Goal: Task Accomplishment & Management: Complete application form

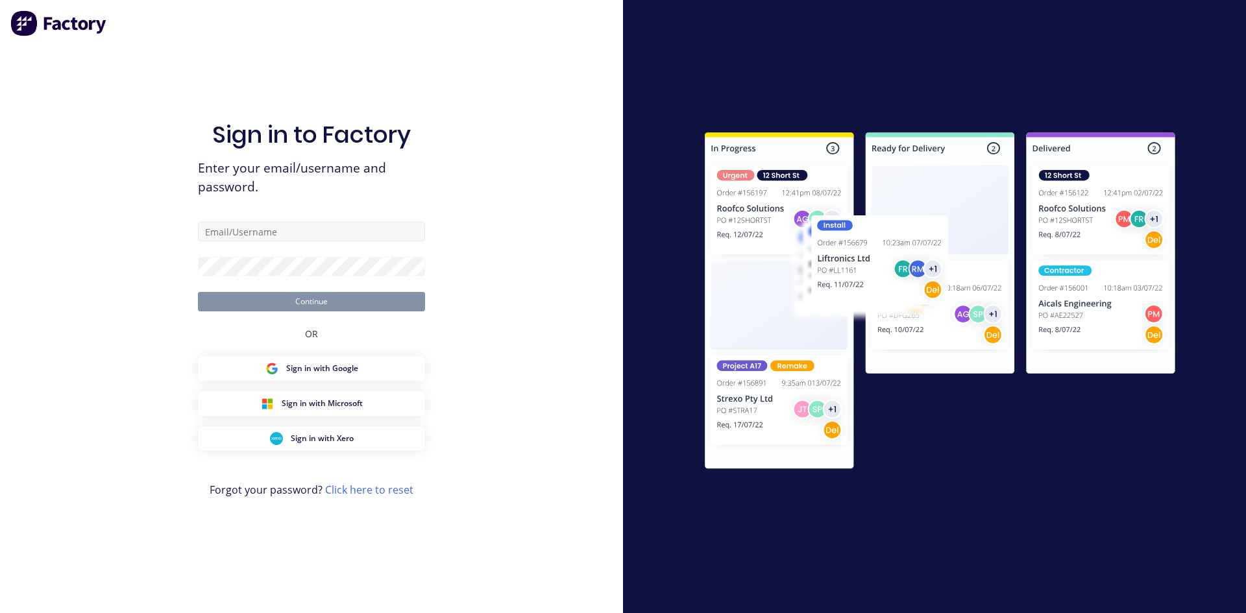
click at [287, 232] on input "text" at bounding box center [311, 231] width 227 height 19
type input "[EMAIL_ADDRESS][DOMAIN_NAME]"
click at [368, 309] on button "Continue" at bounding box center [311, 301] width 227 height 19
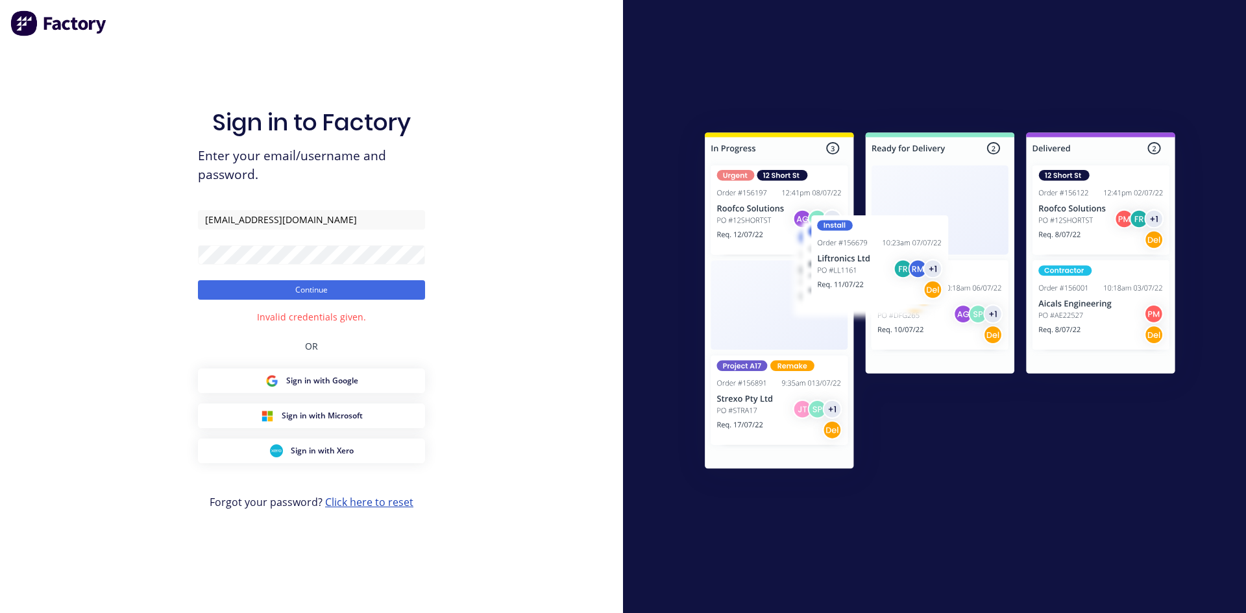
click at [396, 498] on link "Click here to reset" at bounding box center [369, 502] width 88 height 14
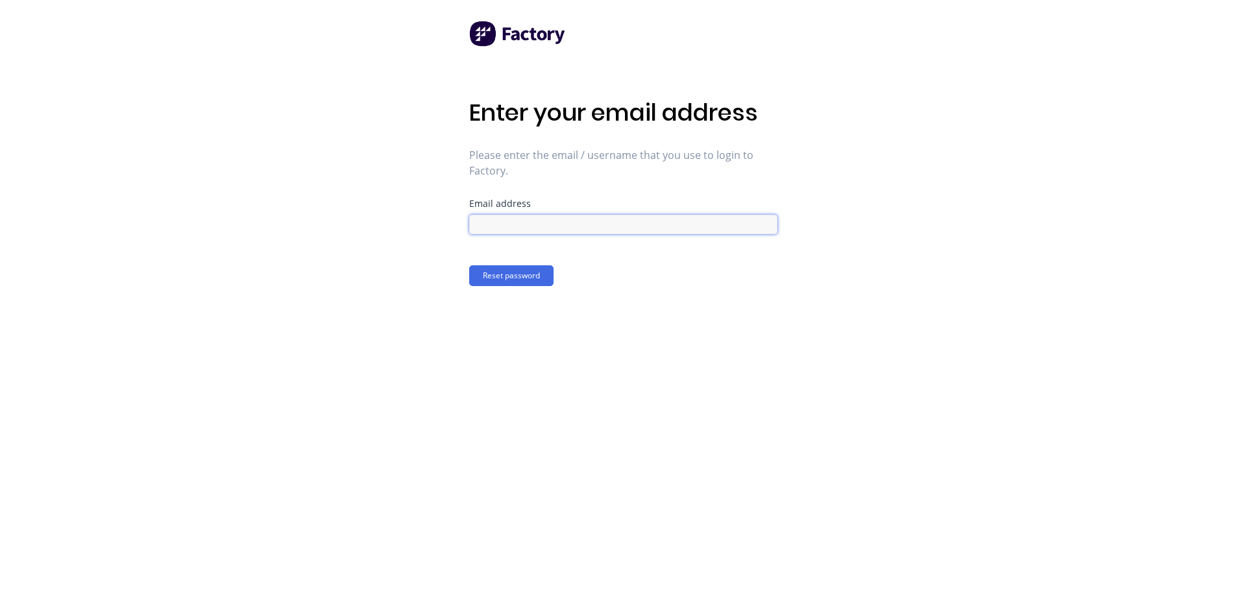
click at [548, 231] on input at bounding box center [623, 224] width 308 height 19
type input "[EMAIL_ADDRESS][DOMAIN_NAME]"
click at [533, 280] on button "Reset password" at bounding box center [511, 275] width 84 height 21
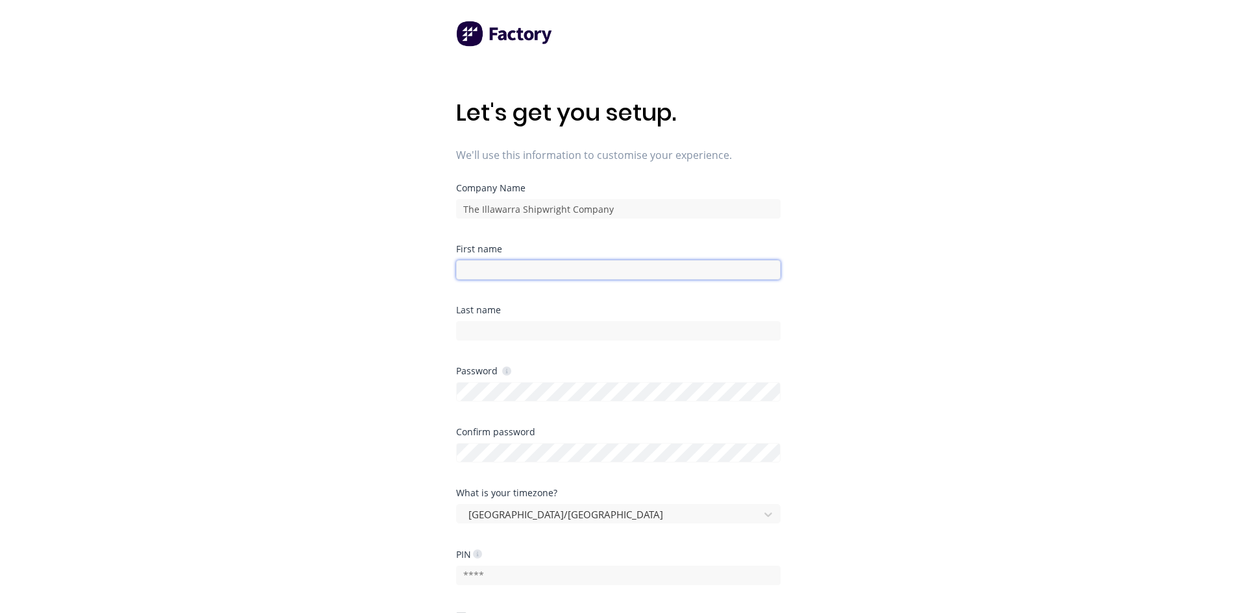
click at [540, 265] on input at bounding box center [618, 269] width 324 height 19
type input "[PERSON_NAME]"
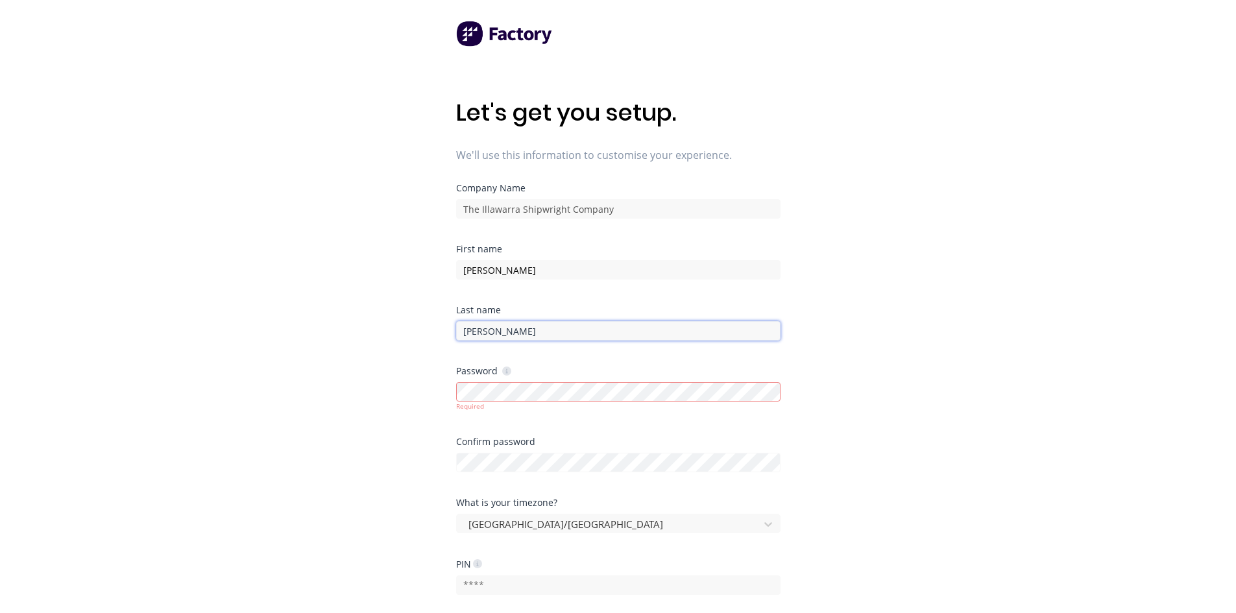
type input "[EMAIL_ADDRESS][DOMAIN_NAME]"
click at [519, 402] on div "Your password must contain a special character" at bounding box center [618, 407] width 324 height 10
click at [396, 381] on div "Let's get you setup. We'll use this information to customise your experience. C…" at bounding box center [618, 332] width 1236 height 665
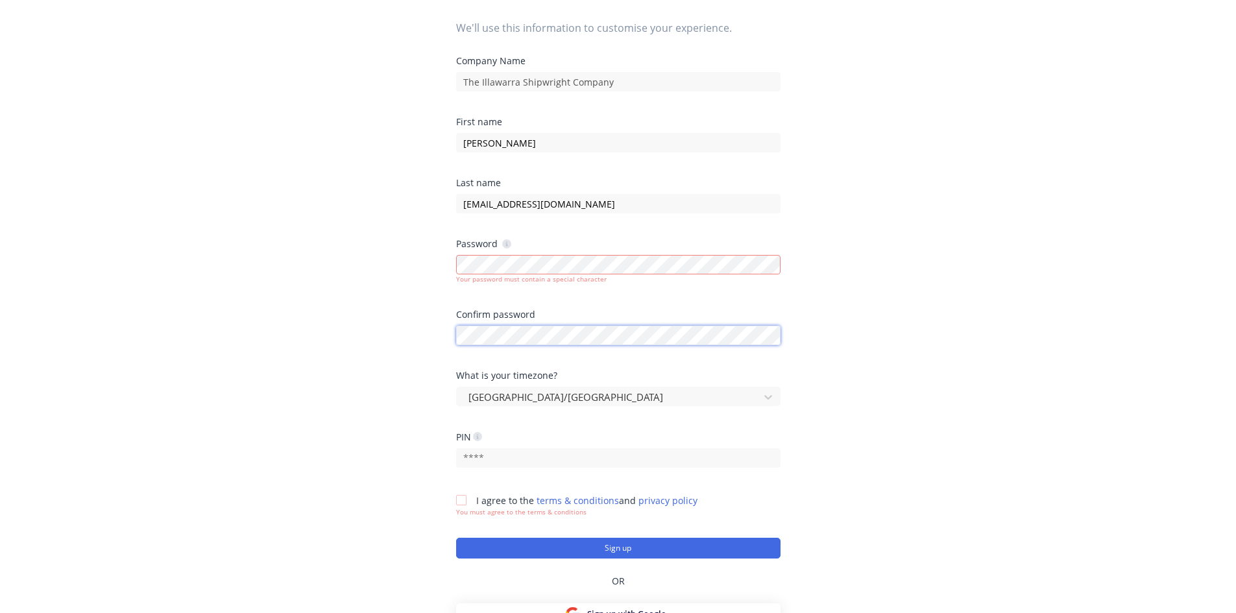
scroll to position [130, 0]
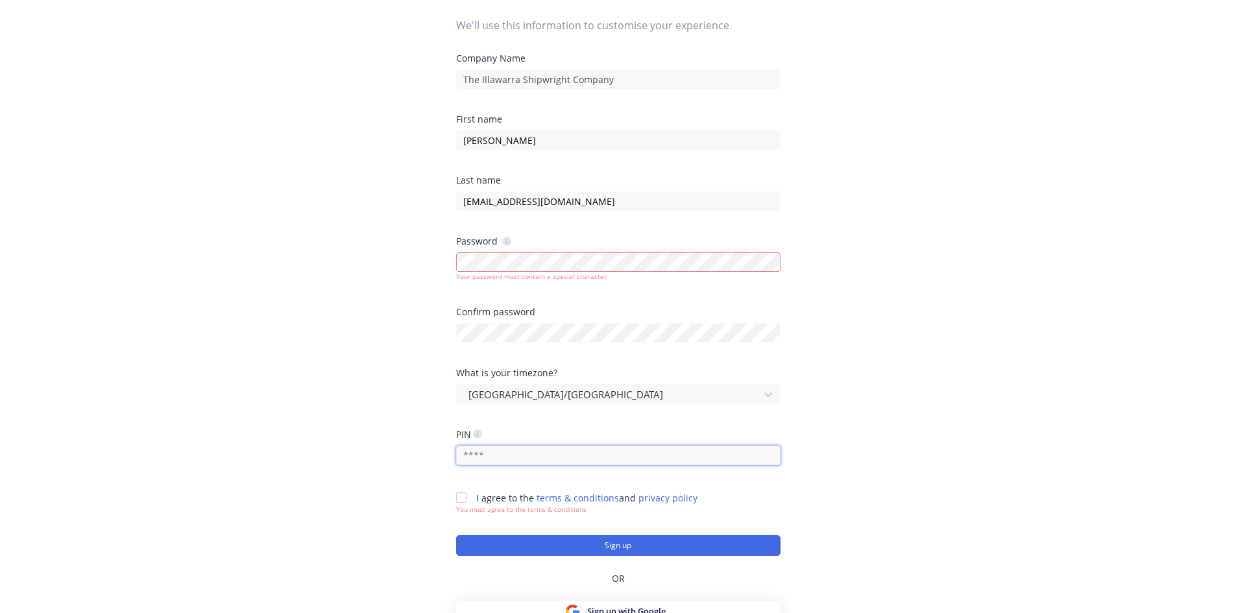
click at [538, 456] on input "text" at bounding box center [618, 455] width 324 height 19
click at [533, 456] on input "text" at bounding box center [618, 455] width 324 height 19
type input "5354"
click at [462, 498] on div at bounding box center [461, 498] width 26 height 26
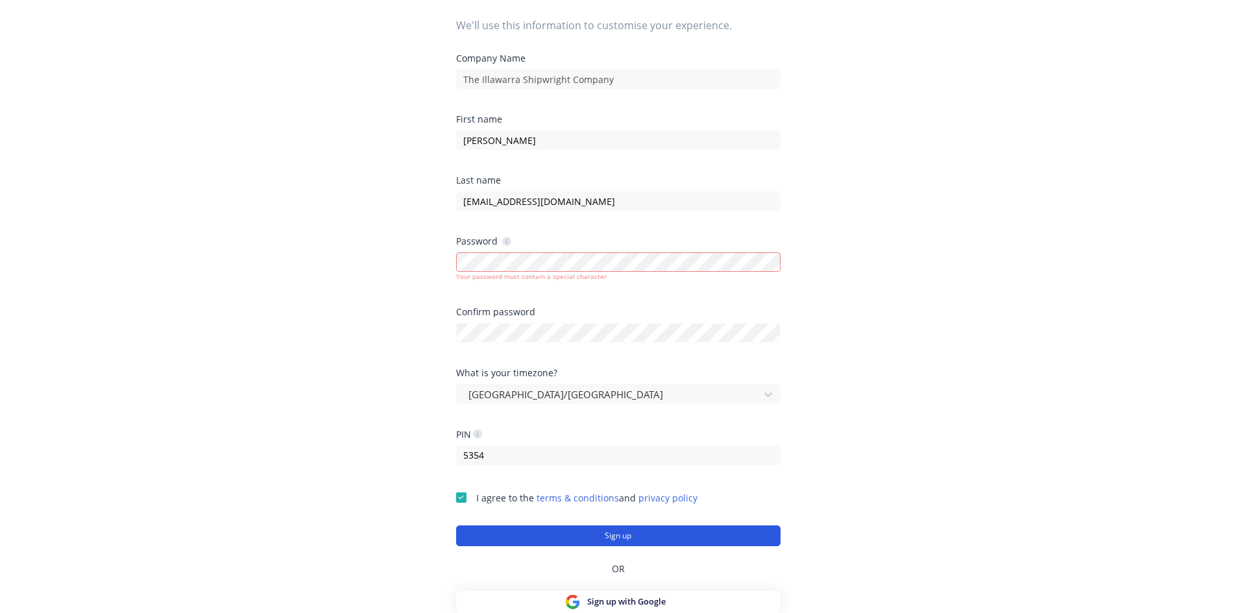
click at [572, 542] on button "Sign up" at bounding box center [618, 535] width 324 height 21
click at [555, 544] on button "Sign up" at bounding box center [618, 535] width 324 height 21
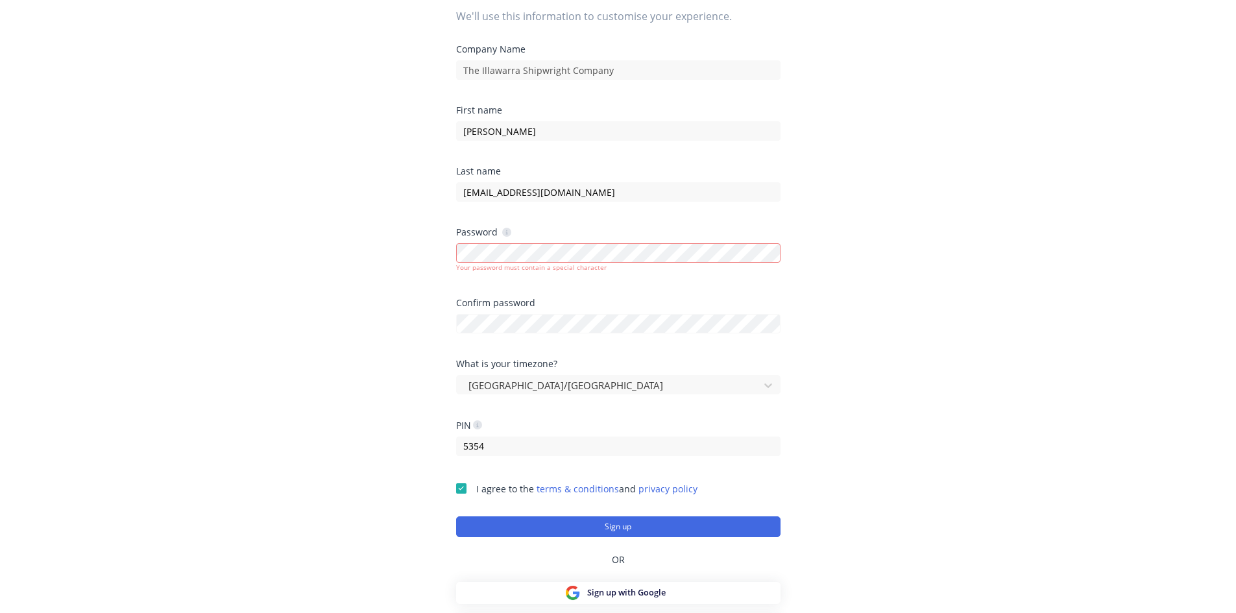
scroll to position [167, 0]
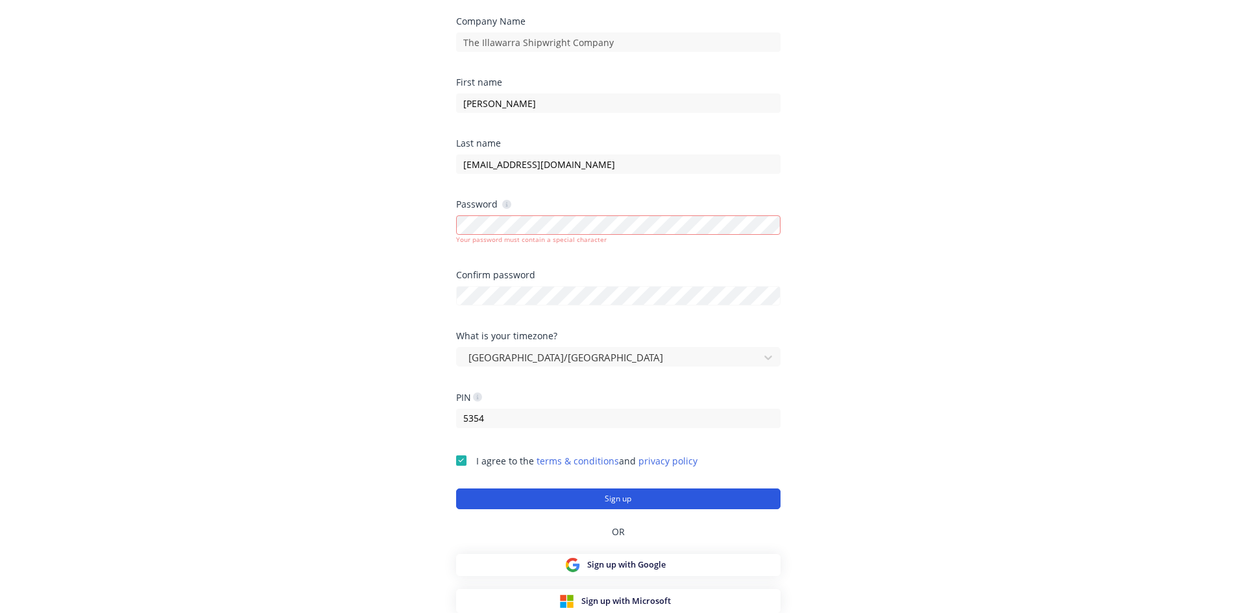
click at [598, 501] on button "Sign up" at bounding box center [618, 498] width 324 height 21
click at [589, 492] on button "Sign up" at bounding box center [618, 498] width 324 height 21
click at [551, 500] on button "Sign up" at bounding box center [618, 498] width 324 height 21
click at [439, 225] on div "Let's get you setup. We'll use this information to customise your experience. C…" at bounding box center [618, 165] width 1236 height 665
click at [446, 295] on div "Let's get you setup. We'll use this information to customise your experience. C…" at bounding box center [618, 165] width 1236 height 665
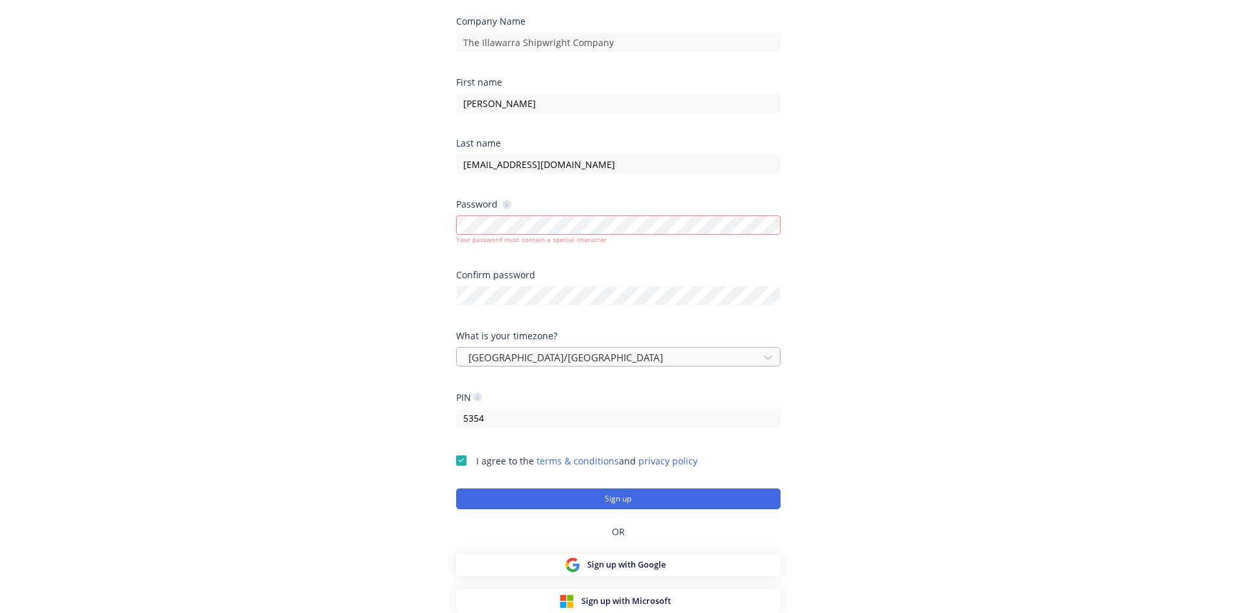
click at [685, 352] on div at bounding box center [609, 358] width 285 height 16
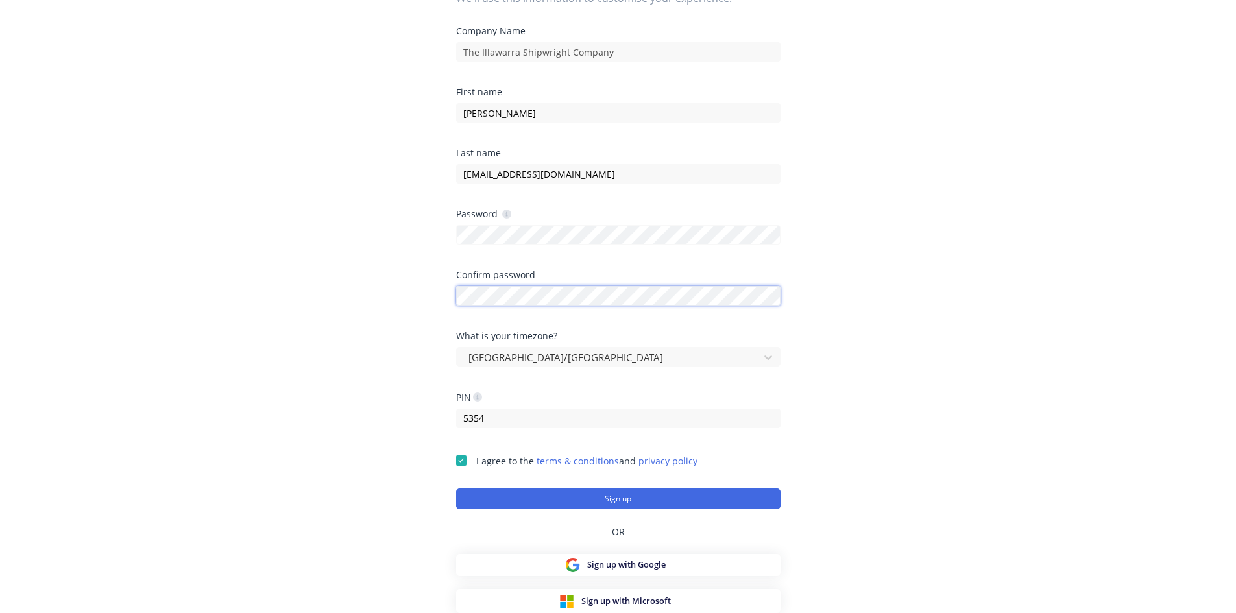
scroll to position [157, 0]
click at [673, 490] on button "Sign up" at bounding box center [618, 498] width 324 height 21
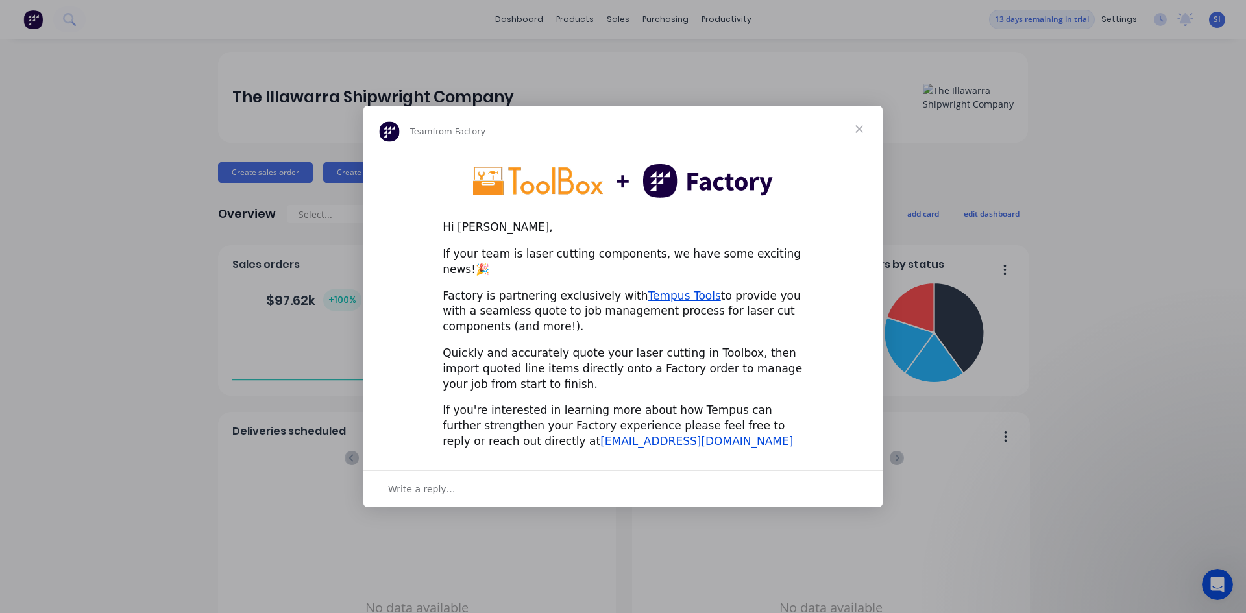
click at [863, 138] on span "Close" at bounding box center [859, 129] width 47 height 47
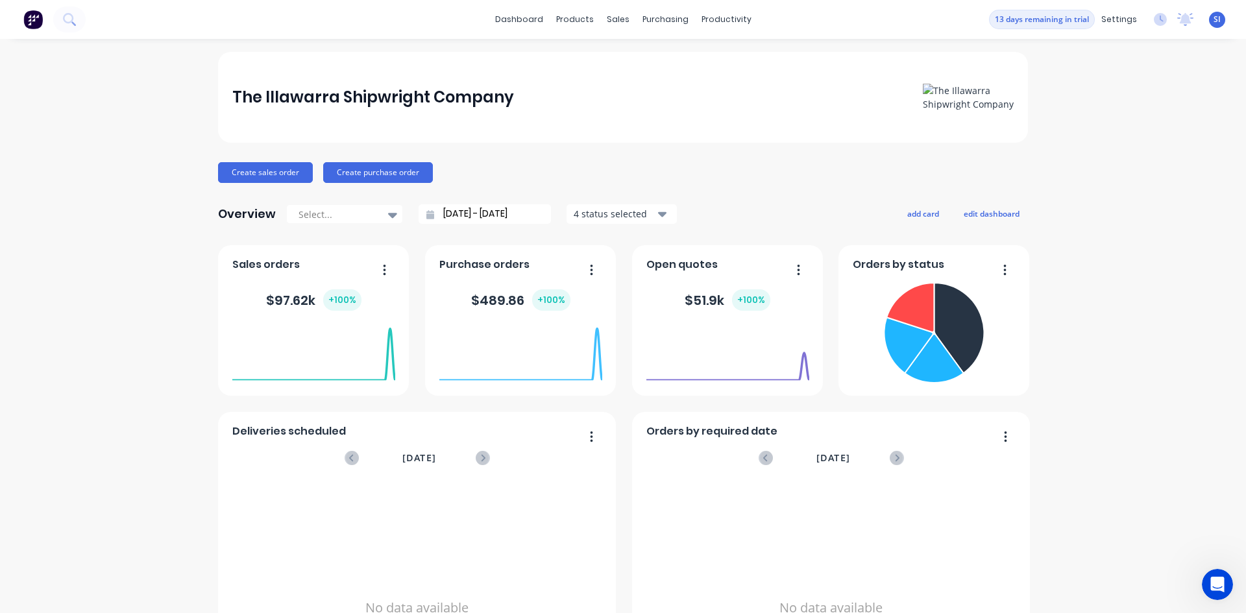
click at [341, 305] on div "+ 100 %" at bounding box center [342, 299] width 38 height 21
click at [501, 27] on link "dashboard" at bounding box center [518, 19] width 61 height 19
click at [1010, 217] on button "edit dashboard" at bounding box center [991, 213] width 73 height 17
click at [388, 218] on icon at bounding box center [392, 215] width 9 height 14
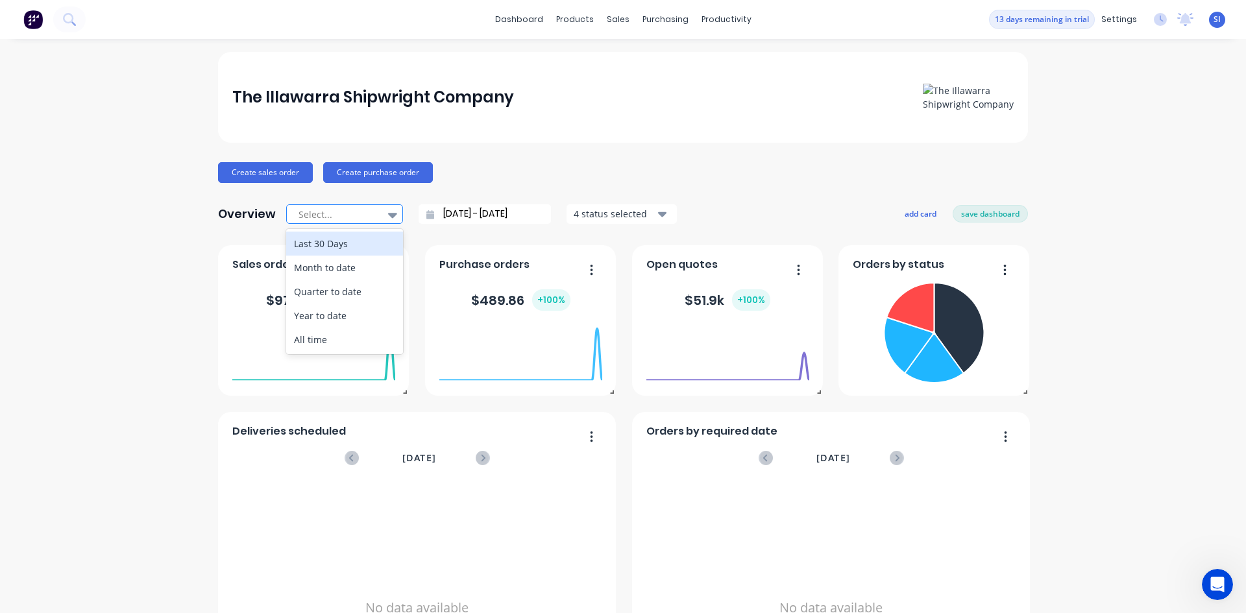
click at [388, 221] on icon at bounding box center [392, 215] width 9 height 14
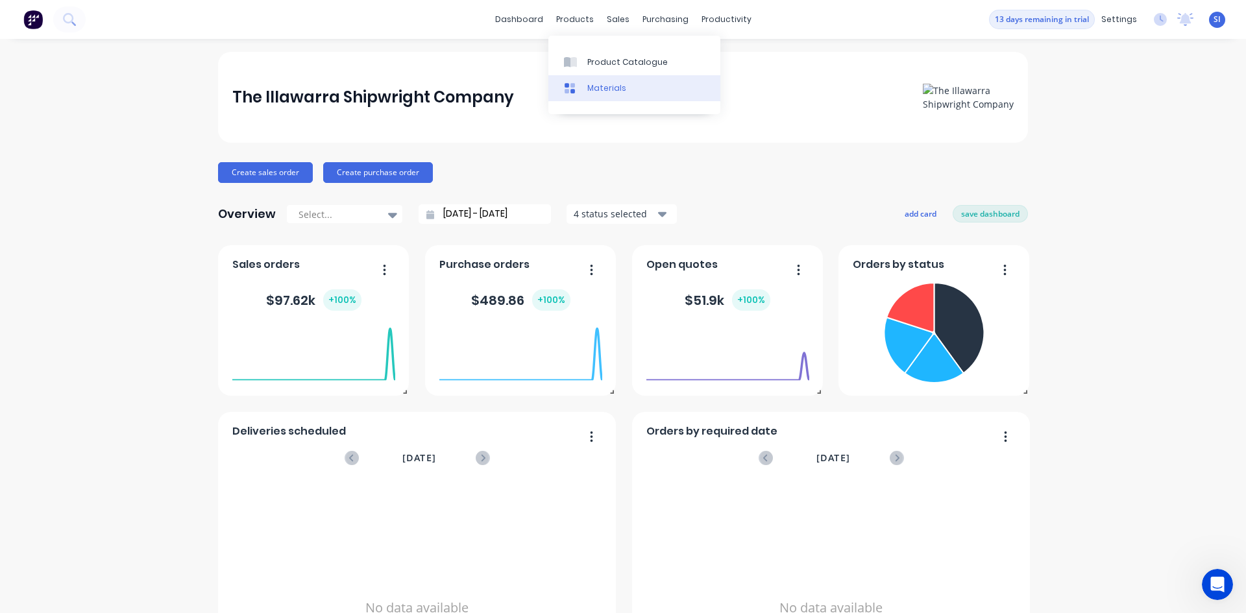
click at [608, 94] on link "Materials" at bounding box center [634, 88] width 172 height 26
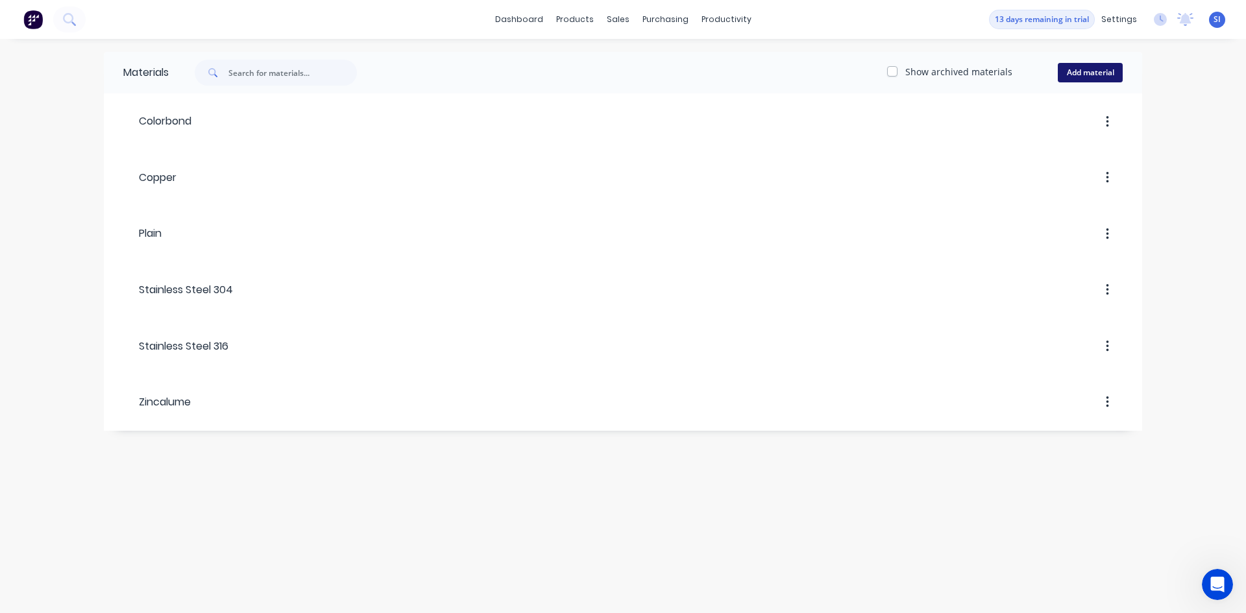
click at [1079, 77] on button "Add material" at bounding box center [1089, 72] width 65 height 19
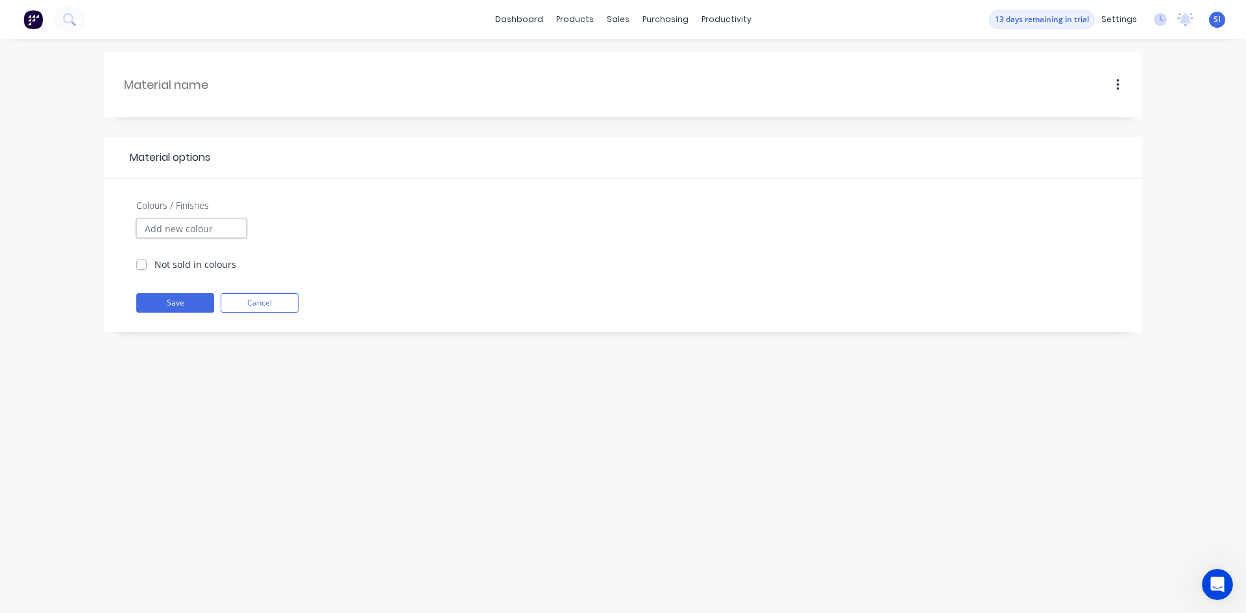
click at [211, 225] on input "Colours / Finishes" at bounding box center [191, 228] width 110 height 19
click at [223, 234] on input "Colours / Finishes" at bounding box center [191, 228] width 110 height 19
click at [154, 263] on label "Not sold in colours" at bounding box center [195, 265] width 82 height 14
click at [141, 263] on input "Not sold in colours" at bounding box center [141, 264] width 10 height 12
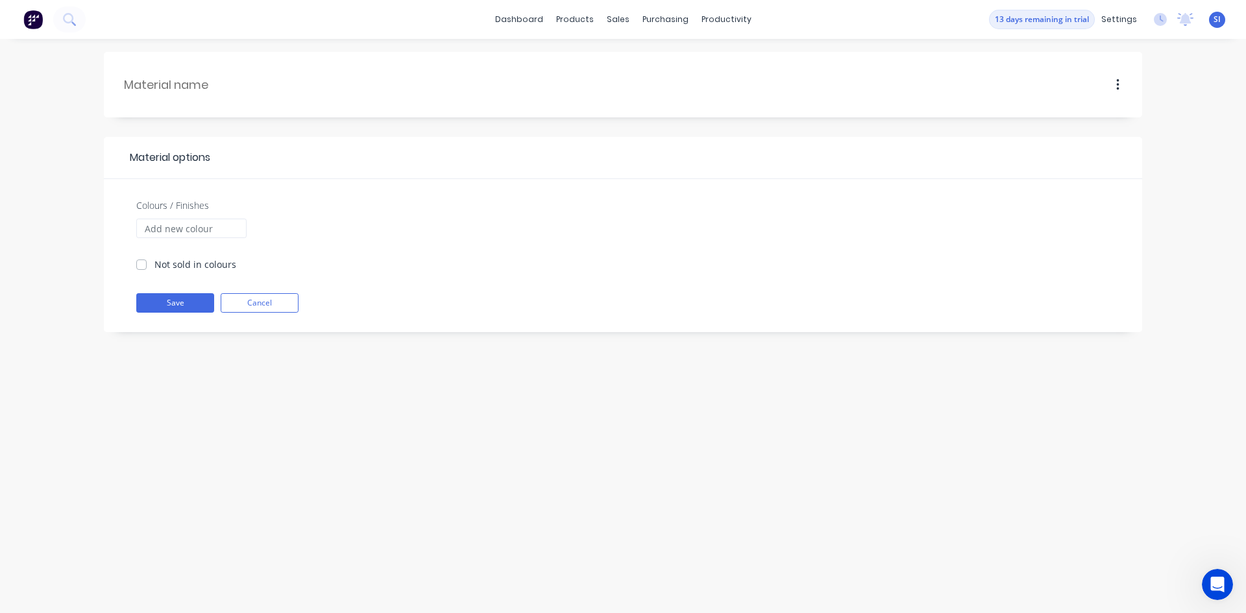
checkbox input "true"
click at [231, 150] on div at bounding box center [676, 158] width 932 height 16
click at [199, 154] on span "Material options" at bounding box center [166, 158] width 87 height 16
click at [203, 86] on input "text" at bounding box center [211, 85] width 175 height 18
type input "Resin"
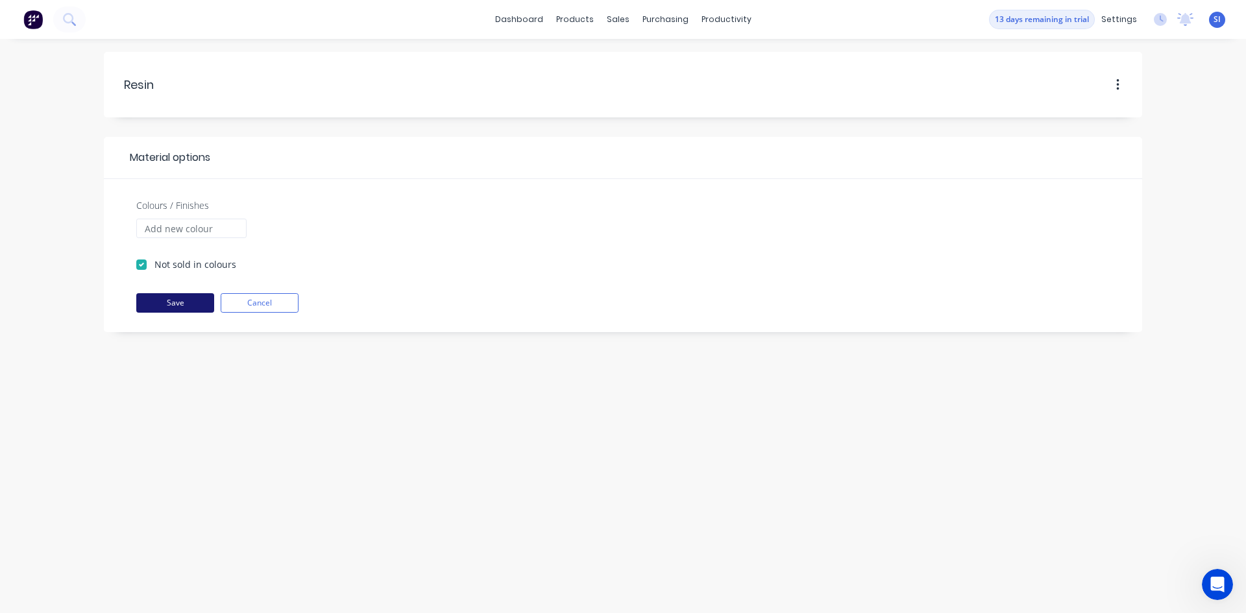
click at [146, 306] on button "Save" at bounding box center [175, 302] width 78 height 19
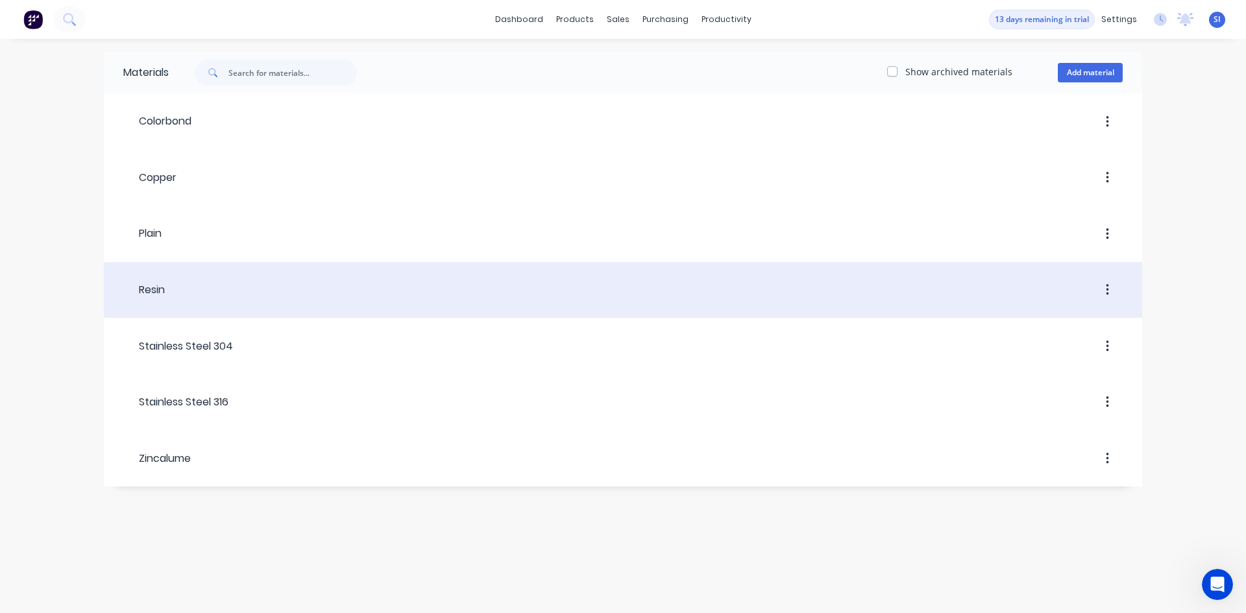
click at [186, 298] on div at bounding box center [644, 289] width 958 height 23
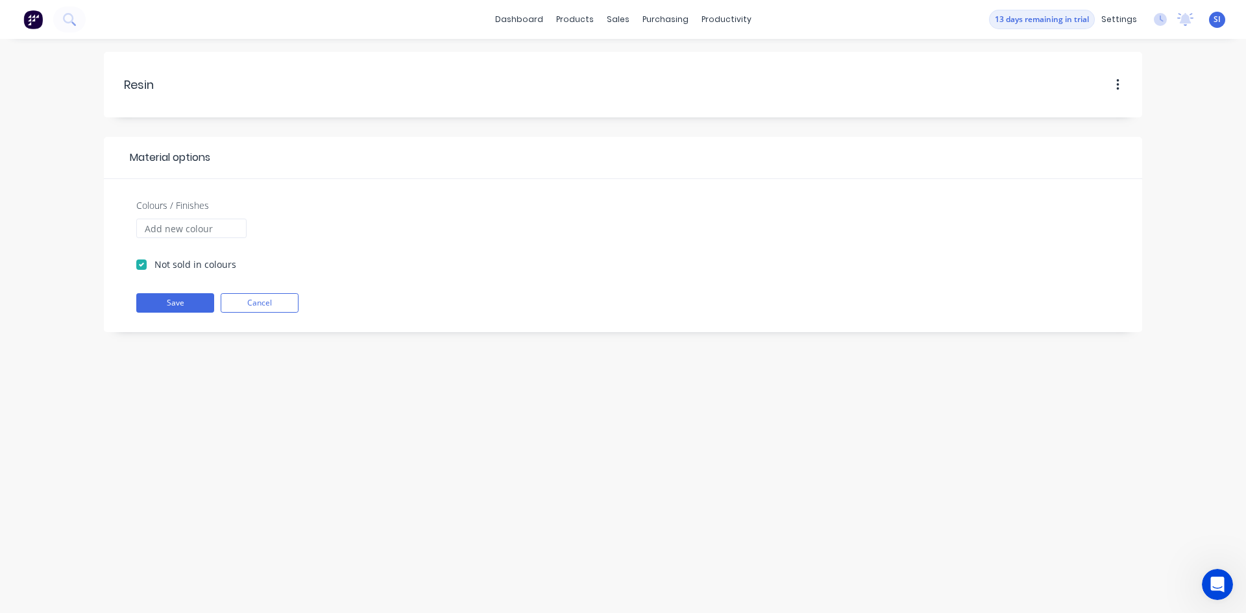
click at [354, 387] on div "Resin Resin Material options Colours / Finishes Not sold in colours Save Cancel" at bounding box center [623, 326] width 1246 height 574
click at [63, 133] on div "Resin Resin Material options Colours / Finishes Not sold in colours Save Cancel" at bounding box center [623, 326] width 1246 height 574
click at [1123, 86] on button "button" at bounding box center [1117, 84] width 30 height 23
click at [1159, 269] on div "Resin Resin Duplicate Archive Material options Colours / Finishes Not sold in c…" at bounding box center [623, 326] width 1246 height 574
click at [594, 19] on div "products" at bounding box center [574, 19] width 51 height 19
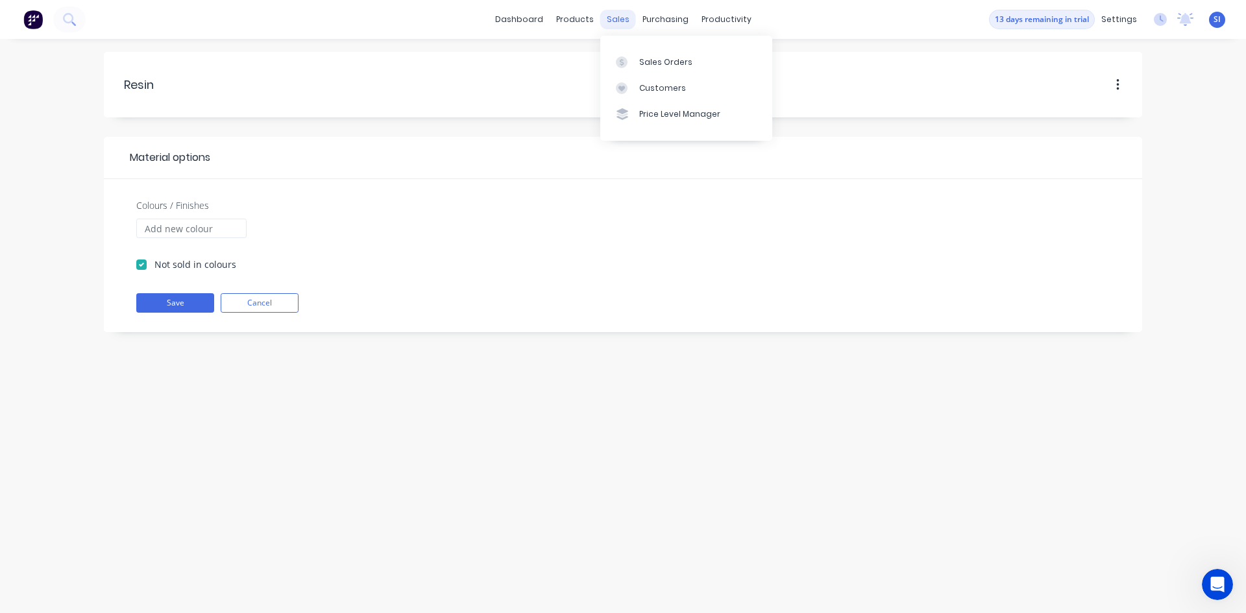
click at [617, 19] on div "sales" at bounding box center [618, 19] width 36 height 19
click at [645, 63] on div "Sales Orders" at bounding box center [665, 62] width 53 height 12
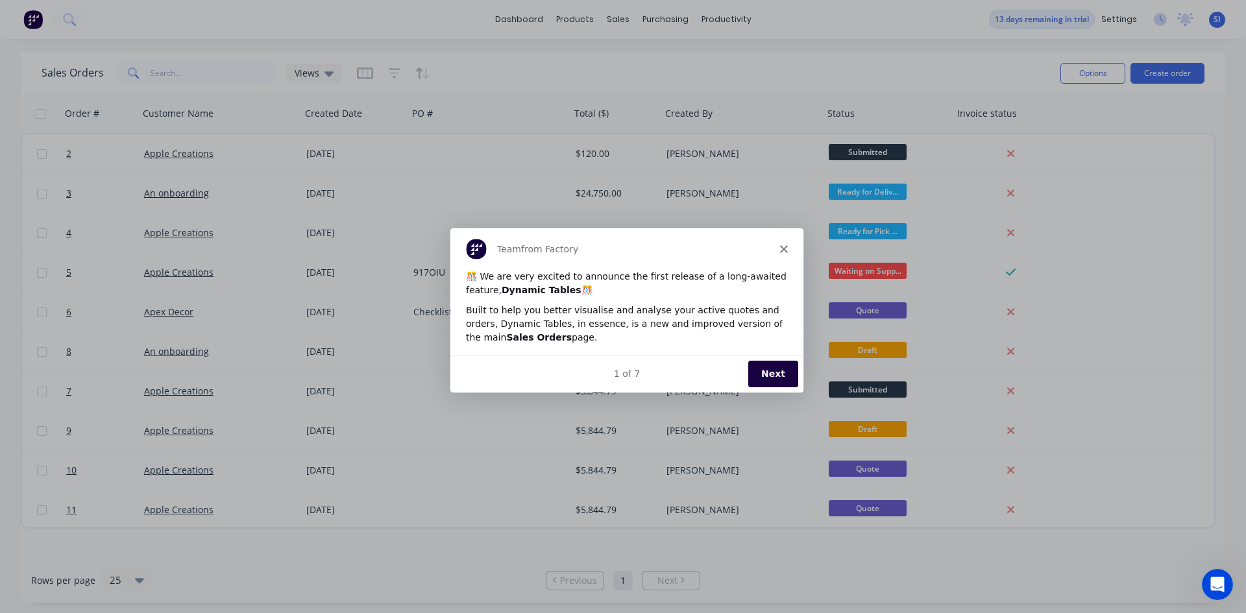
click at [775, 379] on button "Next" at bounding box center [772, 373] width 50 height 27
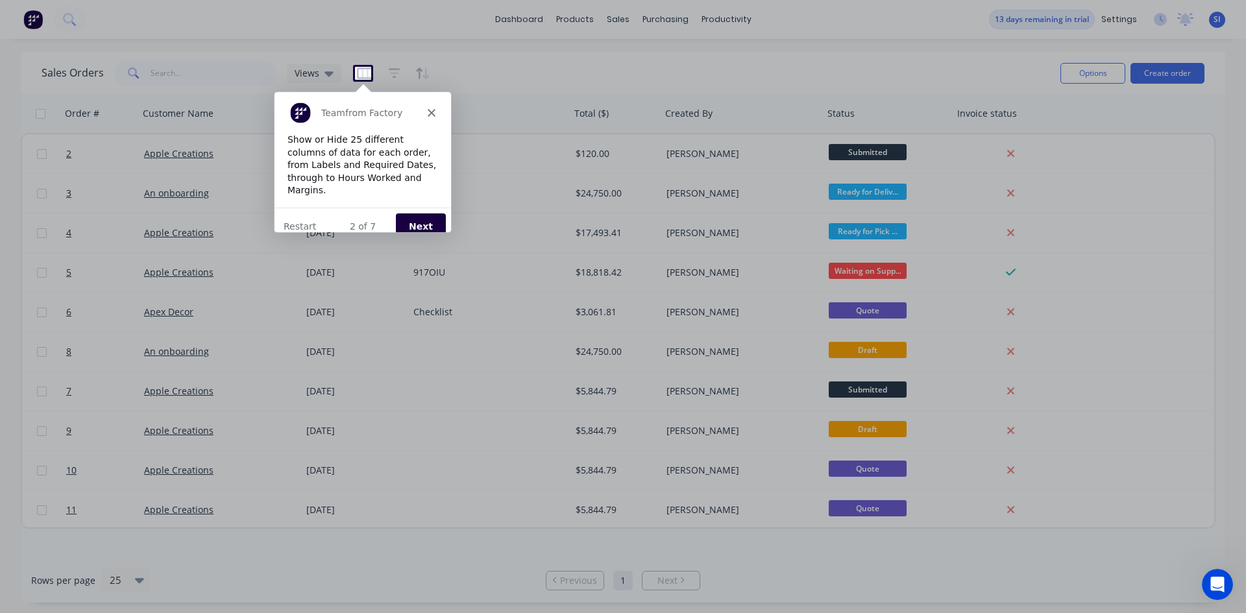
click at [423, 217] on button "Next" at bounding box center [420, 225] width 50 height 27
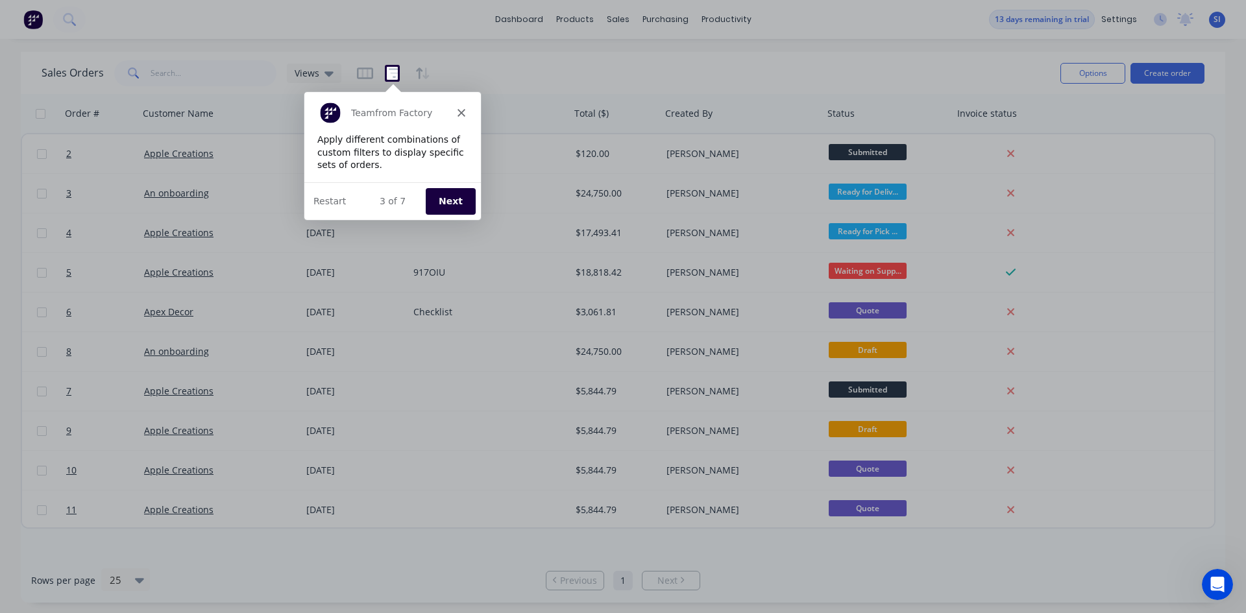
click at [442, 206] on button "Next" at bounding box center [449, 200] width 50 height 27
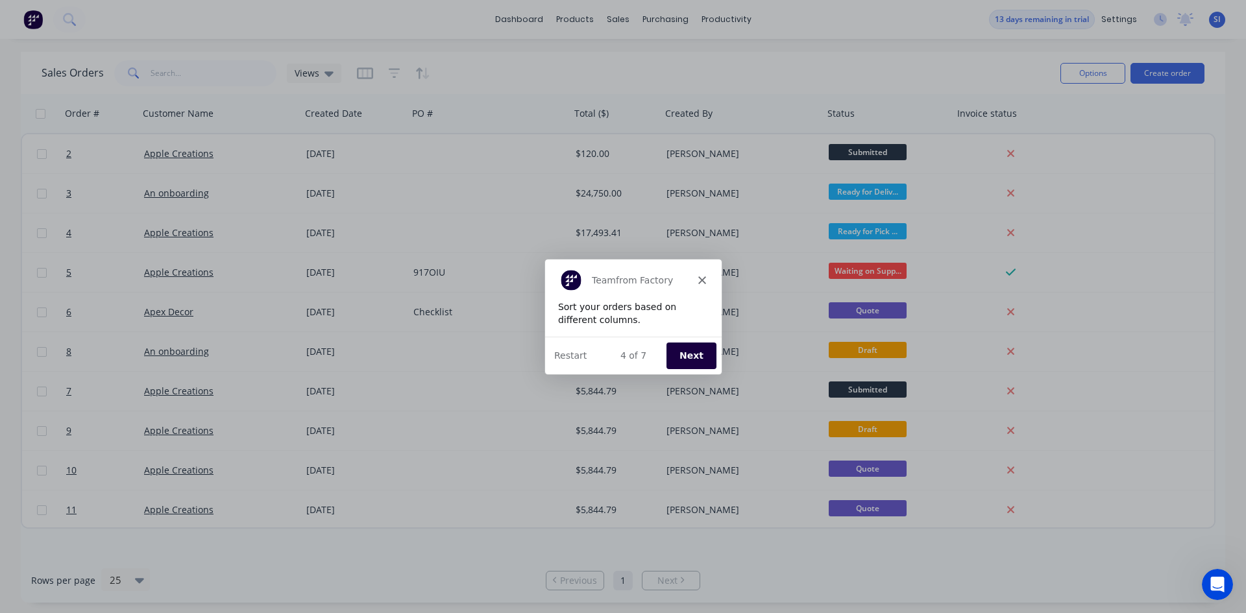
click at [699, 354] on button "Next" at bounding box center [691, 354] width 50 height 27
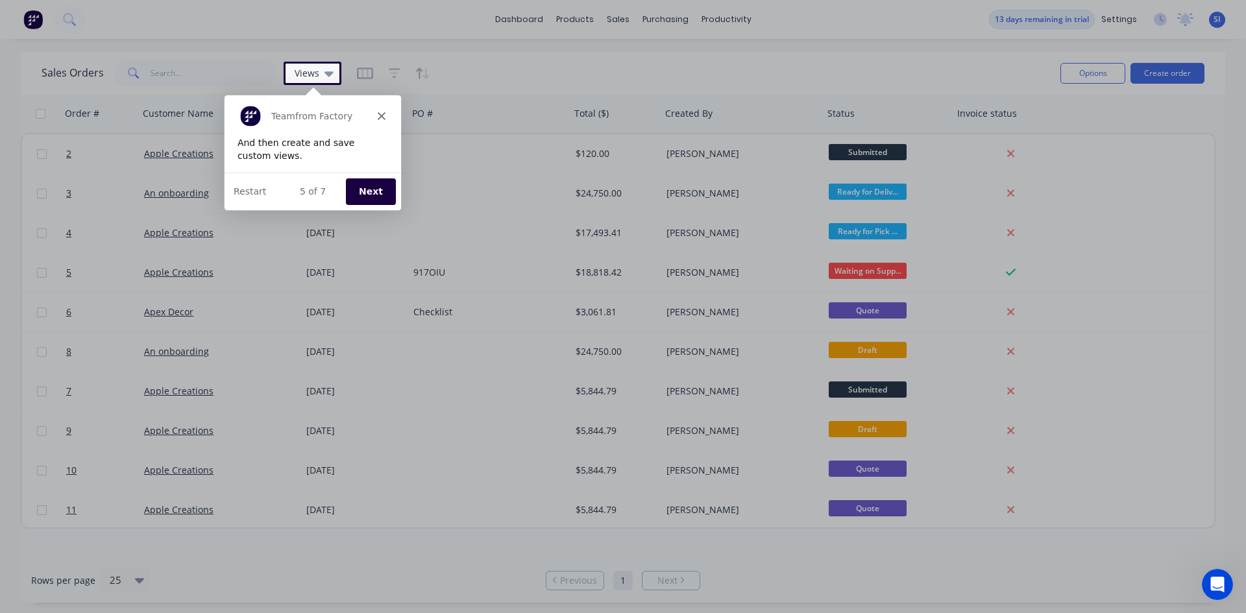
click at [372, 199] on button "Next" at bounding box center [369, 190] width 50 height 27
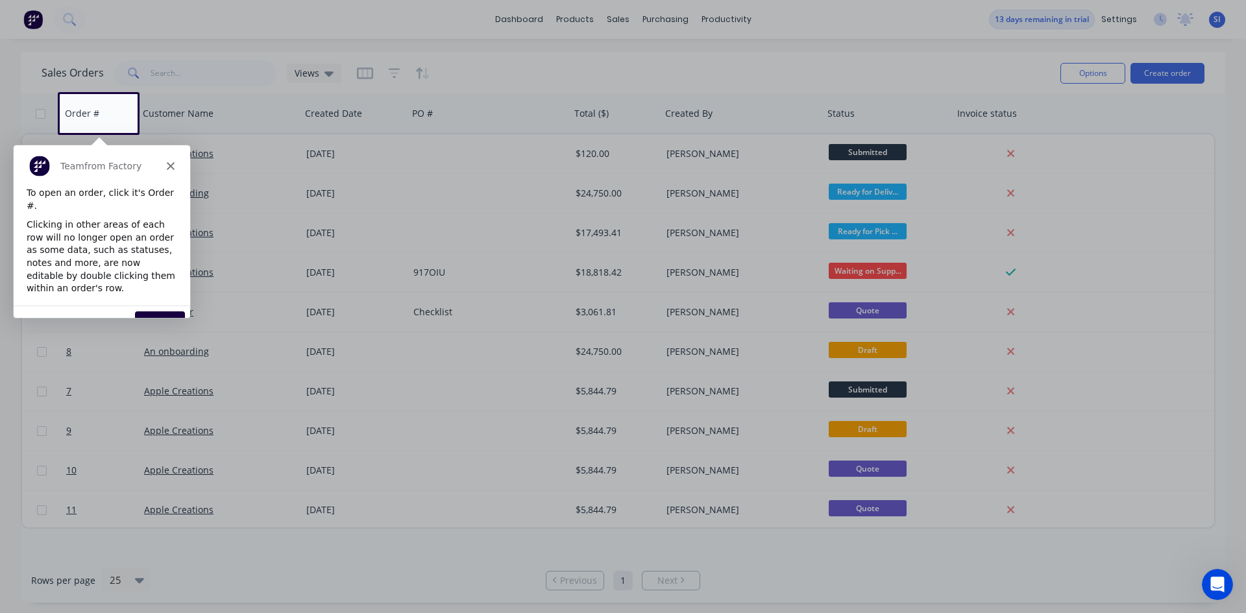
click at [175, 311] on button "Next" at bounding box center [159, 324] width 50 height 27
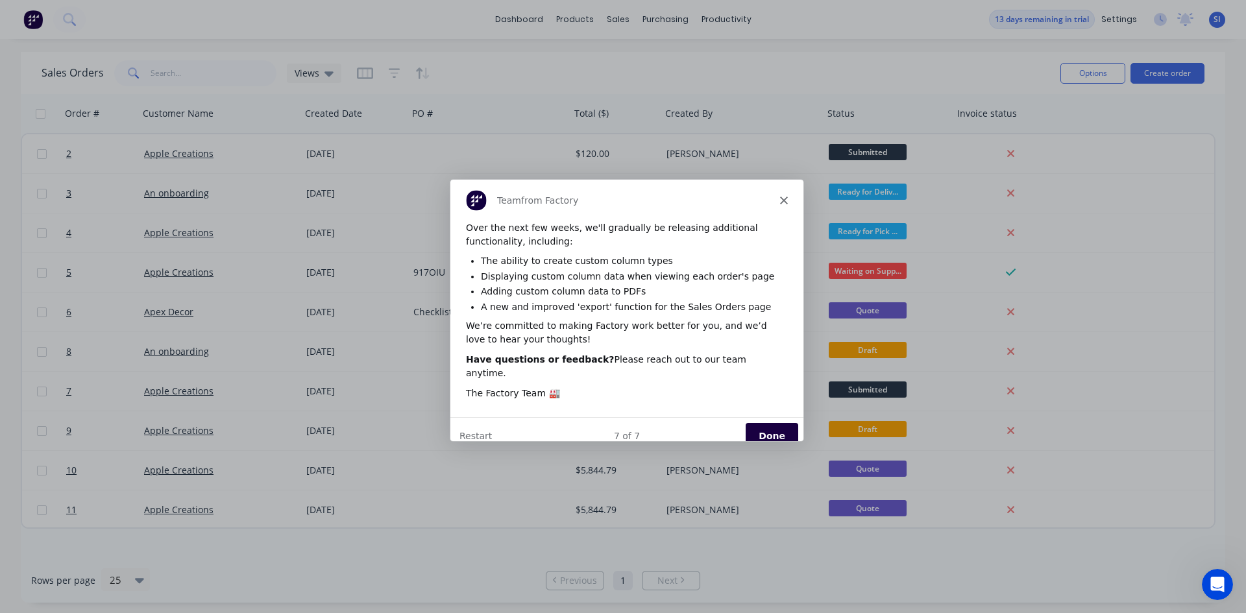
click at [769, 422] on button "Done" at bounding box center [771, 435] width 53 height 27
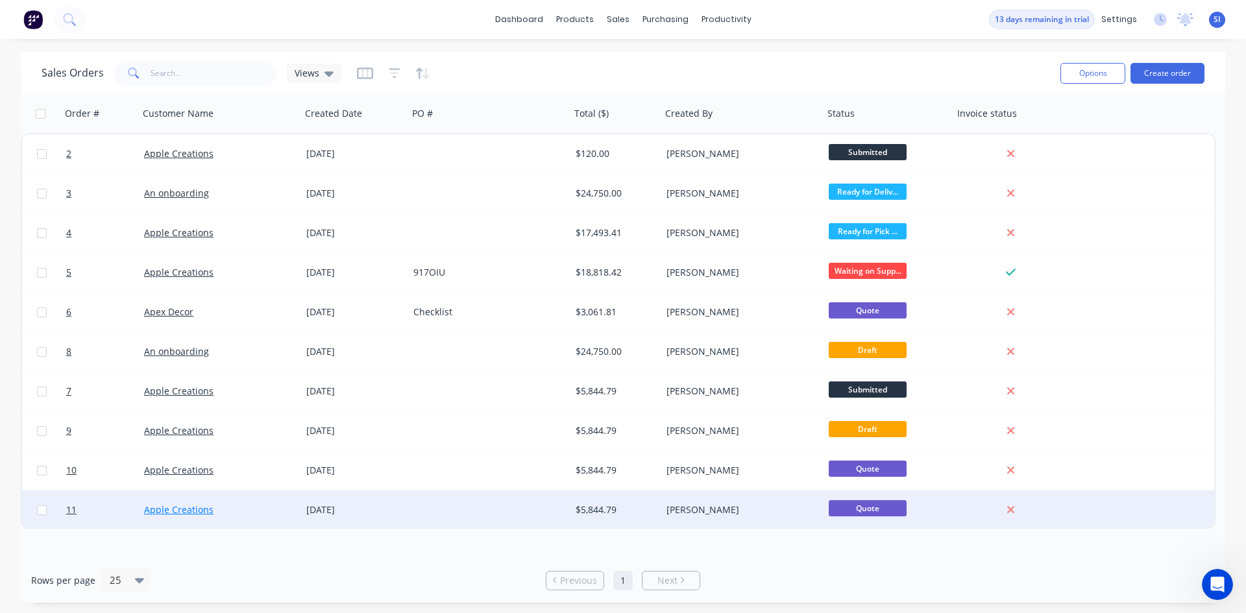
click at [184, 509] on link "Apple Creations" at bounding box center [178, 509] width 69 height 12
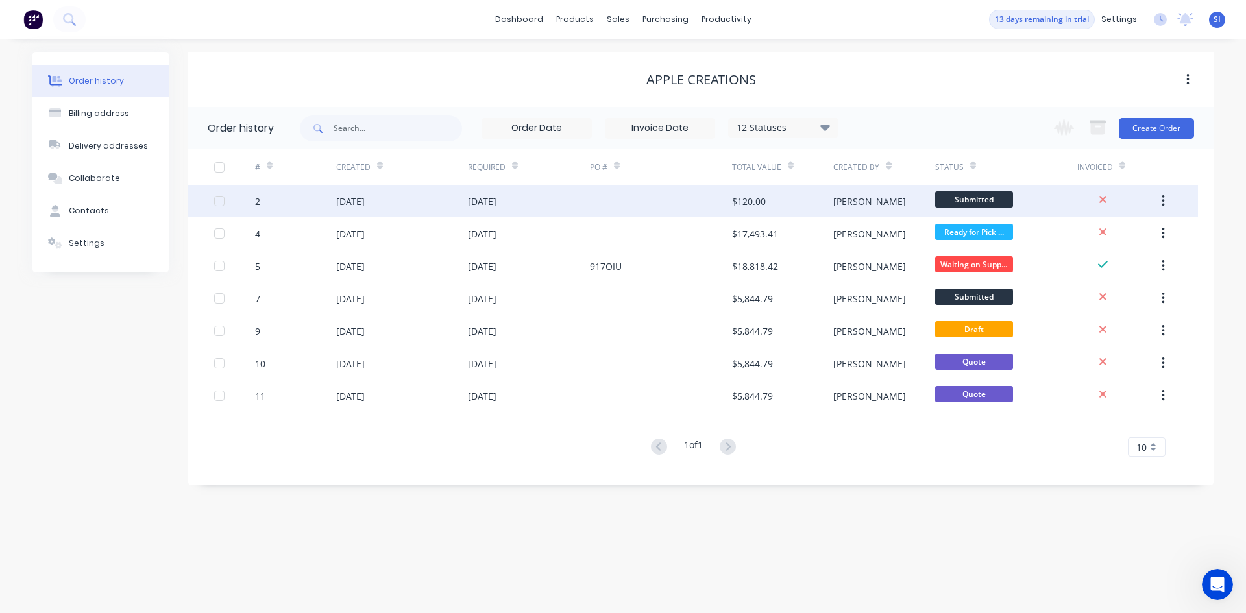
click at [350, 213] on div "[DATE]" at bounding box center [402, 201] width 132 height 32
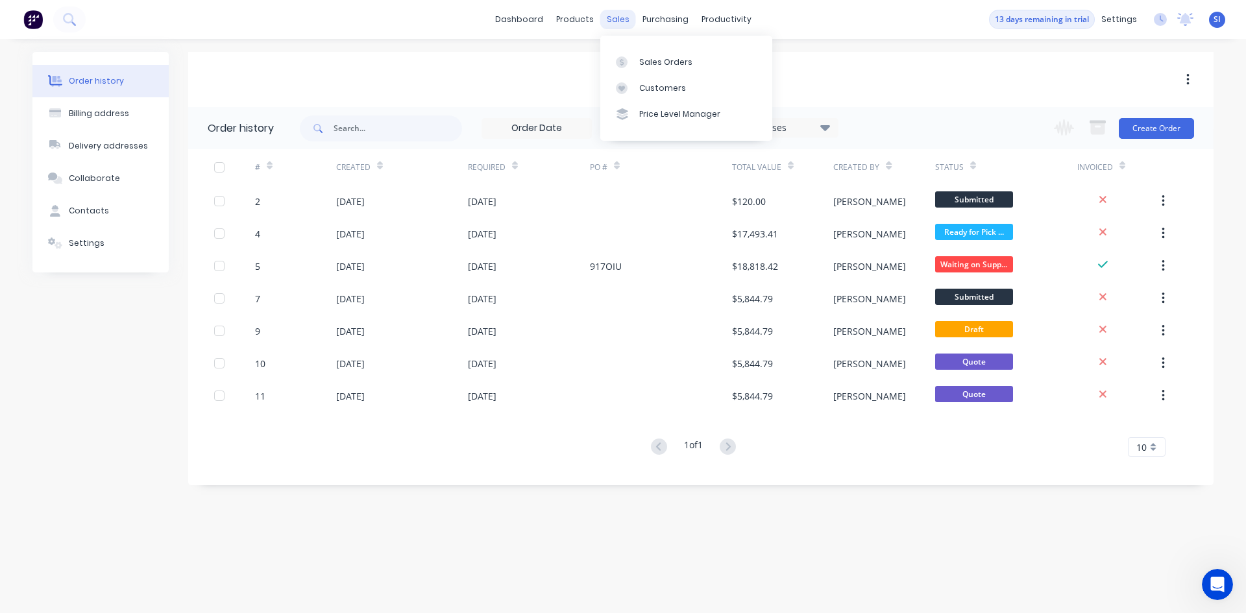
click at [615, 23] on div "sales" at bounding box center [618, 19] width 36 height 19
click at [522, 18] on link "dashboard" at bounding box center [518, 19] width 61 height 19
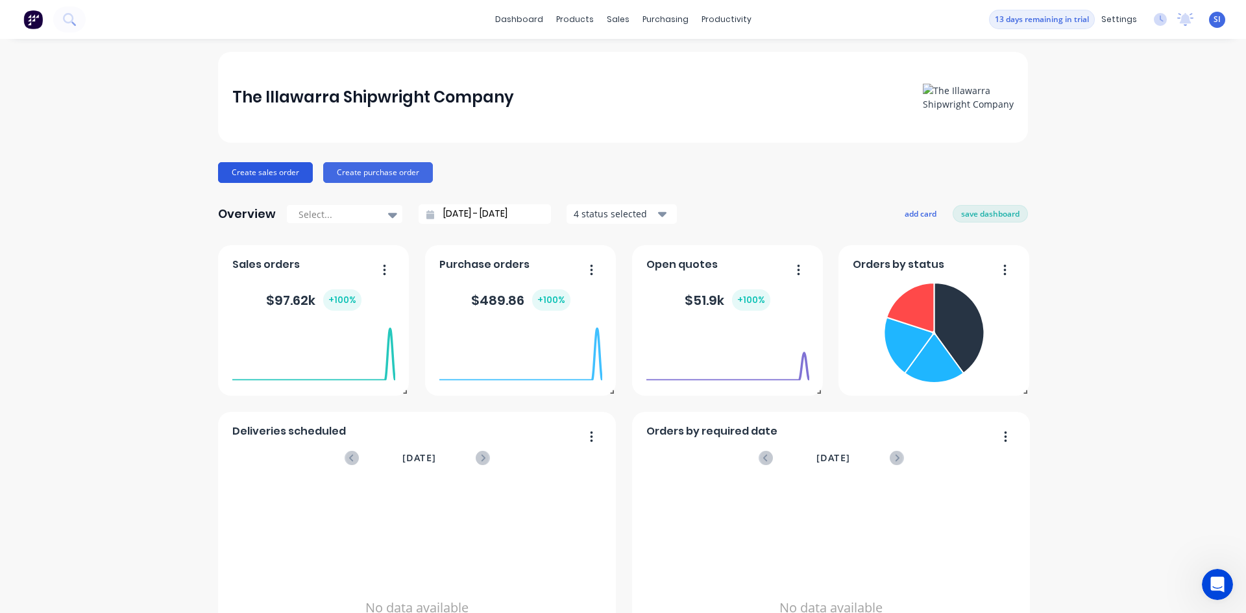
click at [277, 173] on button "Create sales order" at bounding box center [265, 172] width 95 height 21
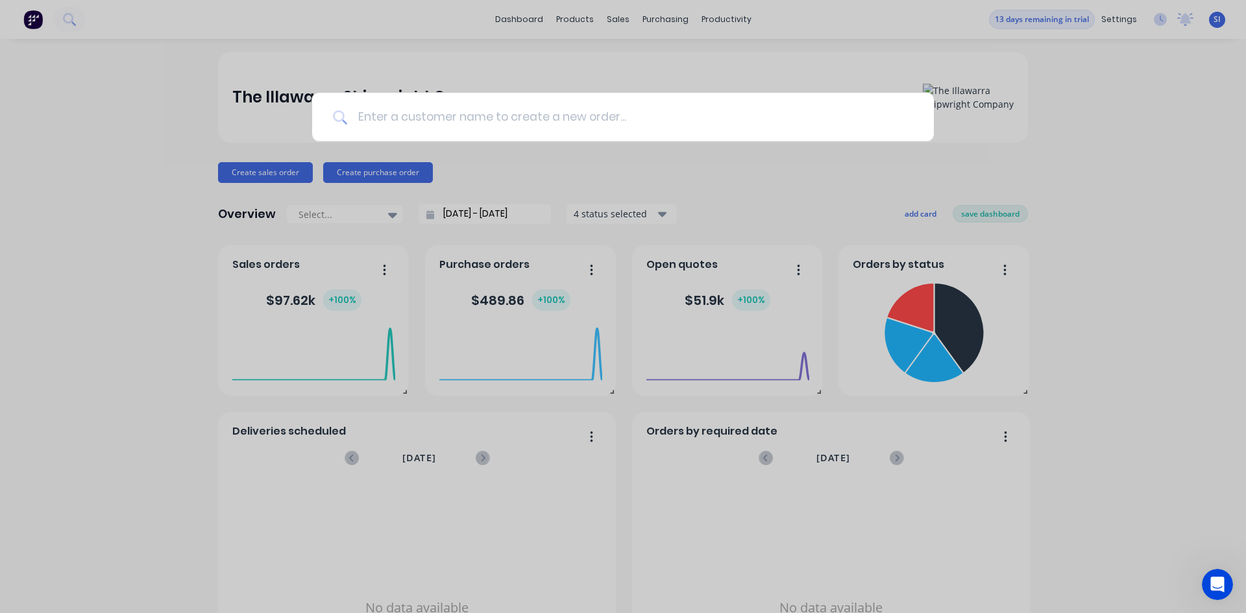
click at [449, 119] on input at bounding box center [630, 117] width 566 height 49
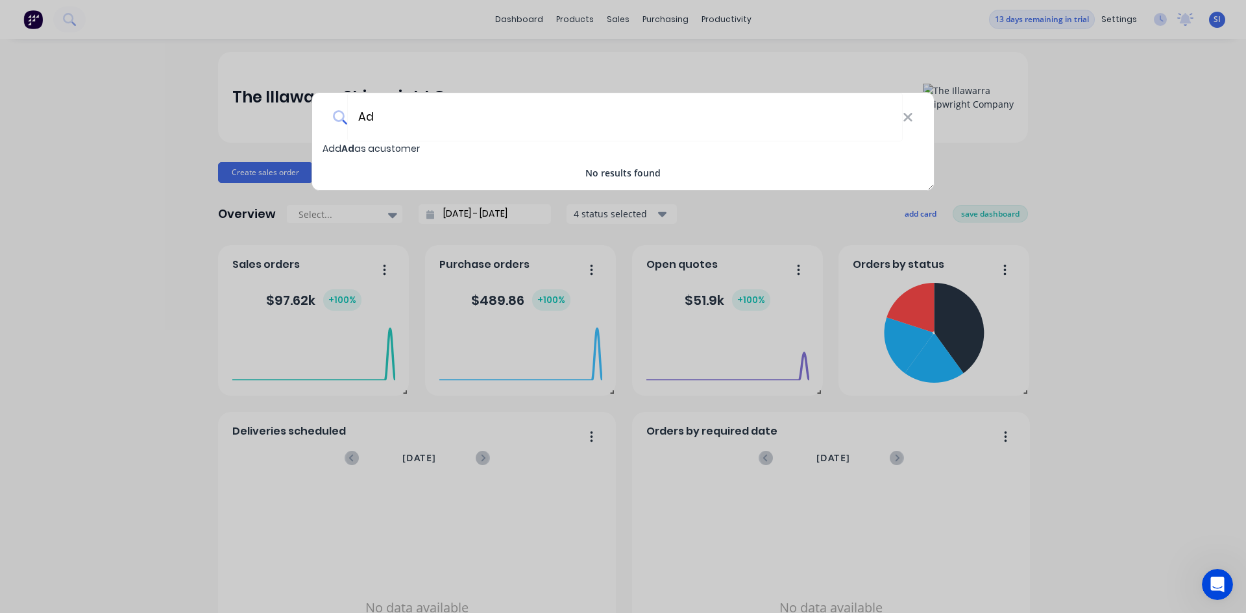
type input "A"
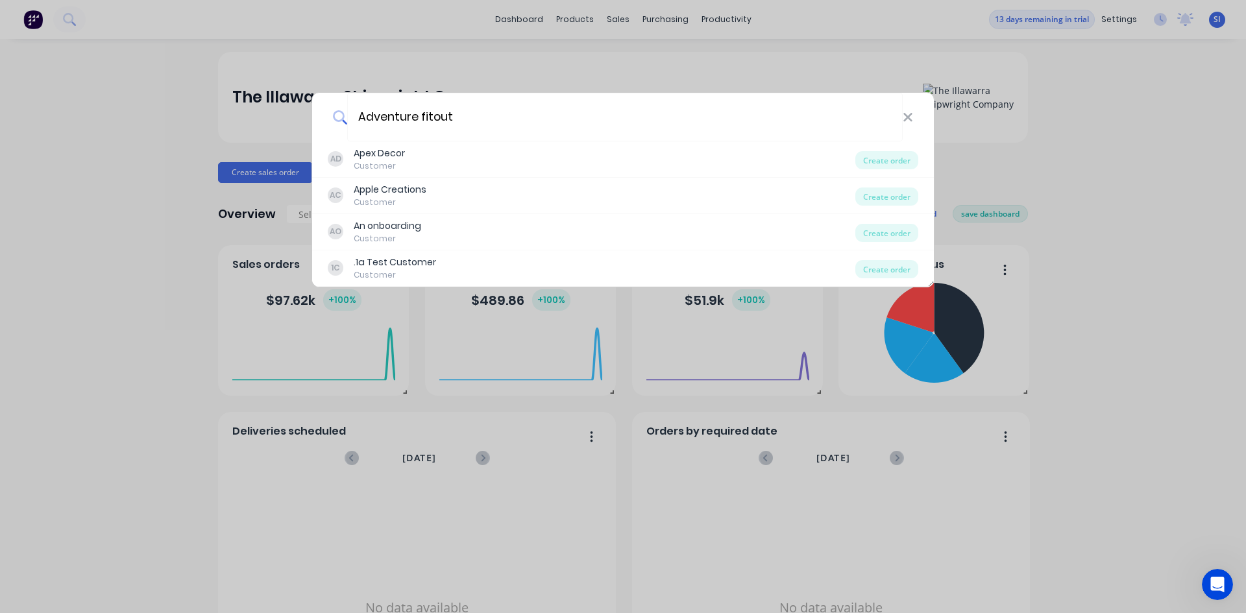
type input "Adventure fitout"
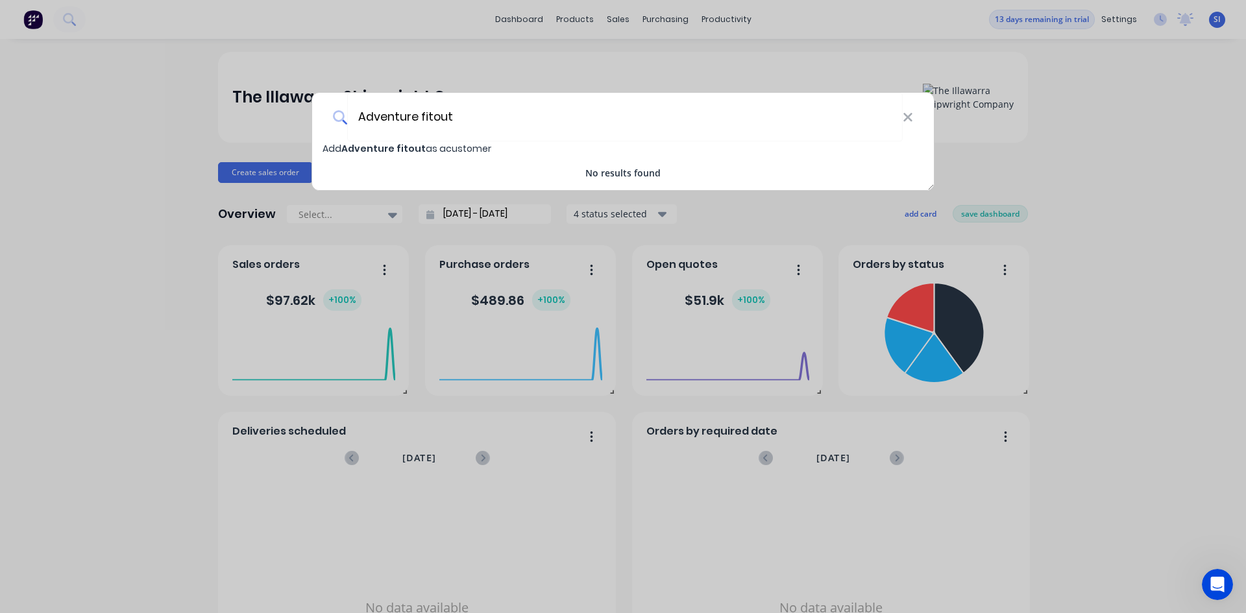
click at [445, 150] on span "Add Adventure fitout as a customer" at bounding box center [406, 148] width 169 height 13
select select "AU"
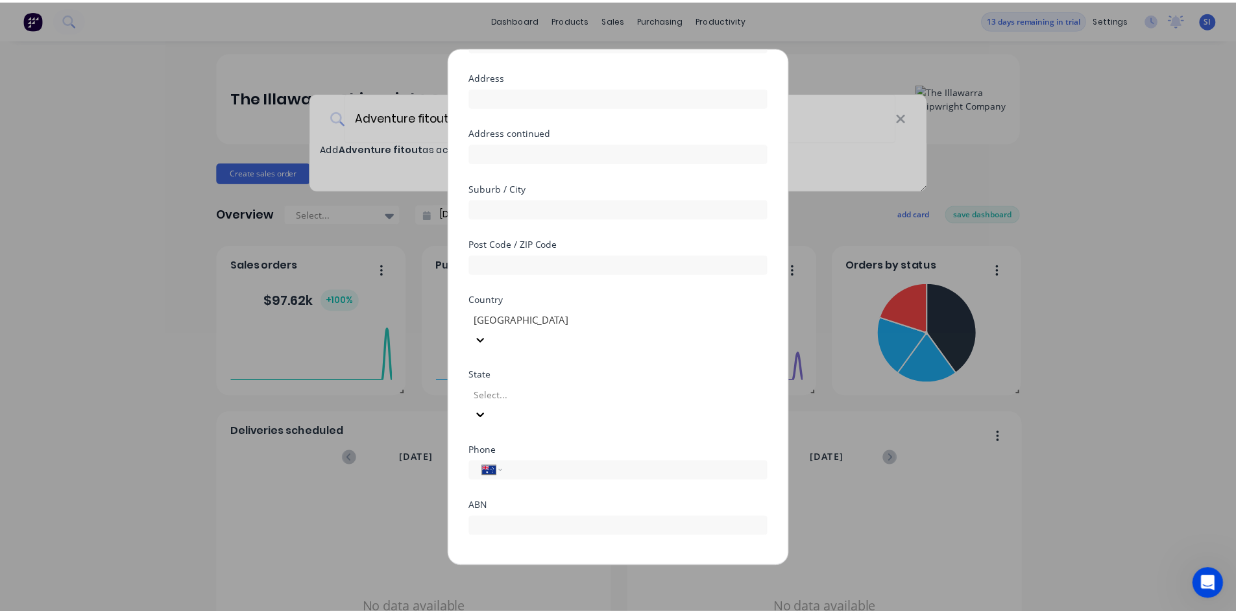
scroll to position [97, 0]
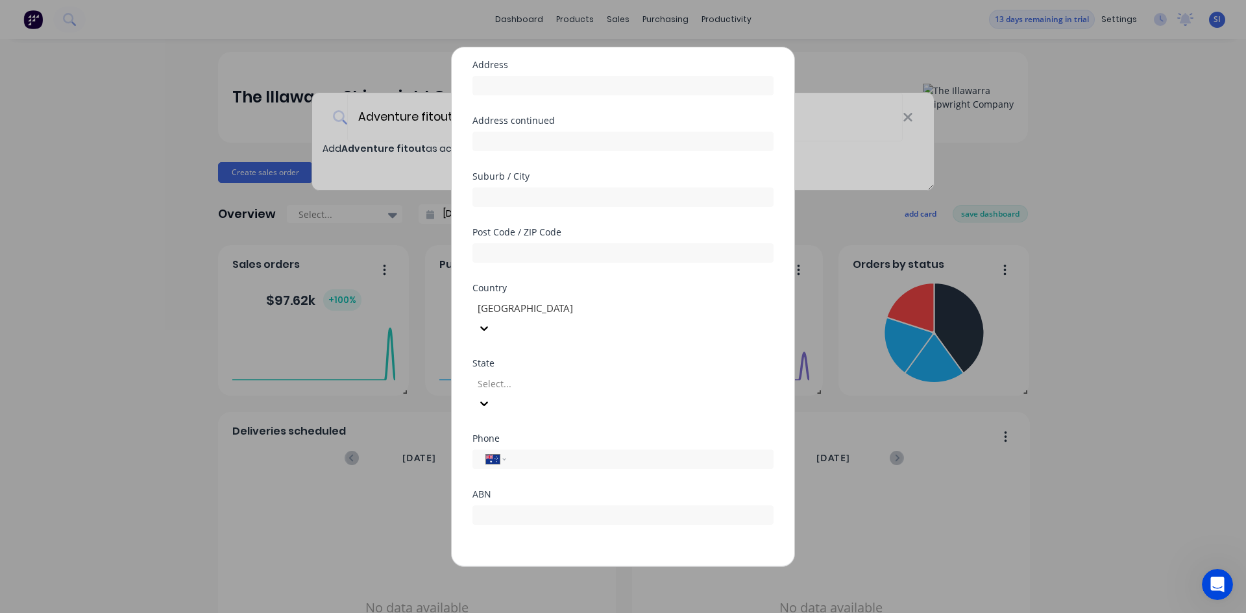
click at [569, 512] on form "Customer name Adventure fitout Address Address continued Suburb / City Post Cod…" at bounding box center [622, 296] width 301 height 583
click at [582, 566] on button "Save" at bounding box center [581, 576] width 71 height 21
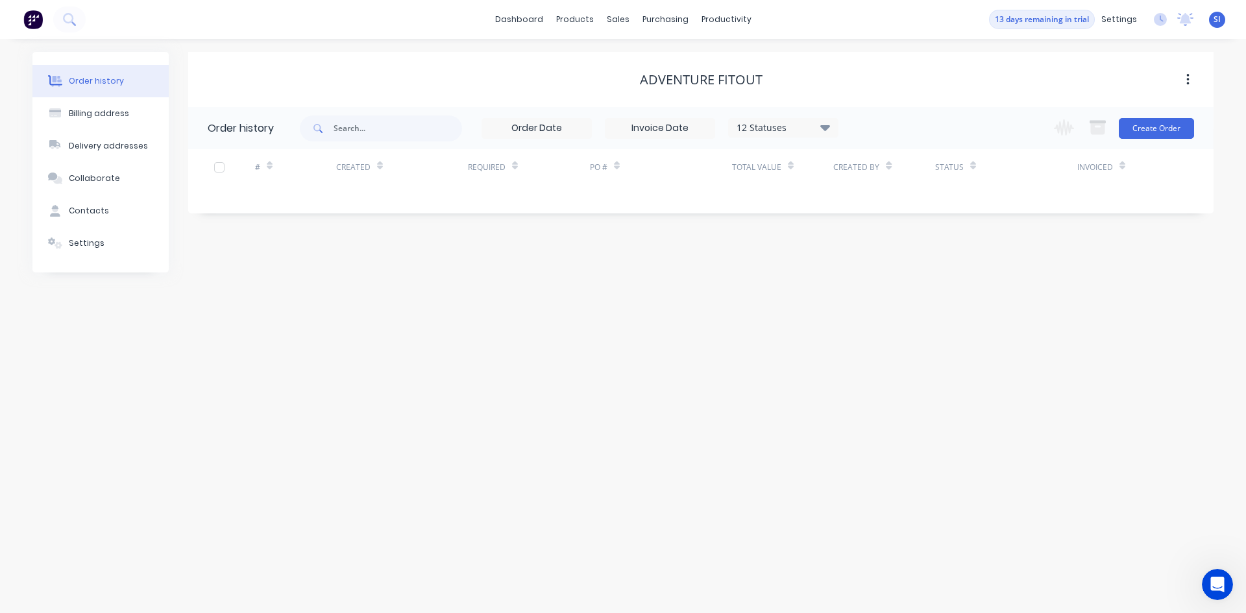
click at [1142, 143] on div "Change order status Submitted Waiting on Supplier In Production Ready for Pick …" at bounding box center [1120, 128] width 148 height 42
click at [1142, 129] on button "Create Order" at bounding box center [1155, 128] width 75 height 21
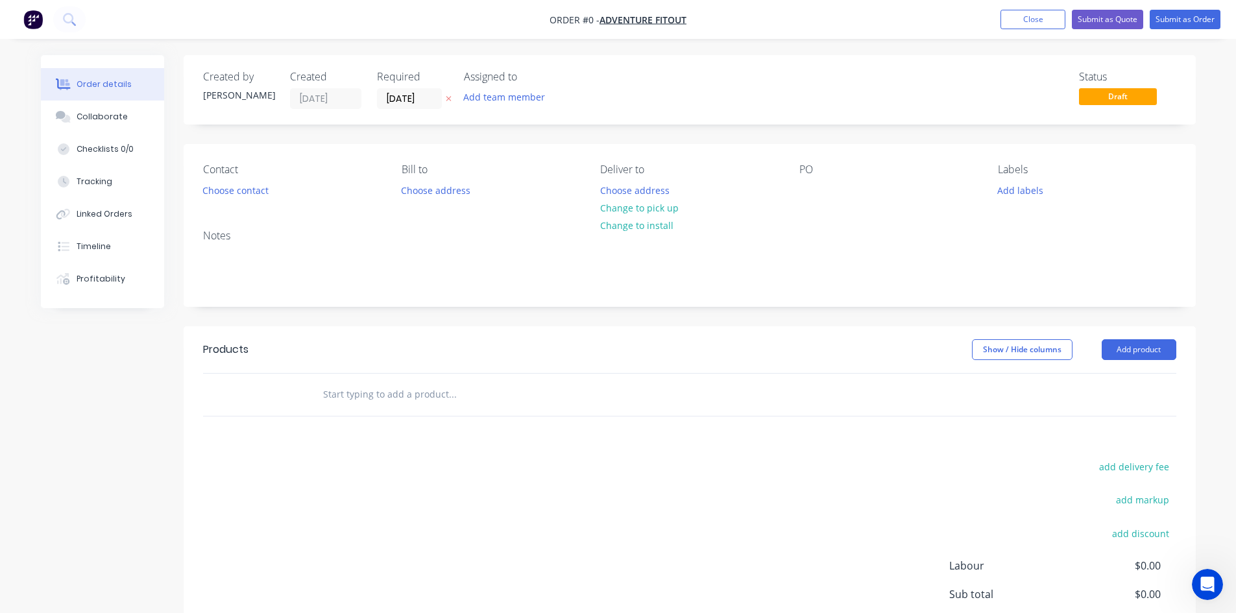
click at [412, 400] on input "text" at bounding box center [451, 394] width 259 height 26
type input "Flares"
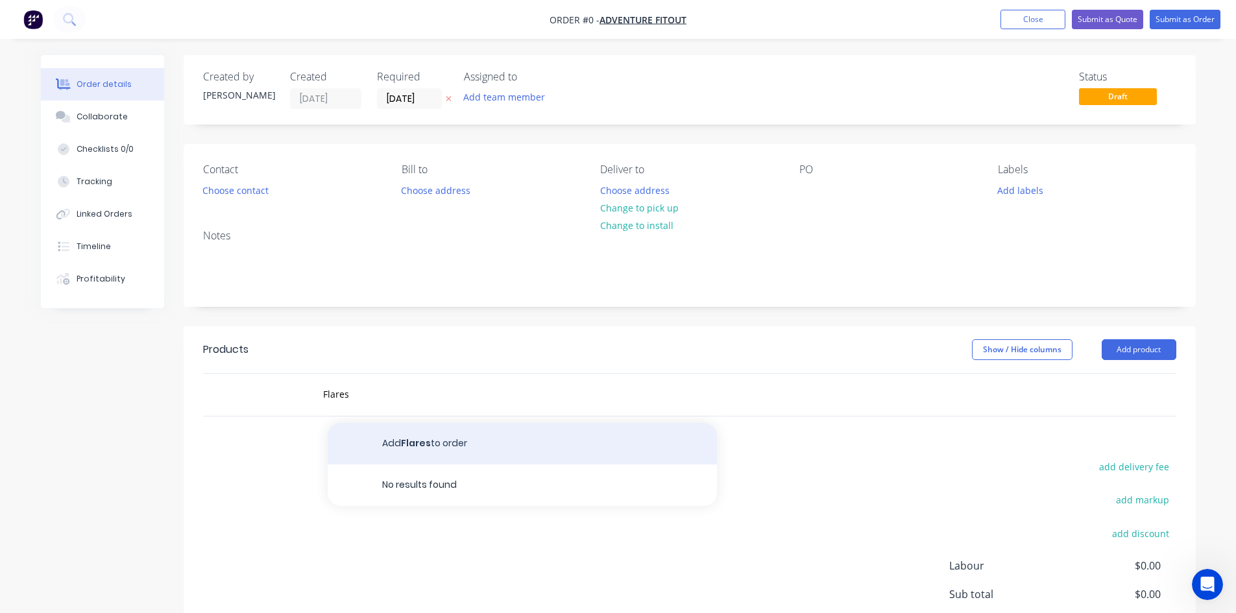
click at [504, 454] on button "Add Flares to order" at bounding box center [522, 444] width 389 height 42
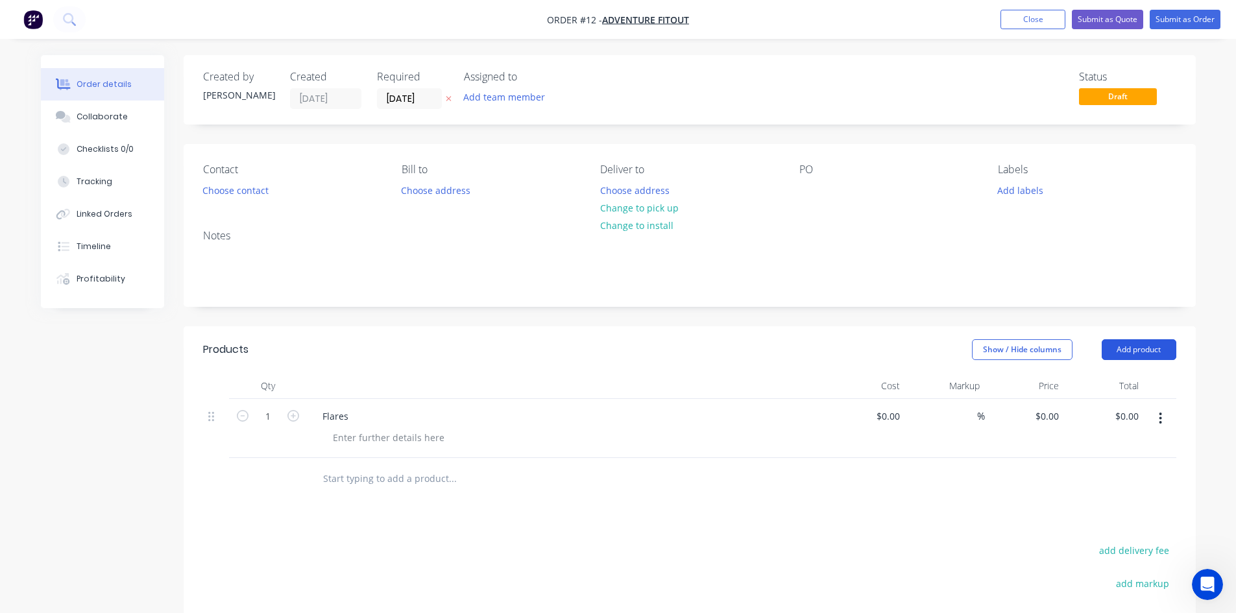
click at [1131, 357] on button "Add product" at bounding box center [1139, 349] width 75 height 21
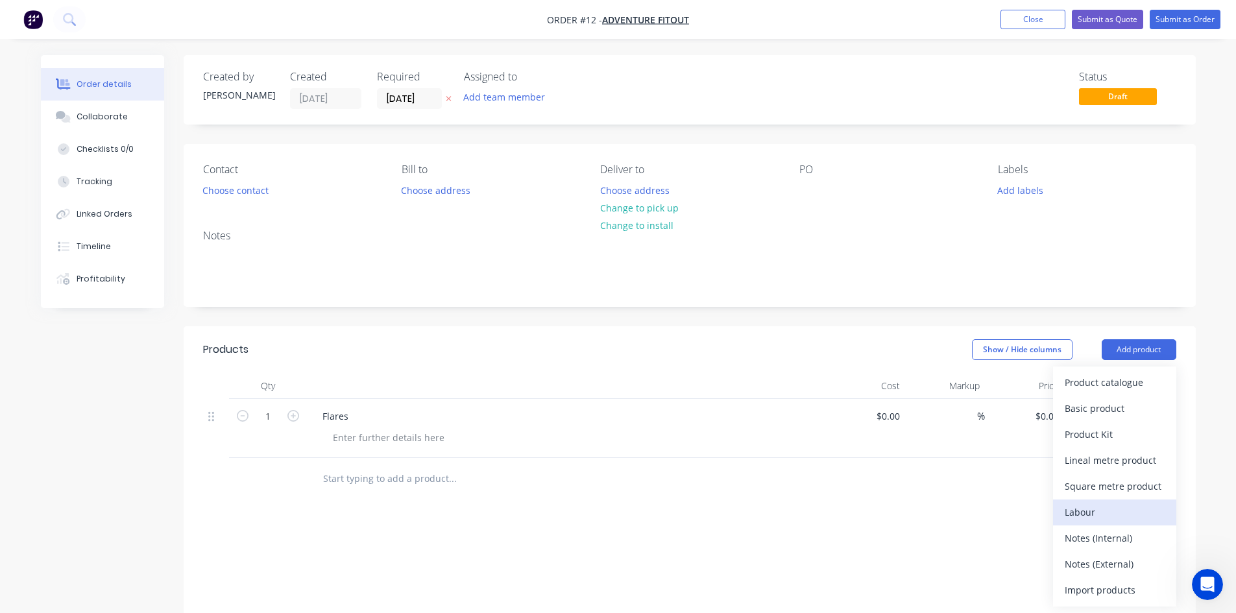
click at [1157, 514] on div "Labour" at bounding box center [1115, 512] width 100 height 19
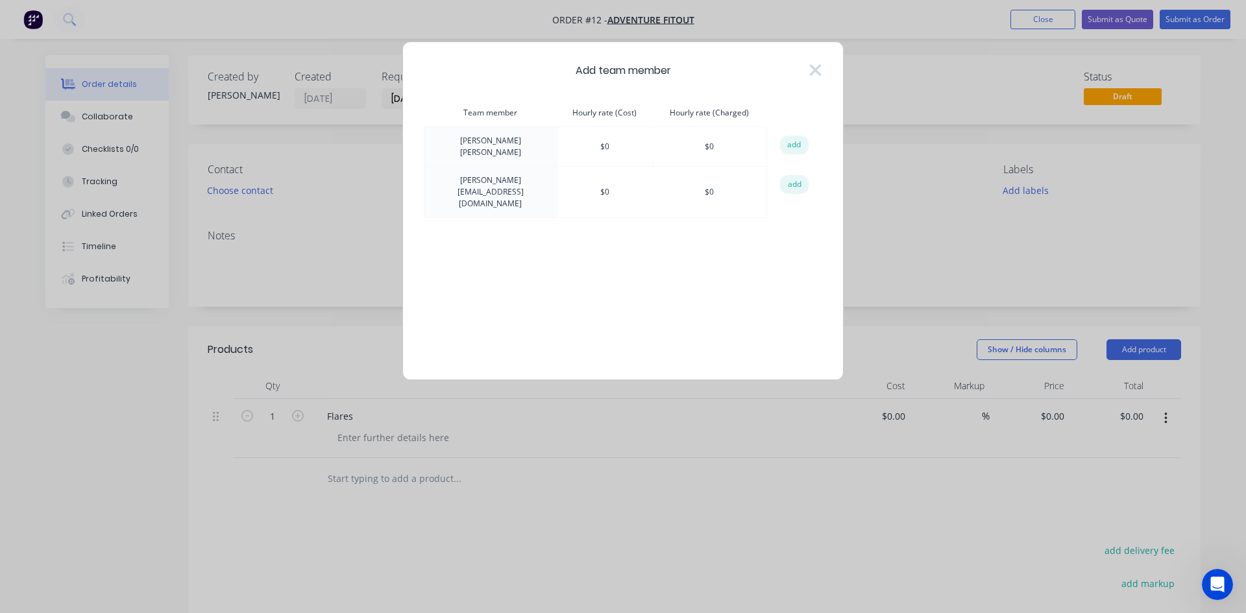
click at [613, 190] on td "$ 0" at bounding box center [604, 192] width 95 height 51
click at [612, 182] on td "$ 0" at bounding box center [604, 192] width 95 height 51
click at [606, 185] on td "$ 0" at bounding box center [604, 192] width 95 height 51
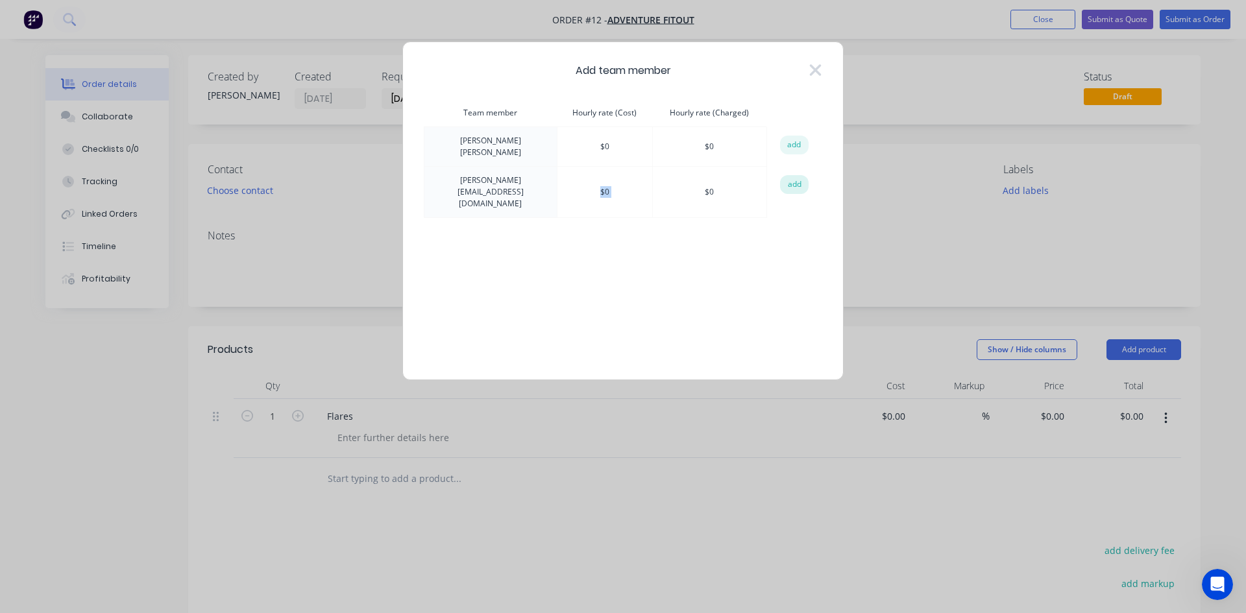
click at [795, 182] on button "add" at bounding box center [794, 184] width 29 height 19
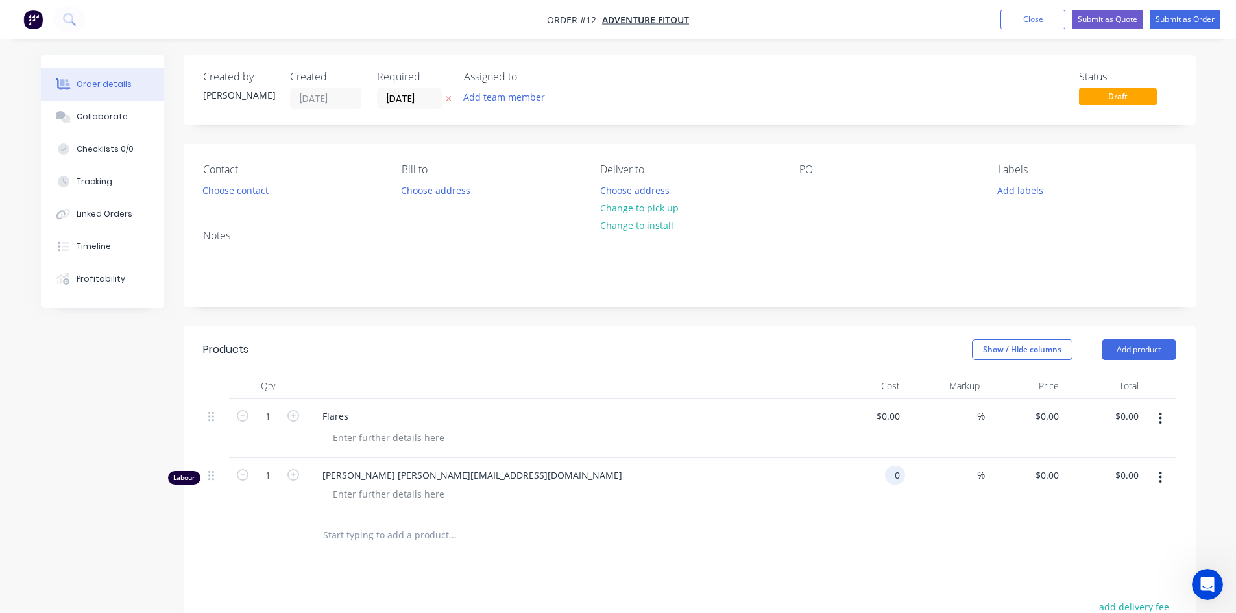
click at [887, 467] on div "0 0" at bounding box center [866, 486] width 80 height 56
type input "$66.00"
type input "66"
type input "$66.00"
click at [1047, 477] on input "66" at bounding box center [1049, 475] width 30 height 19
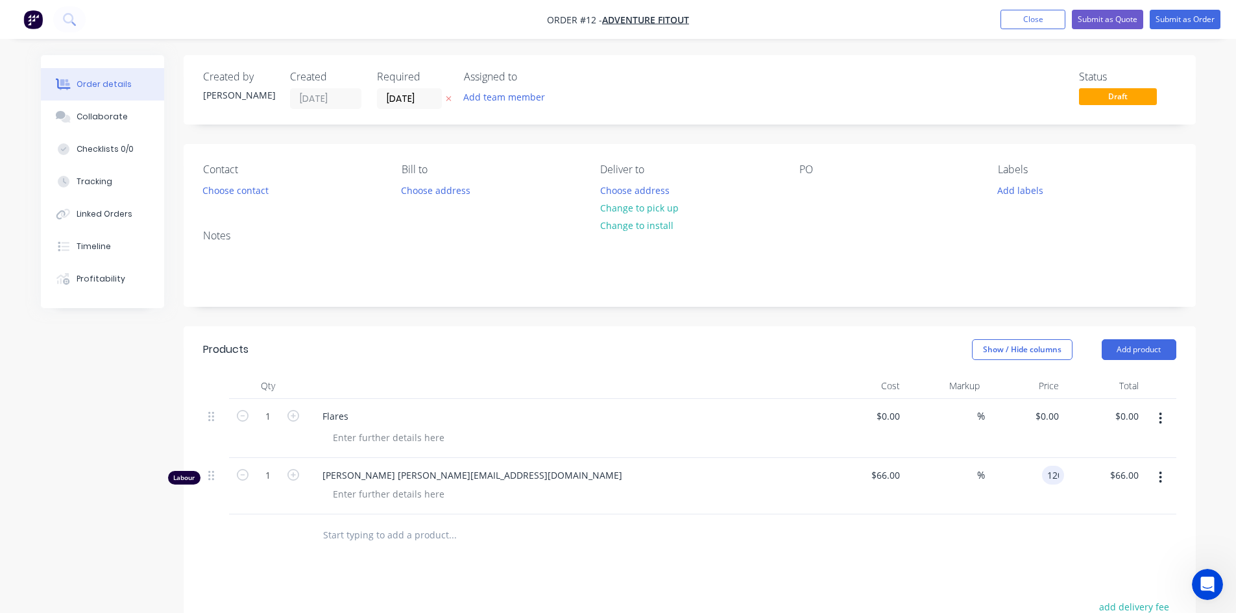
type input "120"
type input "81.82"
type input "$120.00"
click at [297, 478] on icon "button" at bounding box center [293, 475] width 12 height 12
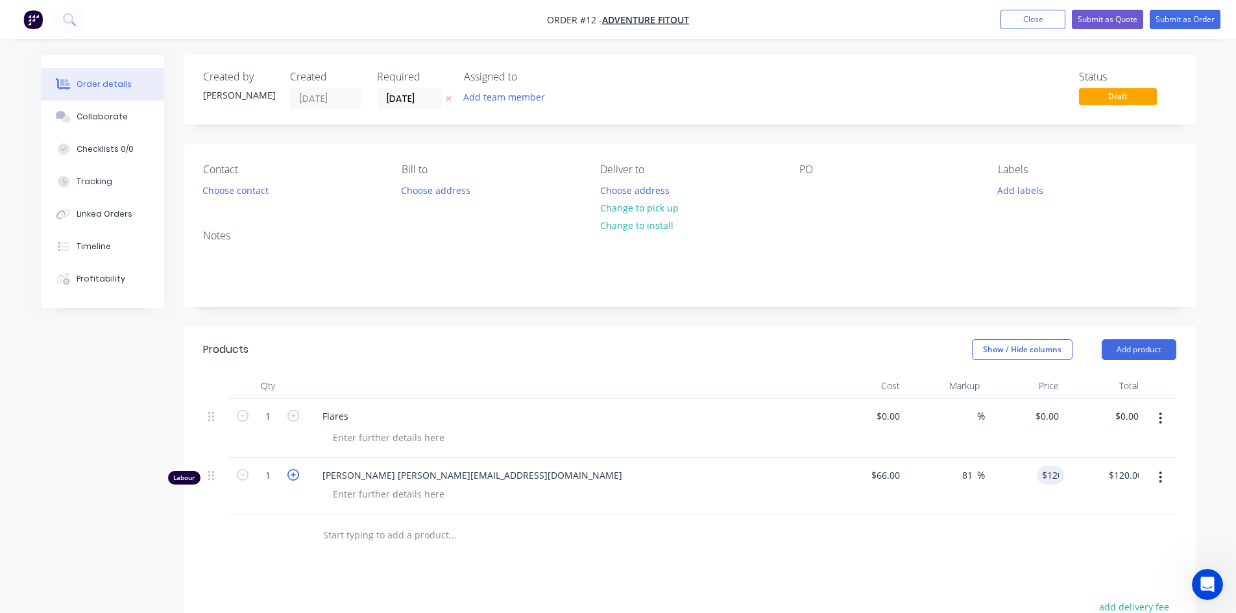
type input "2"
type input "$240.00"
click at [297, 478] on icon "button" at bounding box center [293, 475] width 12 height 12
type input "3"
type input "$360.00"
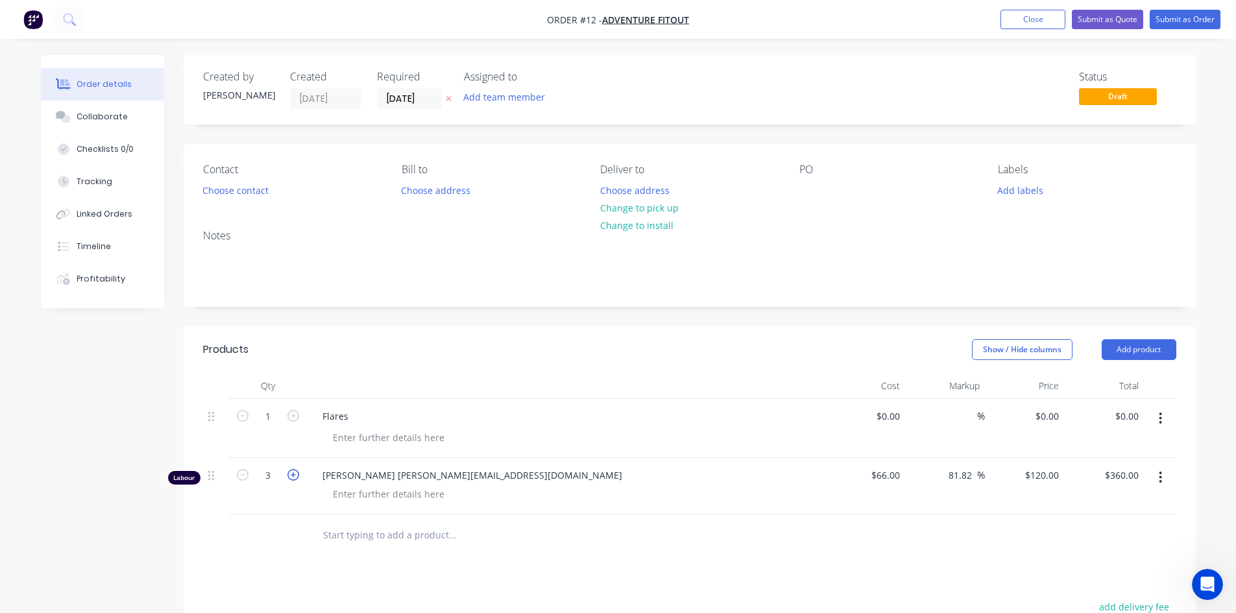
click at [297, 478] on icon "button" at bounding box center [293, 475] width 12 height 12
type input "4"
type input "$480.00"
click at [297, 478] on icon "button" at bounding box center [293, 475] width 12 height 12
type input "5"
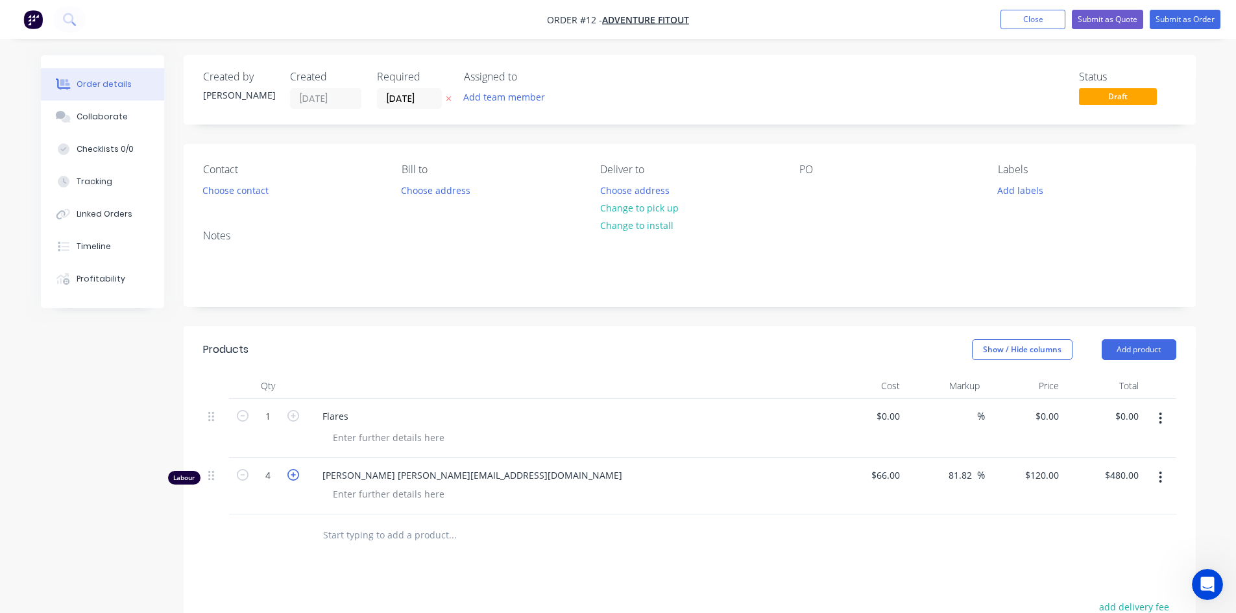
type input "$600.00"
click at [297, 478] on icon "button" at bounding box center [293, 475] width 12 height 12
type input "6"
type input "$720.00"
click at [297, 478] on icon "button" at bounding box center [293, 475] width 12 height 12
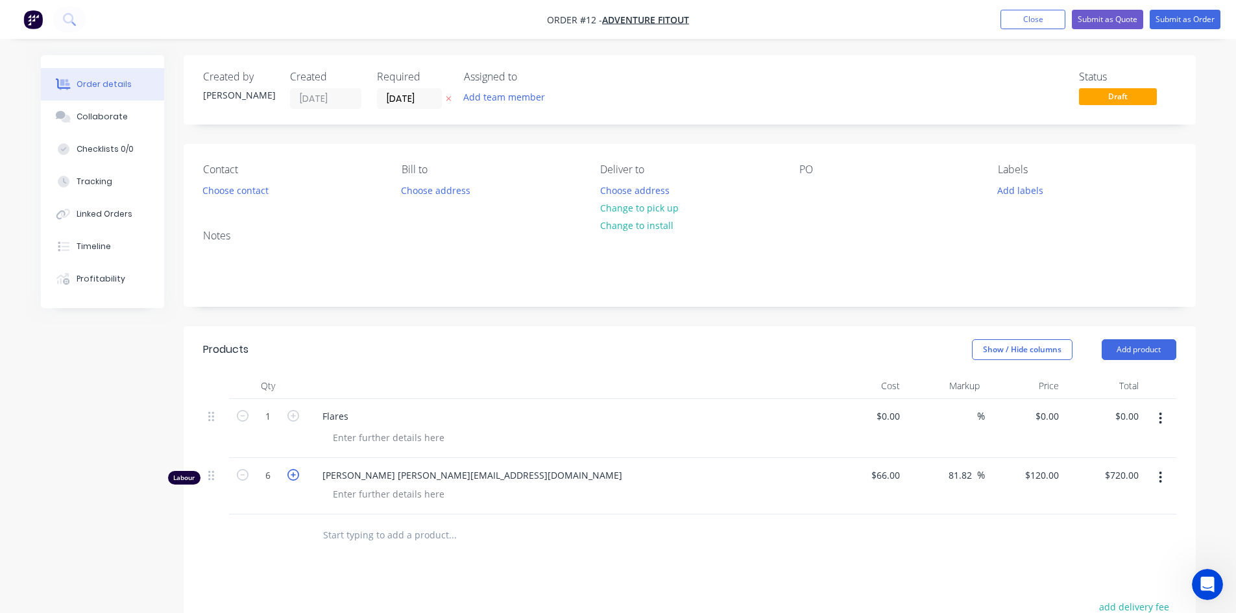
type input "7"
type input "$840.00"
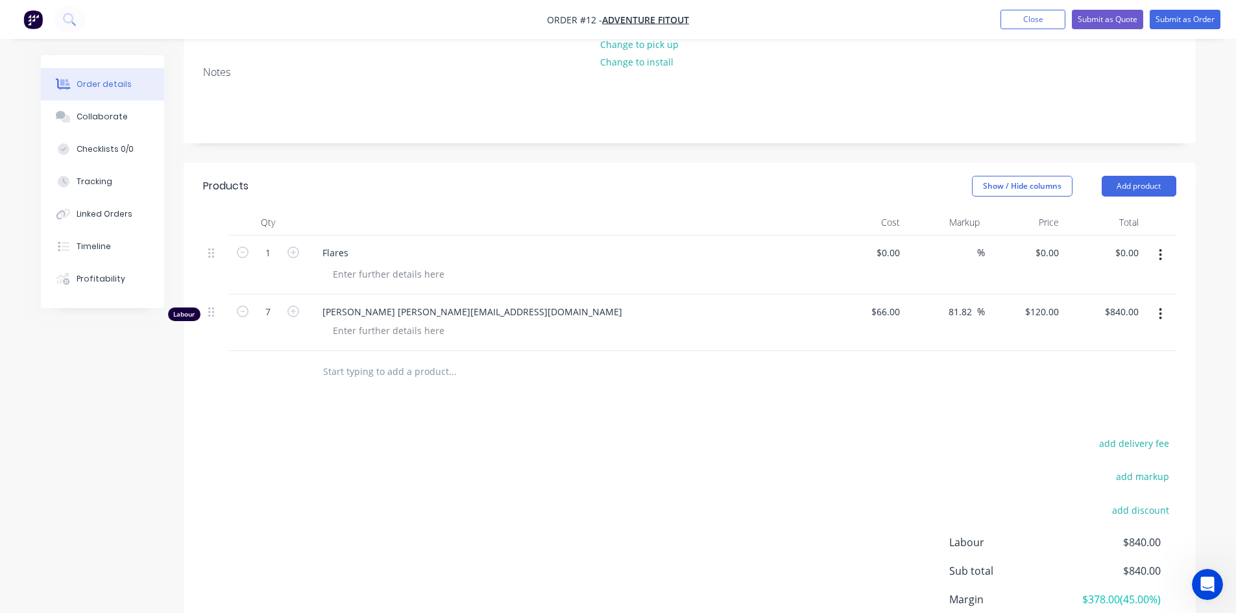
scroll to position [274, 0]
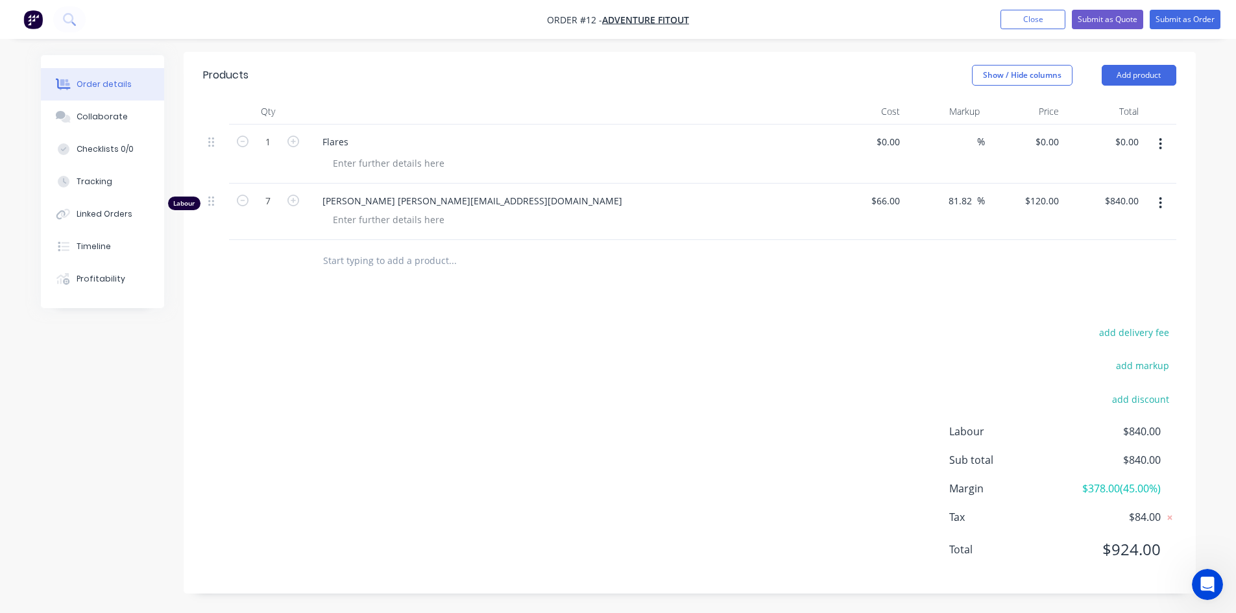
click at [1159, 375] on div "add markup" at bounding box center [1095, 373] width 162 height 33
click at [1161, 370] on button "add markup" at bounding box center [1142, 366] width 67 height 18
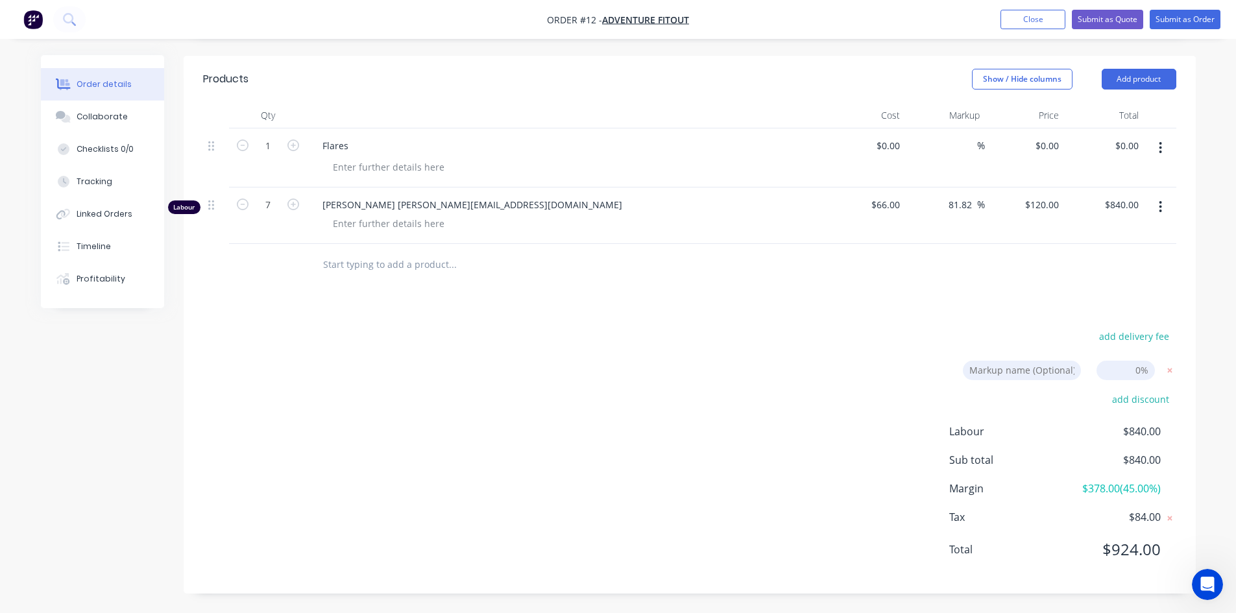
scroll to position [271, 0]
click at [1141, 367] on input at bounding box center [1125, 370] width 58 height 19
drag, startPoint x: 1137, startPoint y: 372, endPoint x: 1121, endPoint y: 379, distance: 17.7
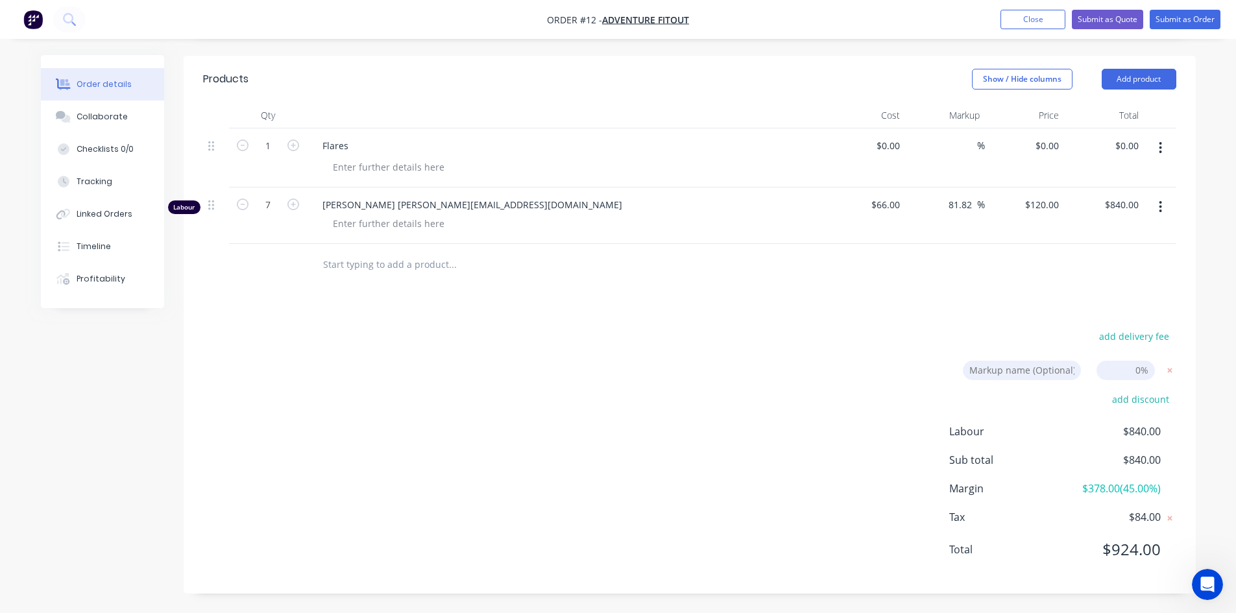
click at [1121, 379] on input at bounding box center [1125, 370] width 58 height 19
type input "40"
click input "submit" at bounding box center [0, 0] width 0 height 0
type input "154.55"
type input "$168.00"
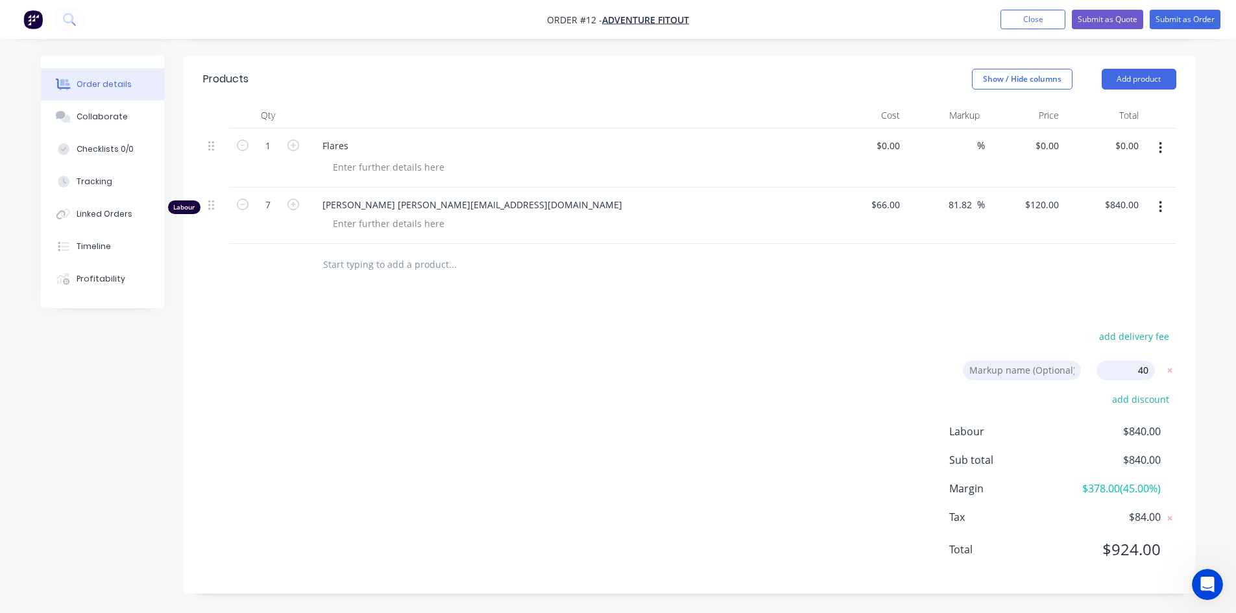
type input "$1,176.00"
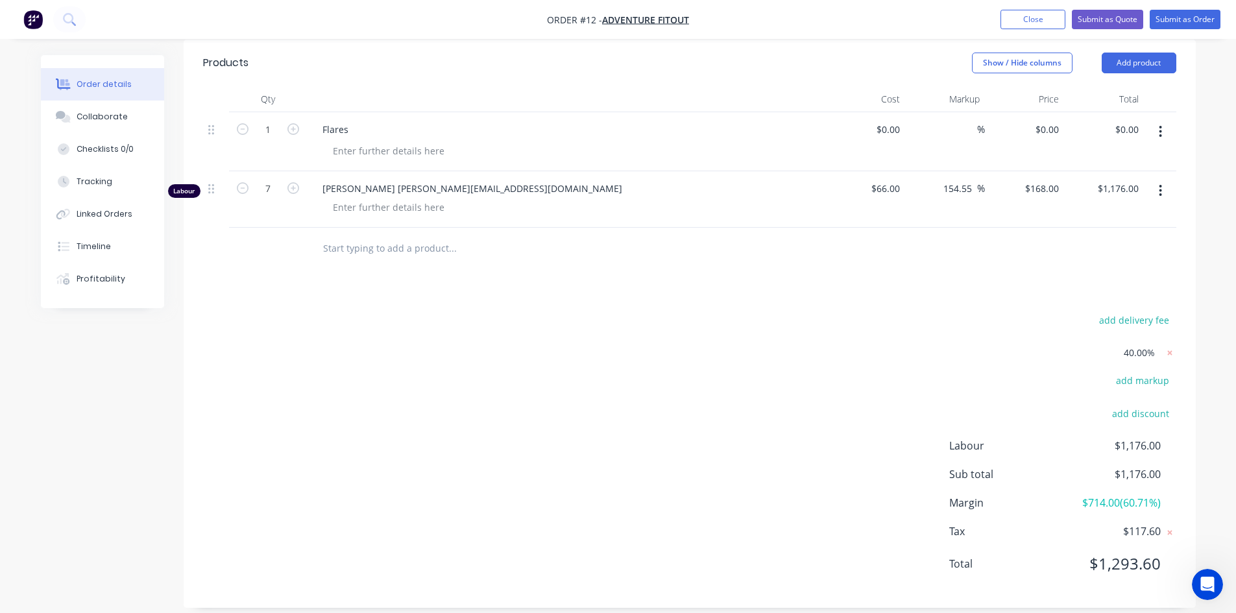
scroll to position [301, 0]
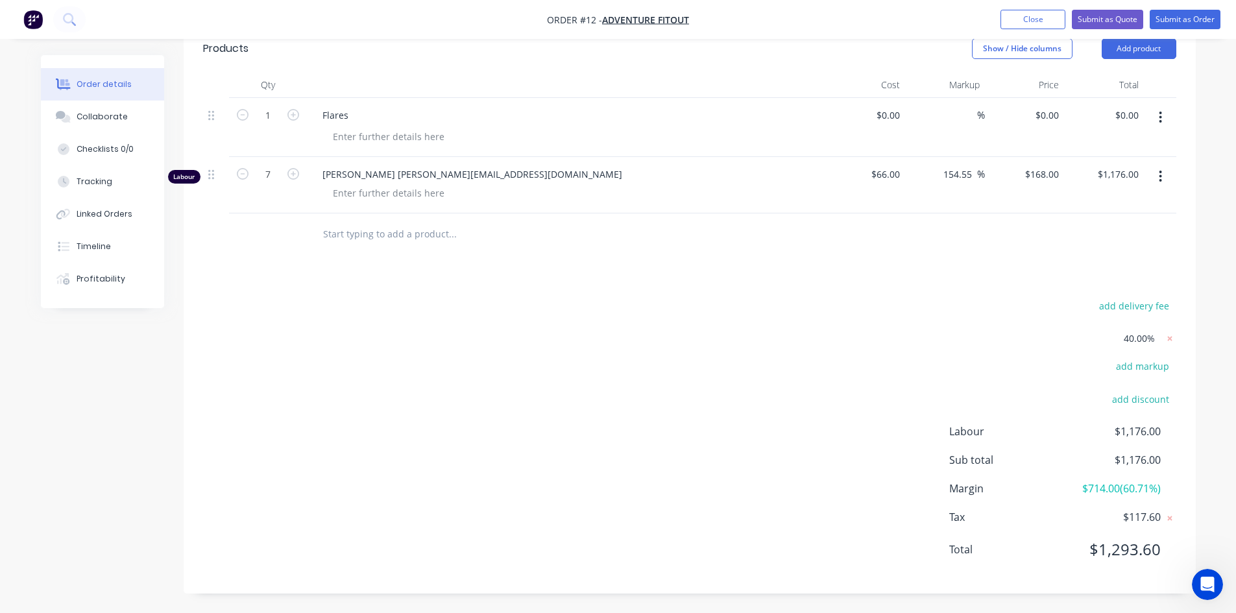
click at [392, 243] on input "text" at bounding box center [451, 234] width 259 height 26
type input "labour"
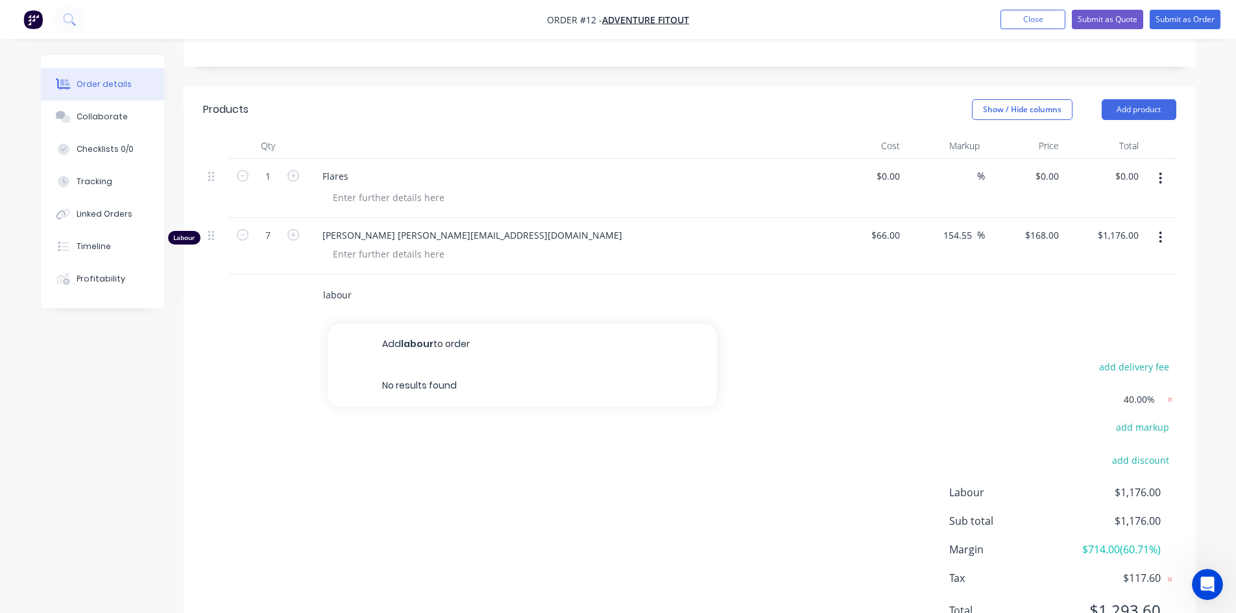
scroll to position [171, 0]
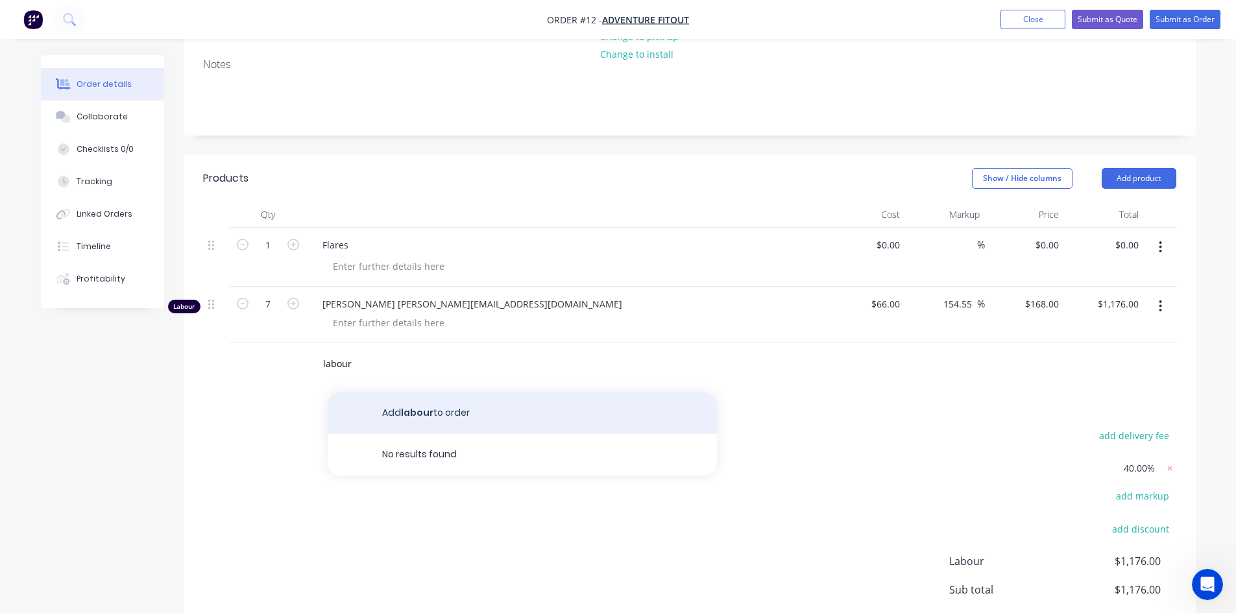
click at [451, 418] on button "Add labour to order" at bounding box center [522, 413] width 389 height 42
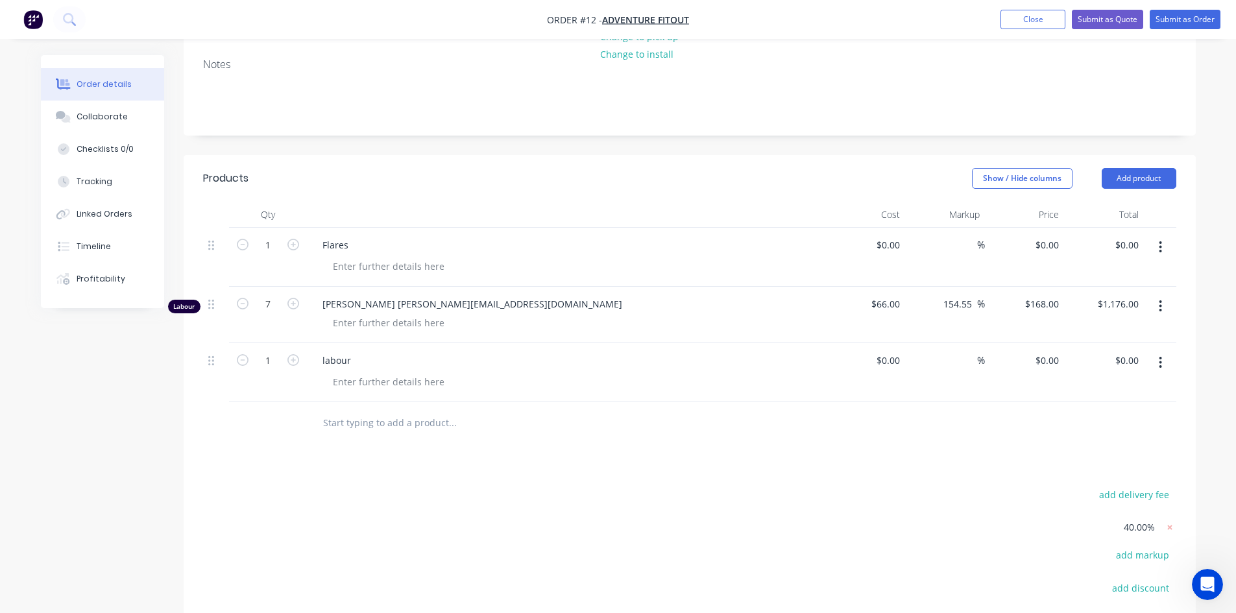
click at [215, 363] on div at bounding box center [216, 360] width 16 height 18
click at [1164, 357] on button "button" at bounding box center [1160, 362] width 30 height 23
click at [923, 500] on div "add delivery fee 40.00% add markup add discount Labour $1,176.00 Sub total $1,1…" at bounding box center [689, 625] width 973 height 278
click at [1127, 182] on button "Add product" at bounding box center [1139, 178] width 75 height 21
click at [915, 522] on div "add delivery fee 40.00% add markup add discount Labour $1,176.00 Sub total $1,1…" at bounding box center [689, 625] width 973 height 278
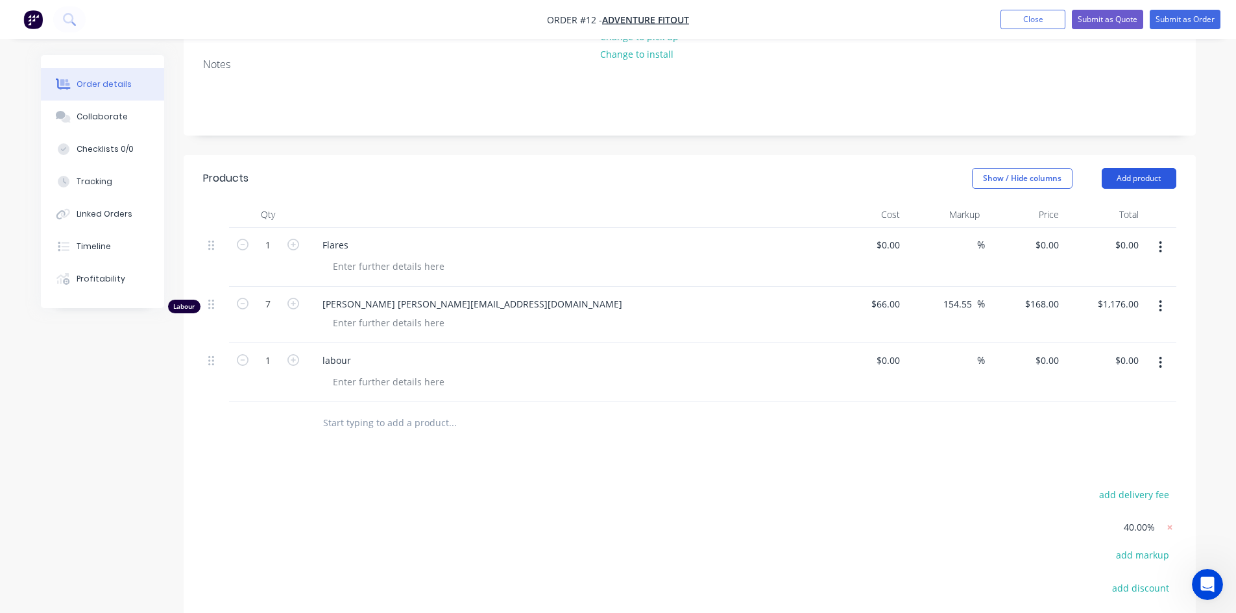
click at [1124, 169] on button "Add product" at bounding box center [1139, 178] width 75 height 21
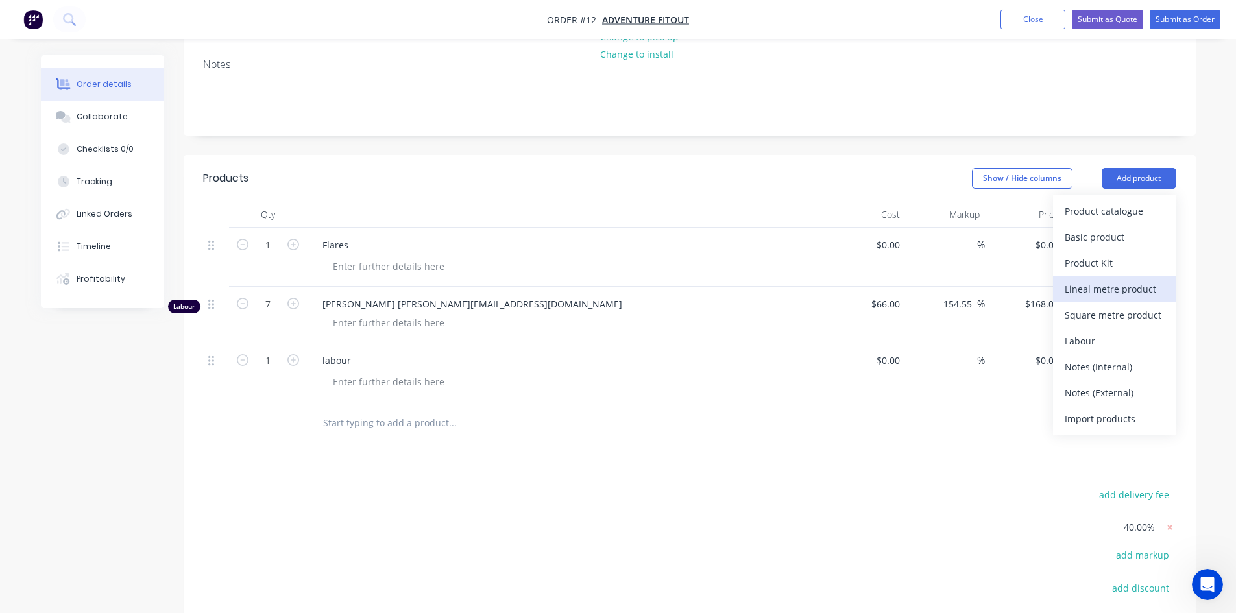
click at [1140, 297] on div "Lineal metre product" at bounding box center [1115, 289] width 100 height 19
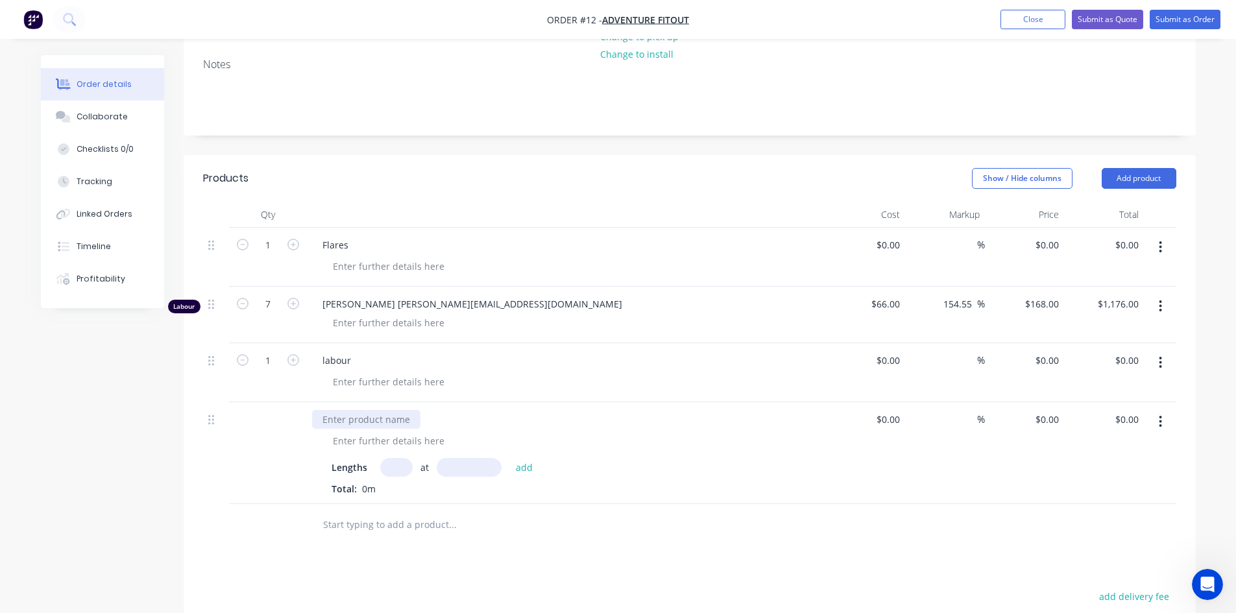
click at [405, 415] on div at bounding box center [366, 419] width 108 height 19
click at [404, 474] on input "text" at bounding box center [396, 467] width 32 height 19
type input "1"
type input ".1"
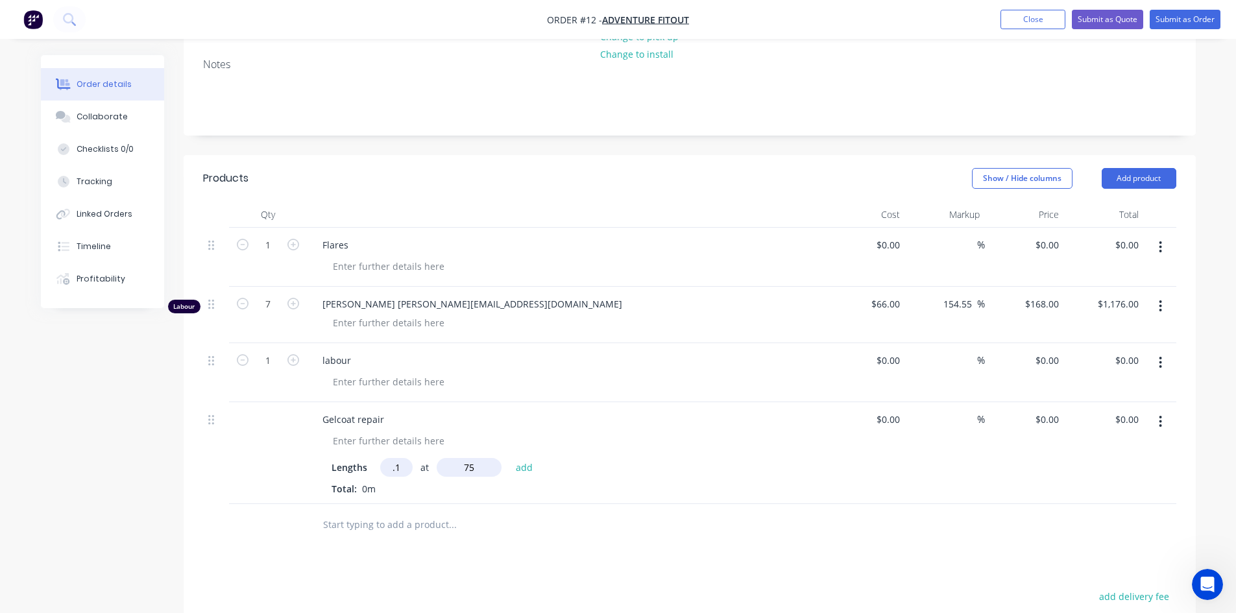
type input "75"
click at [509, 458] on button "add" at bounding box center [524, 467] width 30 height 18
drag, startPoint x: 407, startPoint y: 461, endPoint x: 396, endPoint y: 471, distance: 15.2
click at [396, 471] on input "text" at bounding box center [396, 467] width 32 height 19
click at [401, 489] on icon "button" at bounding box center [403, 490] width 8 height 12
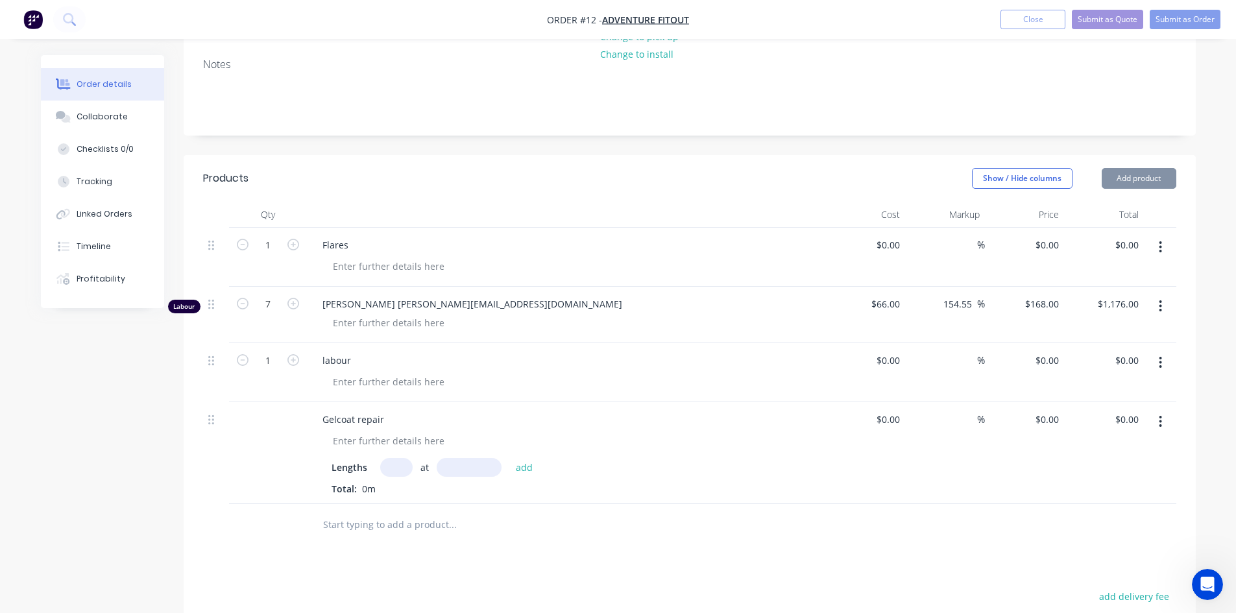
click at [396, 472] on input "text" at bounding box center [396, 467] width 32 height 19
type input "1"
click at [474, 463] on input "text" at bounding box center [469, 467] width 65 height 19
type input "75"
click at [509, 458] on button "add" at bounding box center [524, 467] width 30 height 18
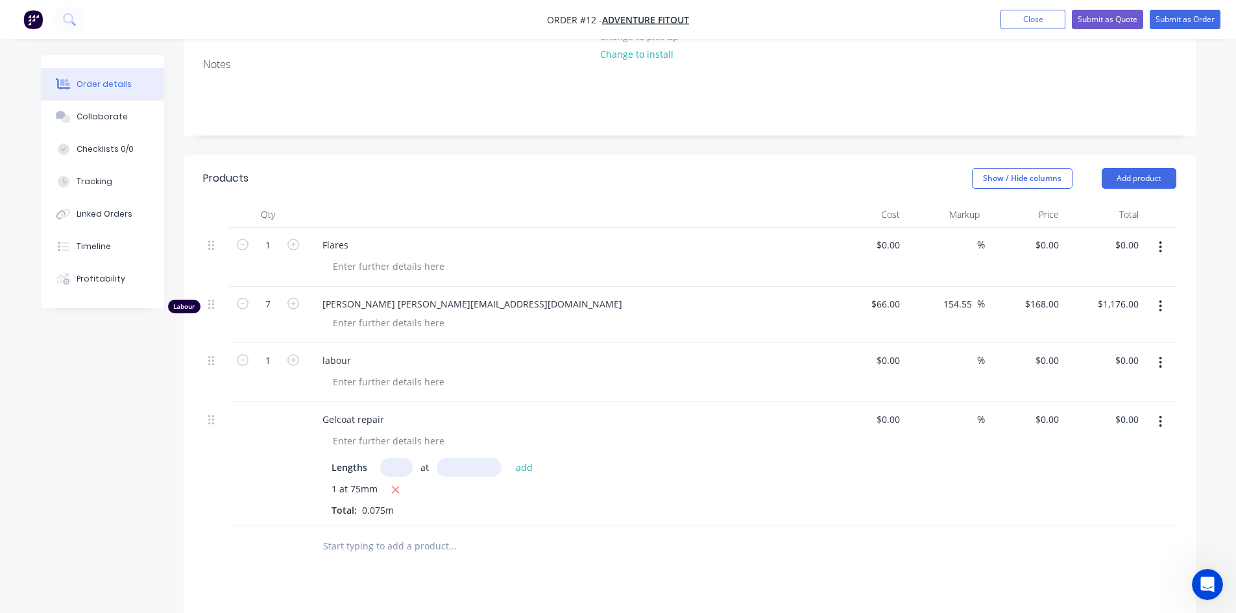
click at [631, 501] on div "1 at 75mm Total: 0.075m" at bounding box center [566, 499] width 470 height 35
click at [409, 448] on div at bounding box center [388, 440] width 132 height 19
click at [730, 470] on div "Lengths at add 1 at 75mm Total: 0.075m" at bounding box center [566, 485] width 509 height 64
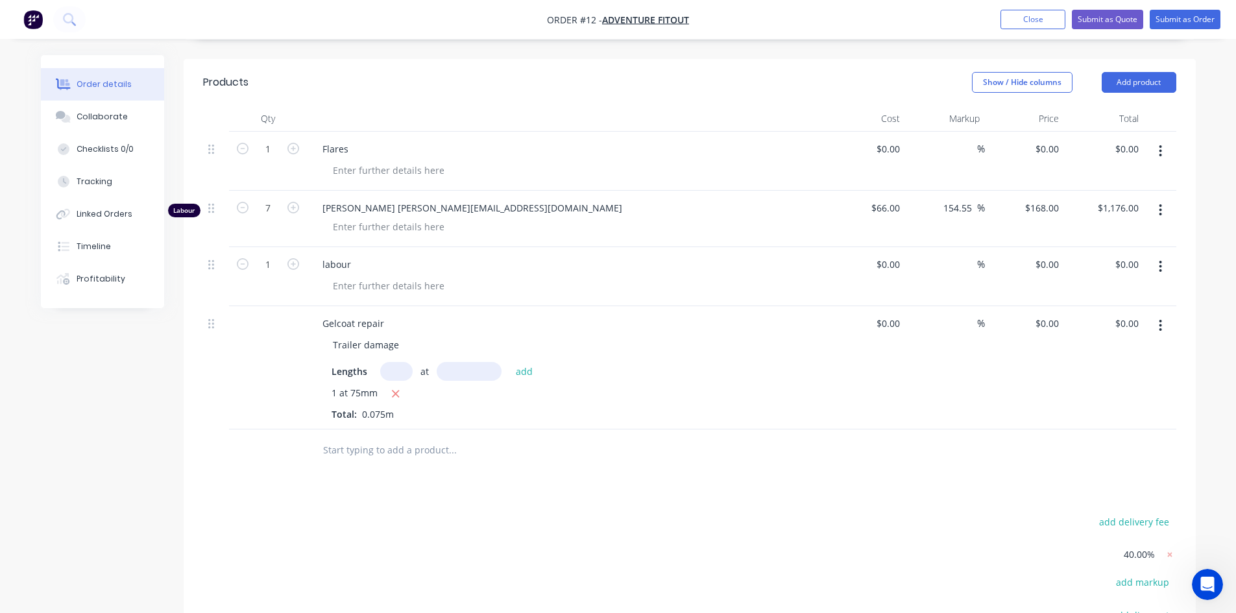
scroll to position [236, 0]
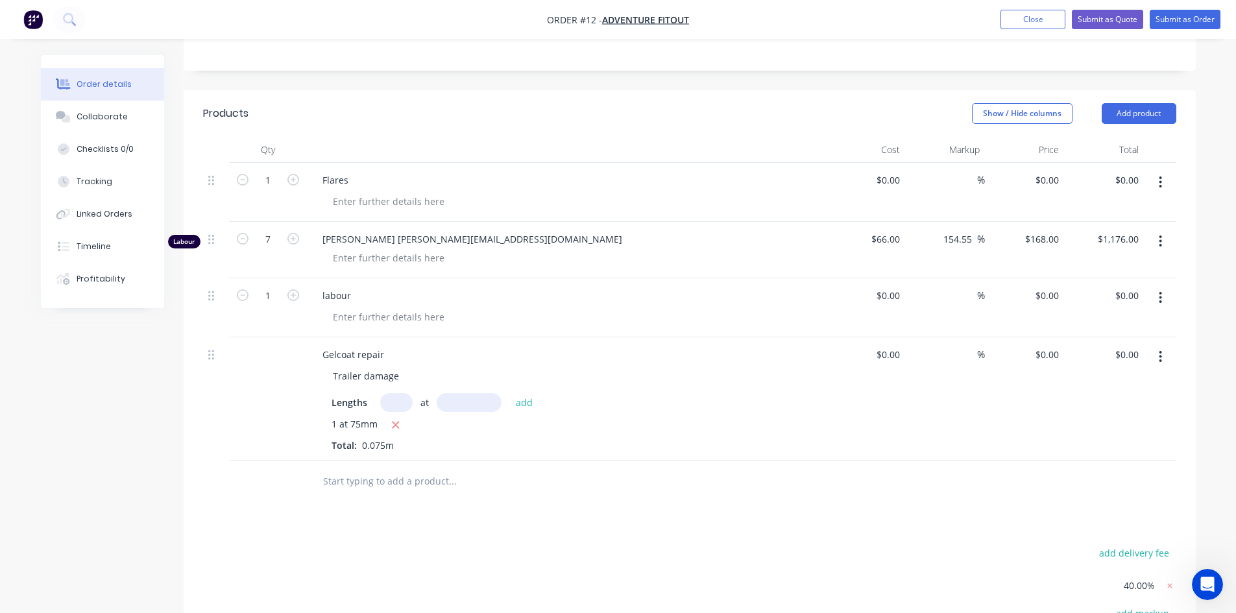
click at [913, 435] on div "%" at bounding box center [945, 398] width 80 height 123
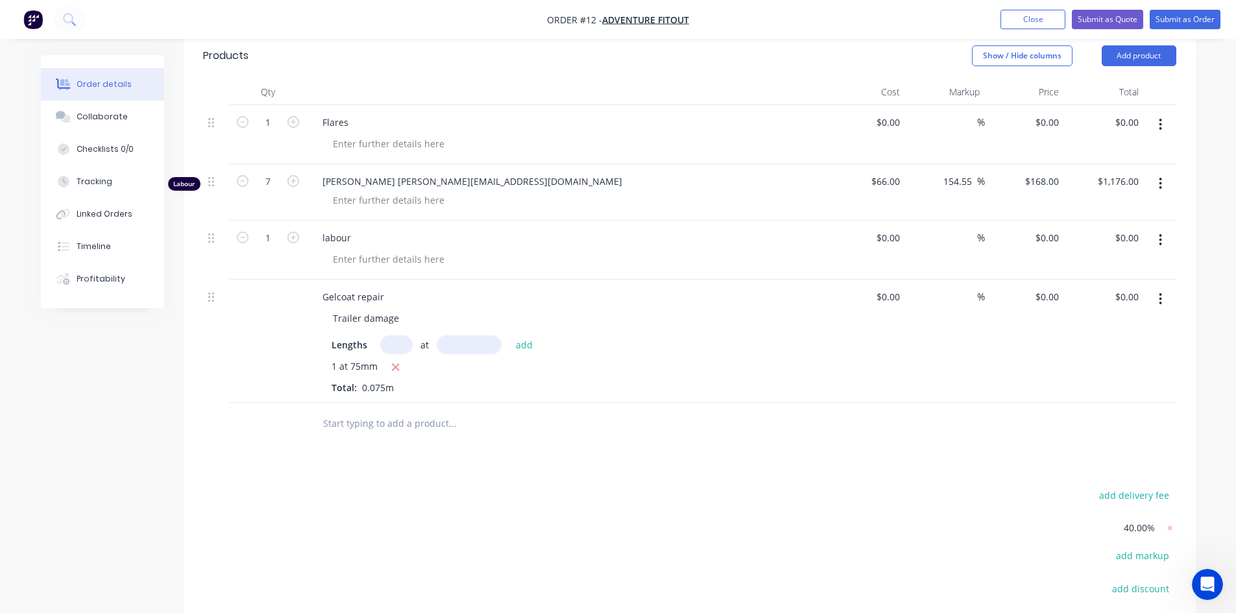
scroll to position [366, 0]
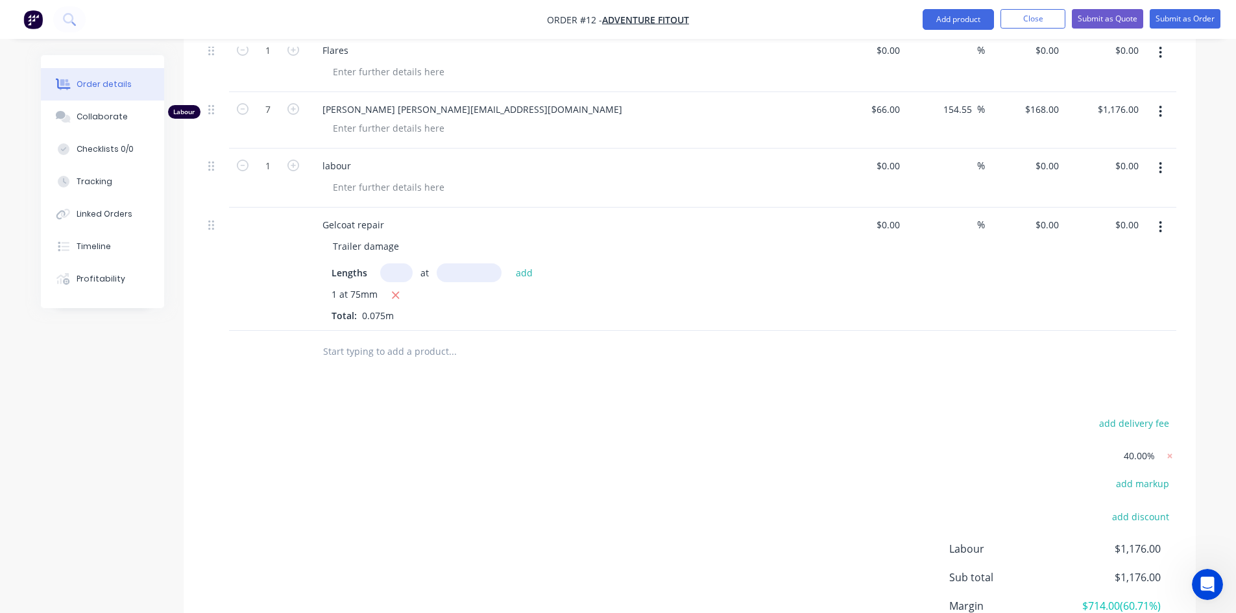
click at [219, 228] on div at bounding box center [216, 224] width 16 height 18
click at [830, 304] on div "$0.00 $0.00" at bounding box center [866, 269] width 80 height 123
click at [826, 329] on div "$0.00 $0.00" at bounding box center [866, 269] width 80 height 123
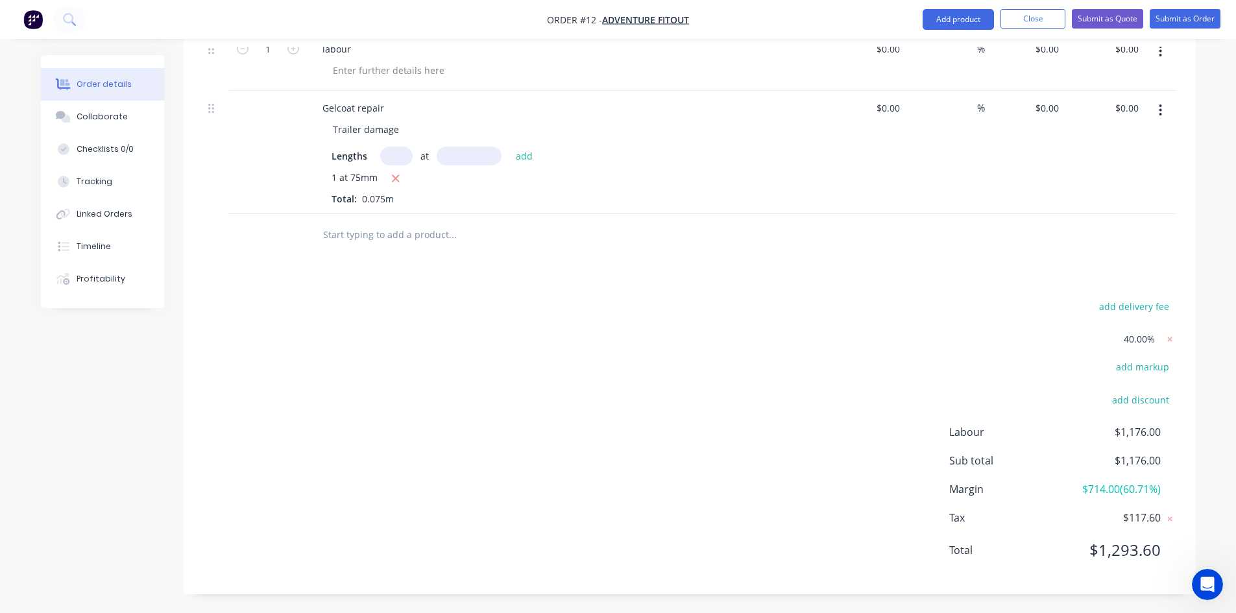
scroll to position [483, 0]
click at [526, 162] on button "add" at bounding box center [524, 155] width 30 height 18
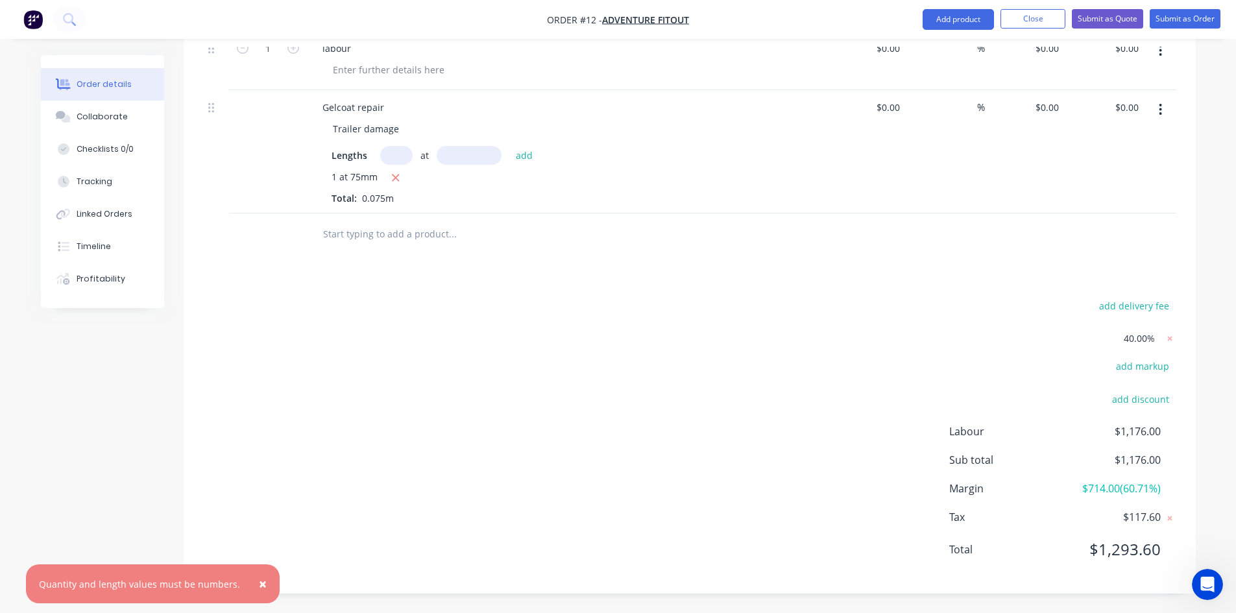
click at [644, 307] on div "add delivery fee 40.00% add markup add discount Labour $1,176.00 Sub total $1,1…" at bounding box center [689, 436] width 973 height 278
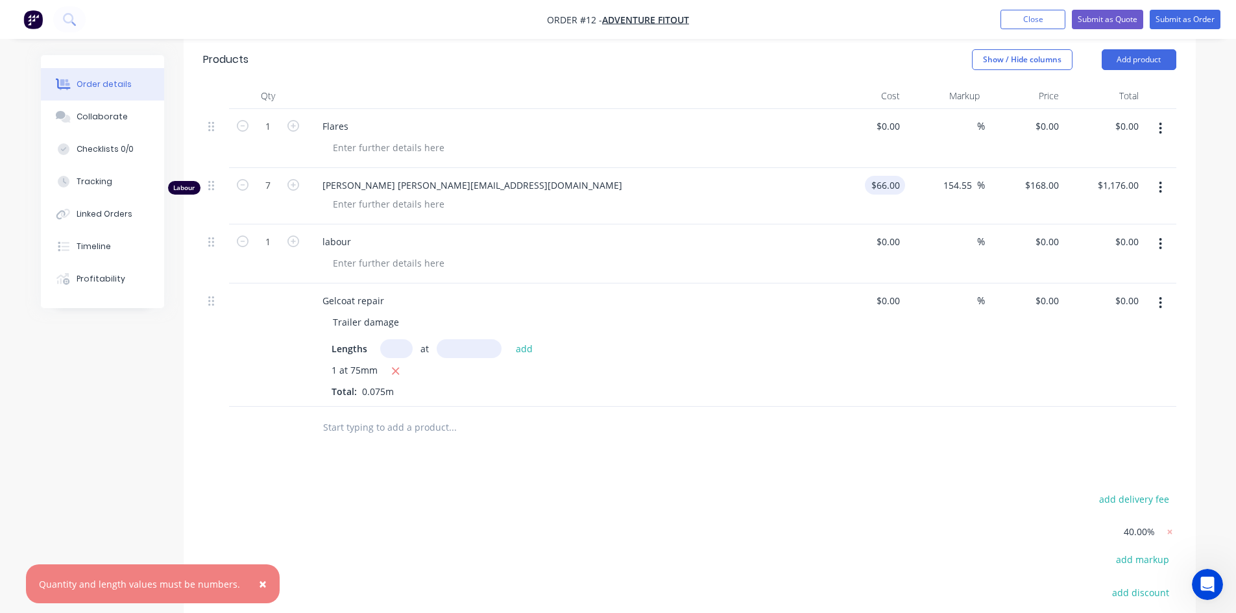
scroll to position [159, 0]
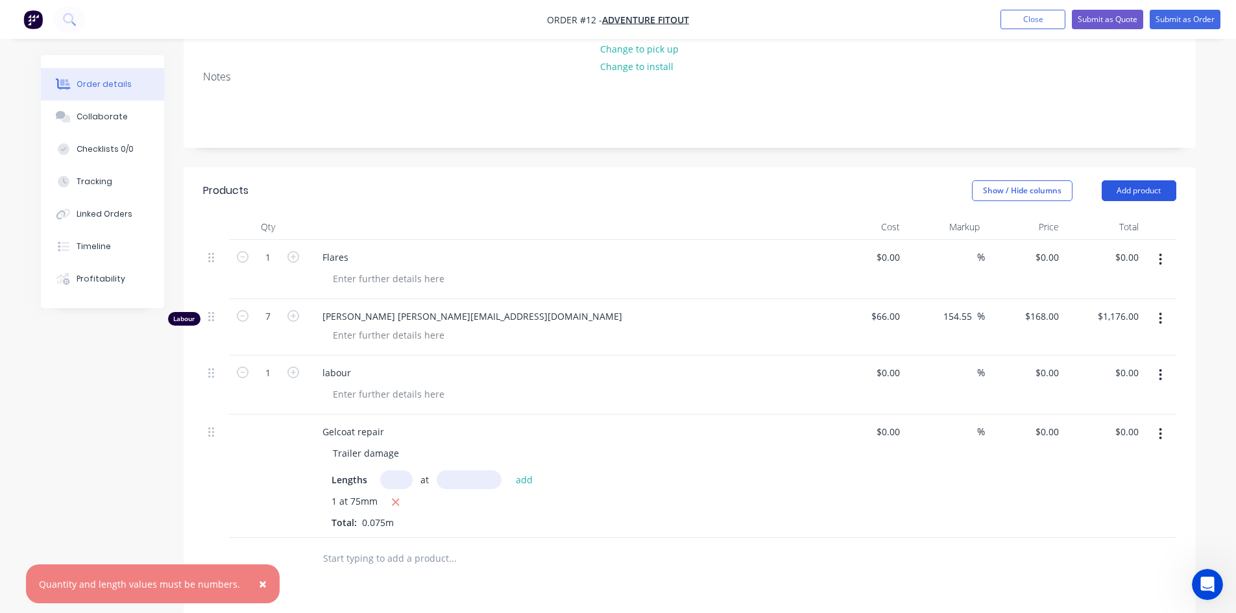
click at [1162, 200] on button "Add product" at bounding box center [1139, 190] width 75 height 21
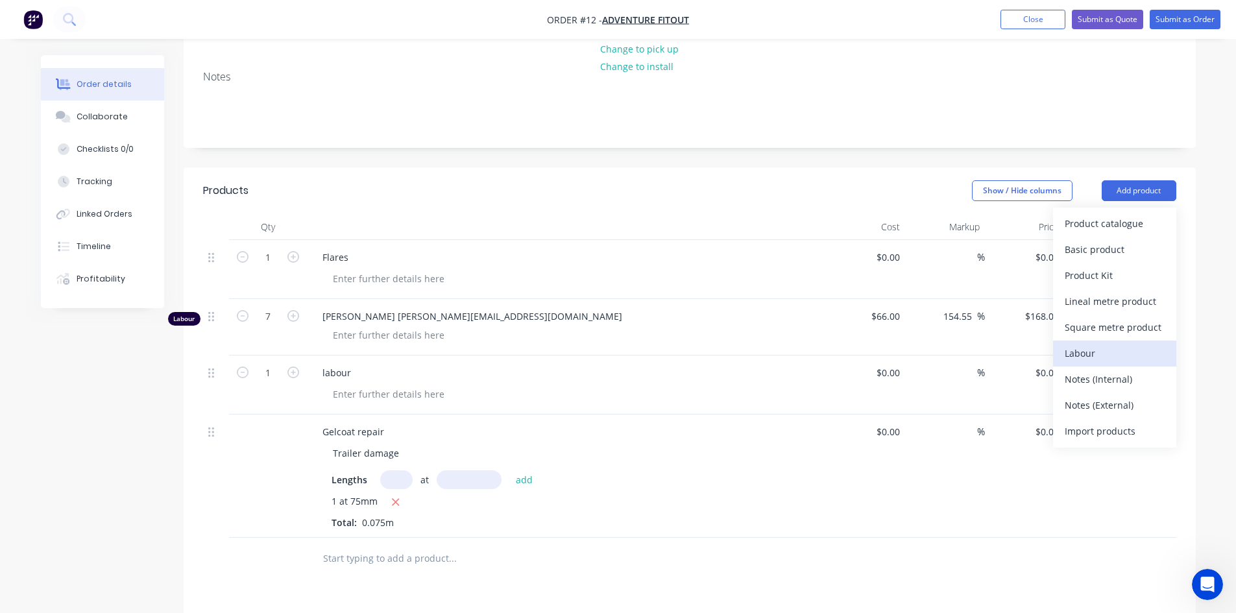
click at [1159, 360] on div "Labour" at bounding box center [1115, 353] width 100 height 19
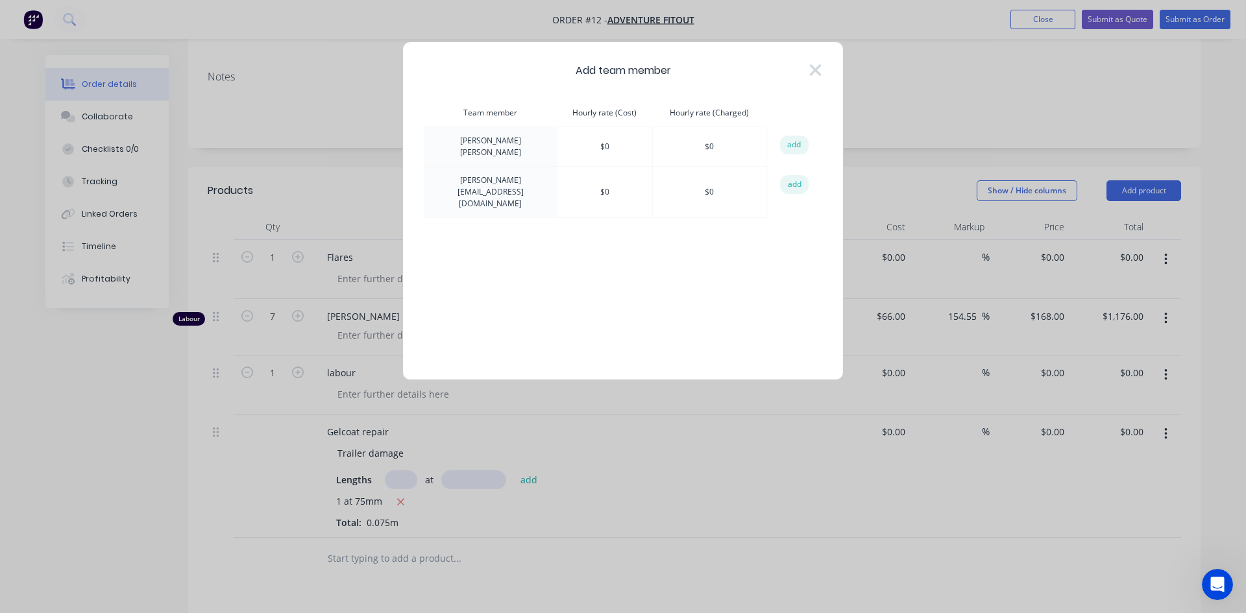
drag, startPoint x: 795, startPoint y: 176, endPoint x: 800, endPoint y: 184, distance: 9.6
click at [799, 181] on button "add" at bounding box center [794, 184] width 29 height 19
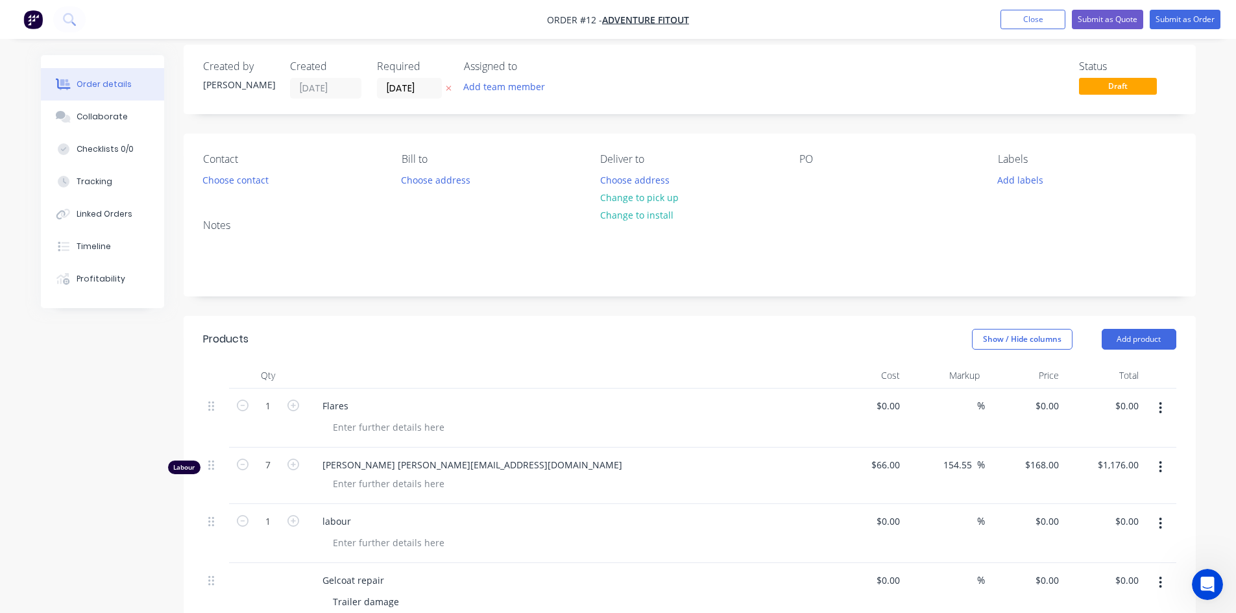
scroll to position [0, 0]
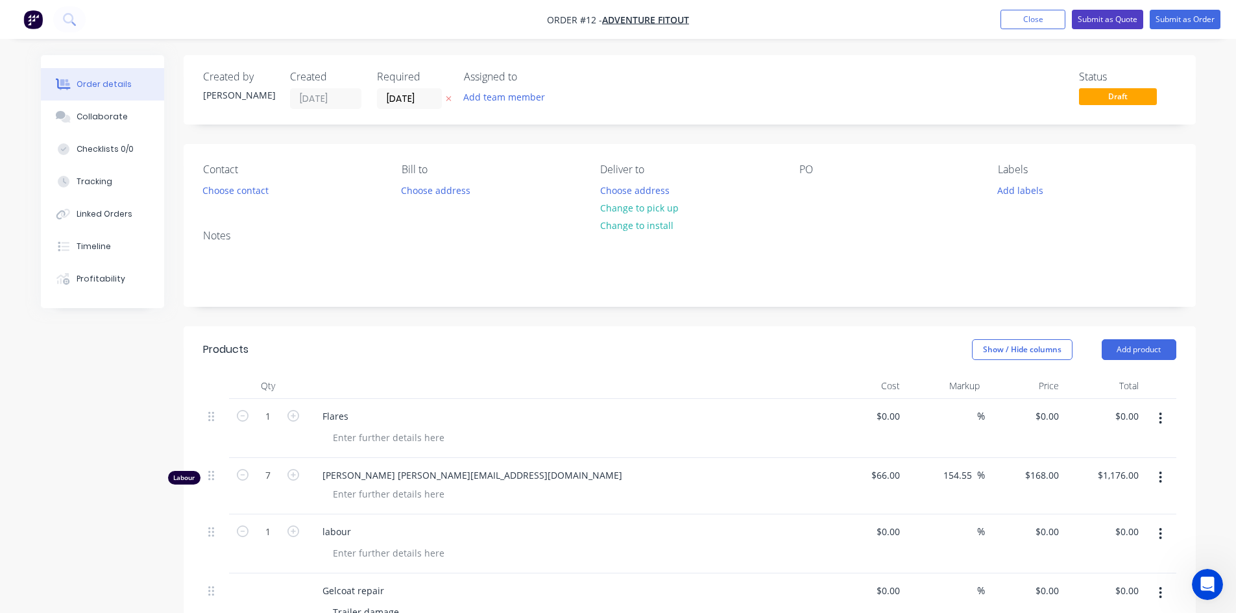
click at [1115, 27] on button "Submit as Quote" at bounding box center [1107, 19] width 71 height 19
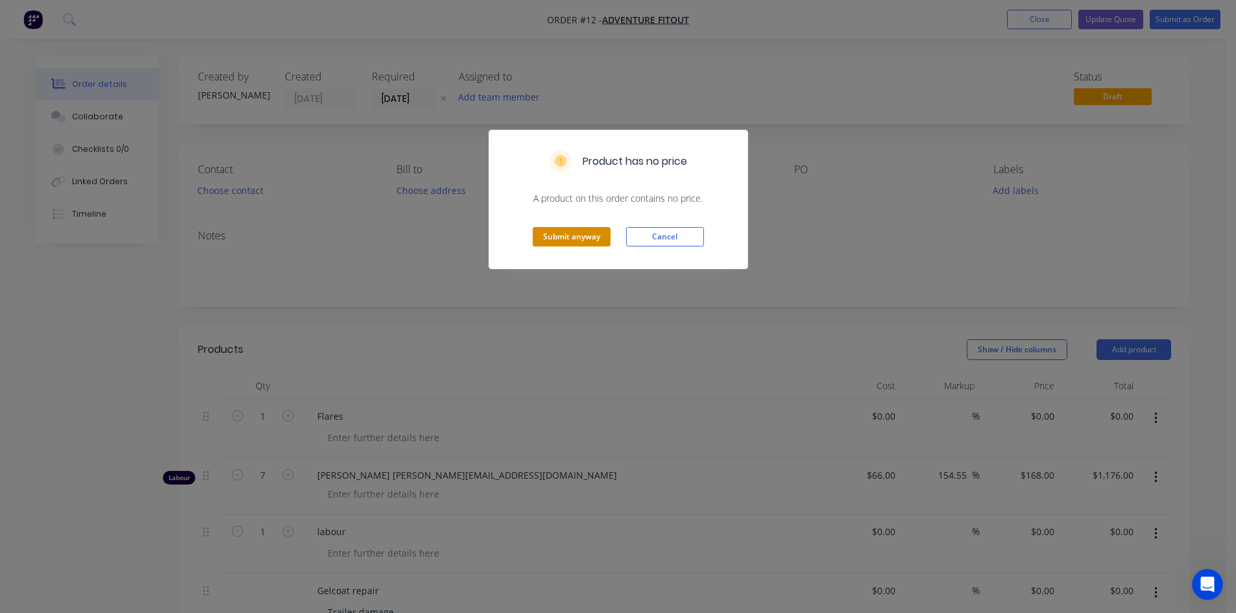
click at [549, 235] on button "Submit anyway" at bounding box center [572, 236] width 78 height 19
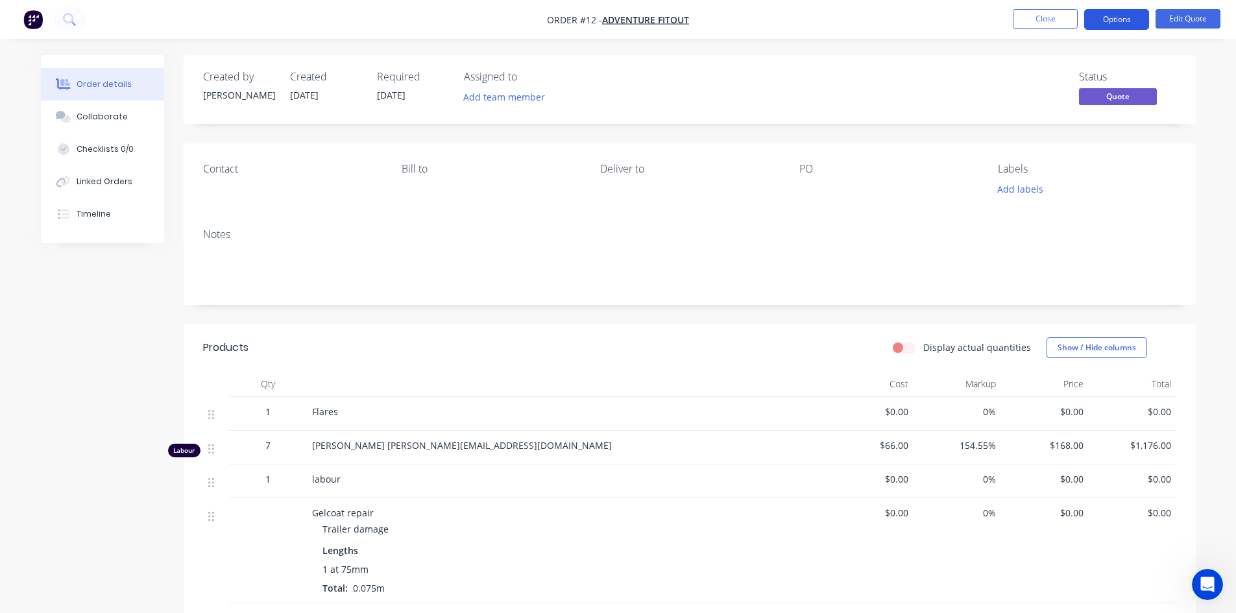
click at [1122, 20] on button "Options" at bounding box center [1116, 19] width 65 height 21
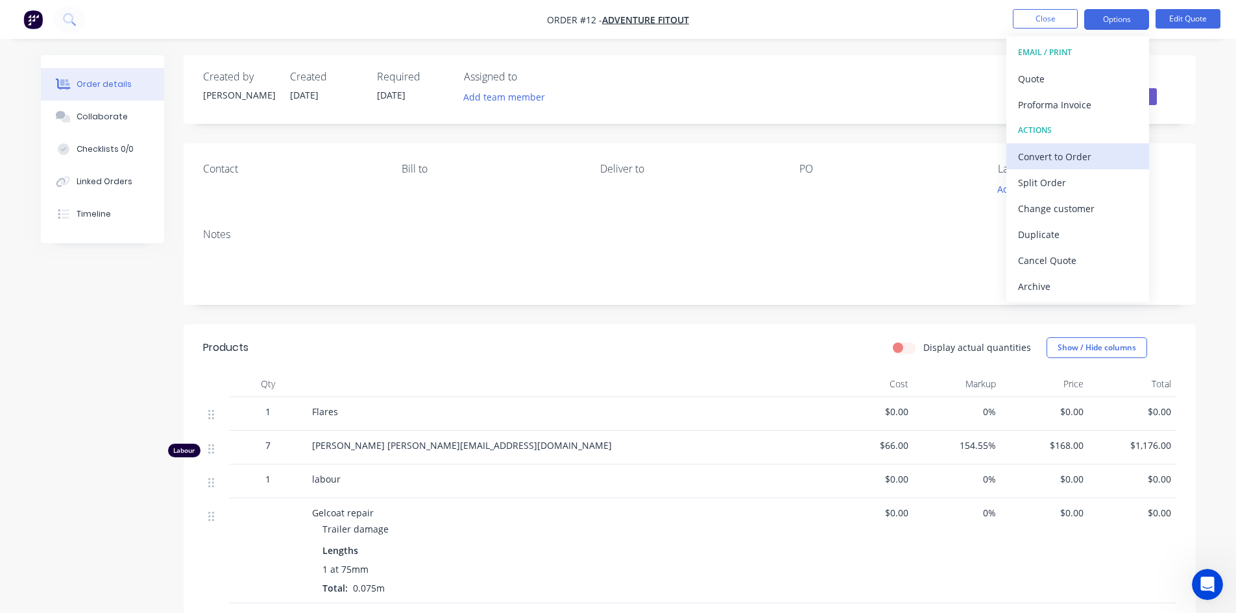
click at [1126, 147] on div "Convert to Order" at bounding box center [1077, 156] width 119 height 19
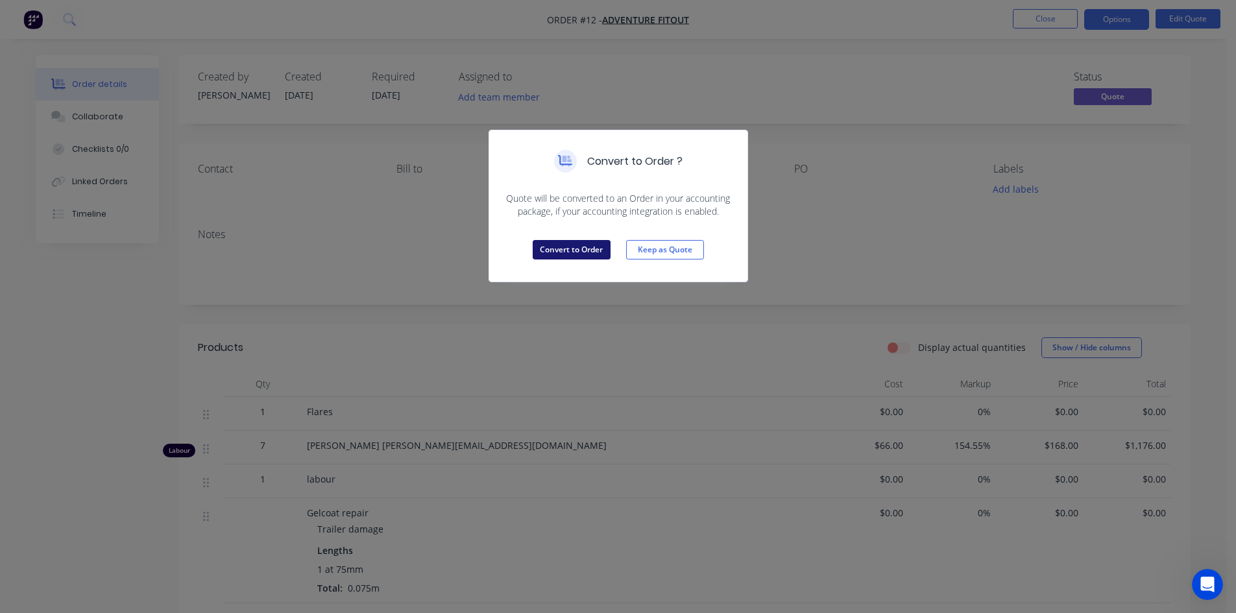
click at [581, 254] on button "Convert to Order" at bounding box center [572, 249] width 78 height 19
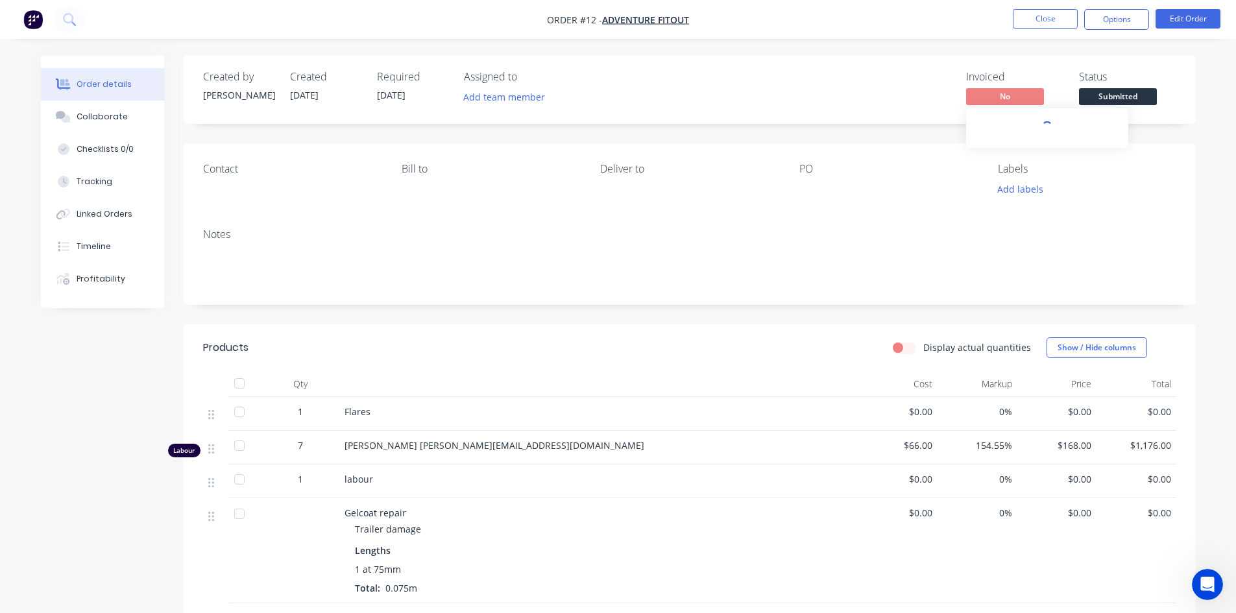
click at [1006, 102] on span "No" at bounding box center [1005, 96] width 78 height 16
click at [1006, 101] on span "No" at bounding box center [1005, 96] width 78 height 16
click at [1095, 8] on nav "Order #12 - Adventure fitout Close Options Edit Order" at bounding box center [618, 19] width 1236 height 39
click at [1102, 16] on button "Options" at bounding box center [1116, 19] width 65 height 21
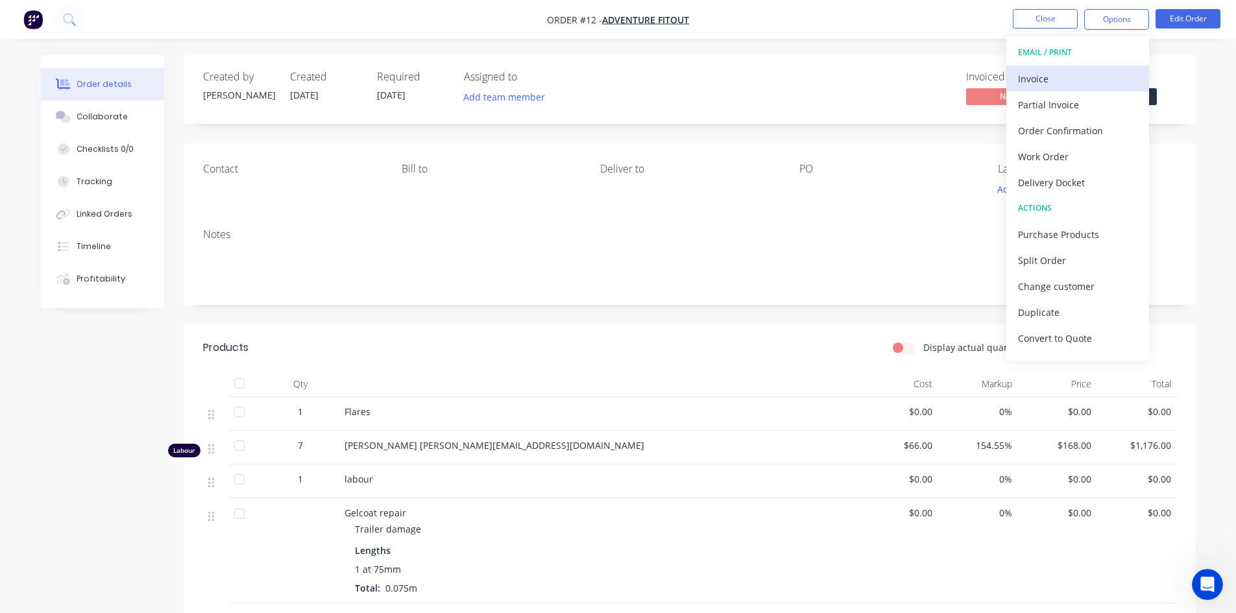
click at [1107, 77] on div "Invoice" at bounding box center [1077, 78] width 119 height 19
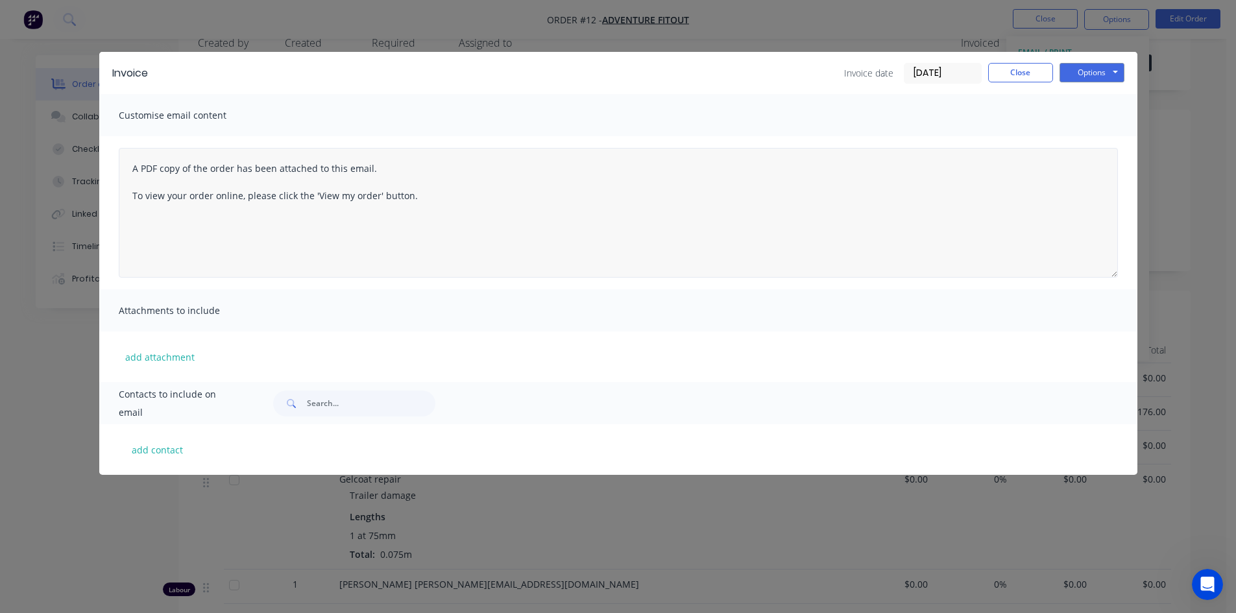
scroll to position [65, 0]
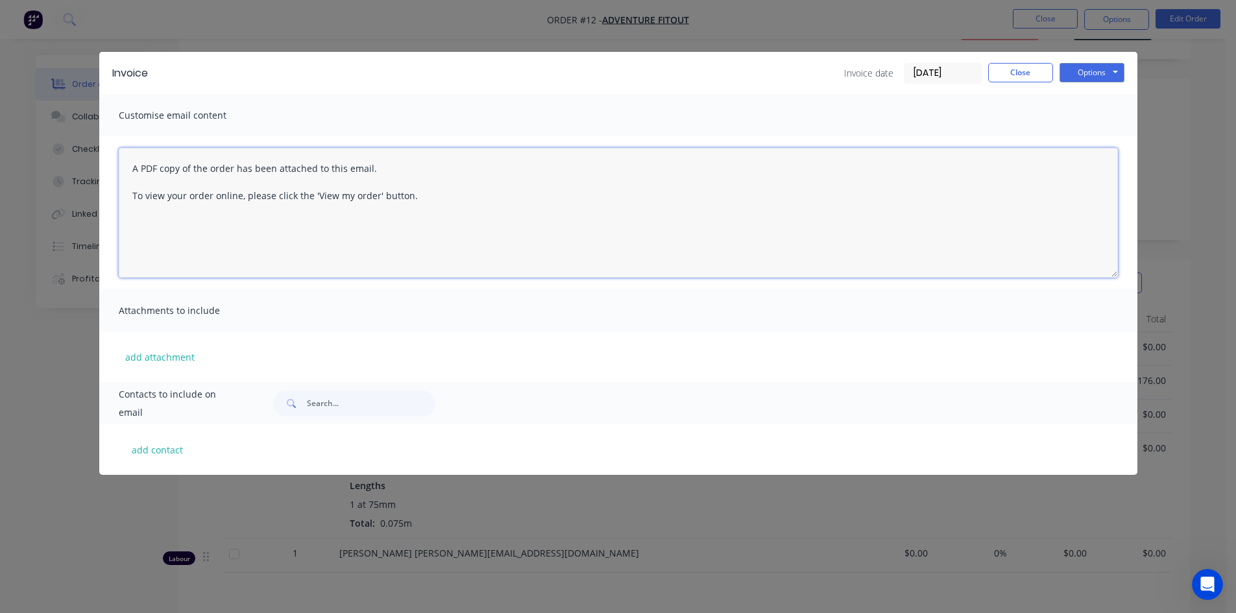
drag, startPoint x: 391, startPoint y: 202, endPoint x: 146, endPoint y: 210, distance: 244.7
click at [146, 210] on textarea "A PDF copy of the order has been attached to this email. To view your order onl…" at bounding box center [618, 213] width 999 height 130
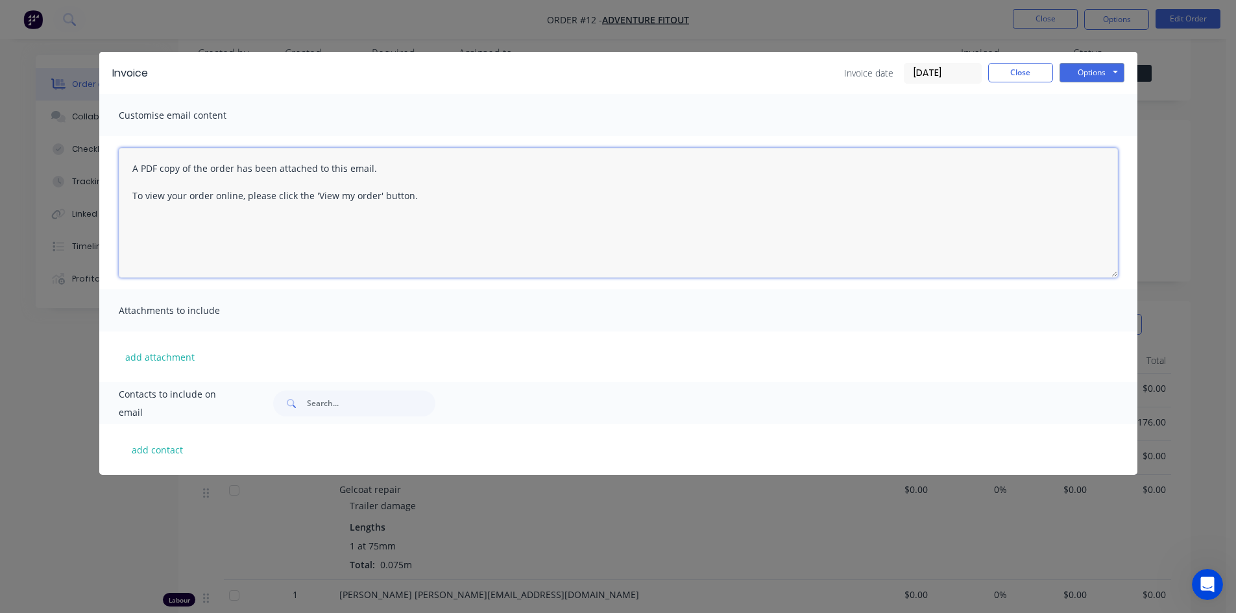
scroll to position [0, 0]
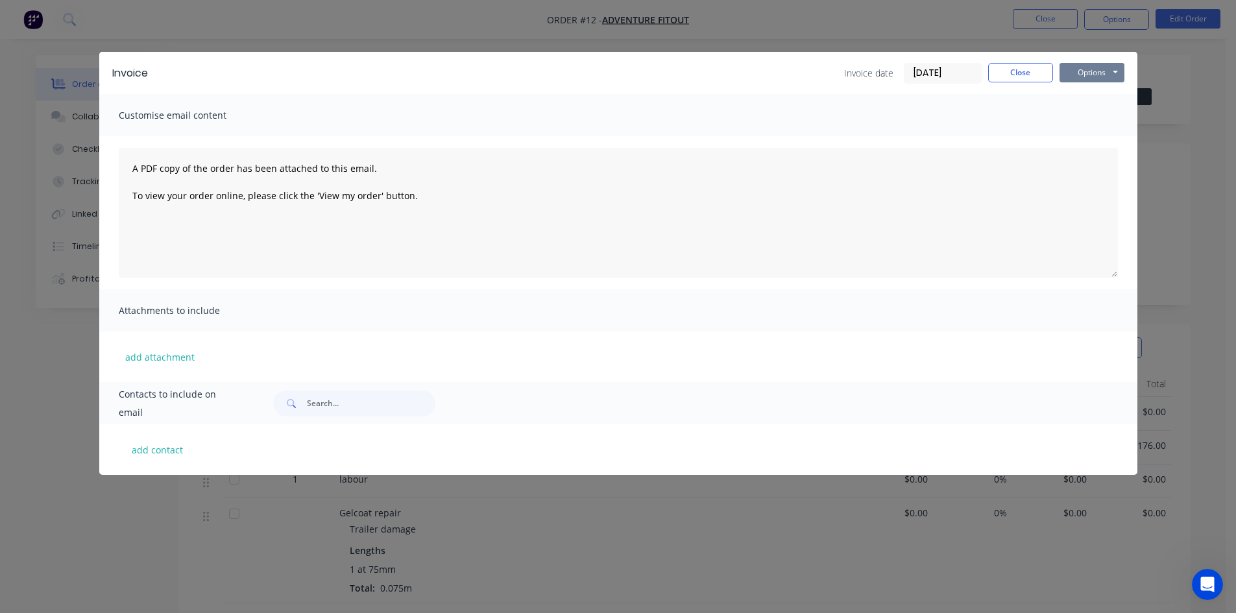
click at [1107, 66] on button "Options" at bounding box center [1091, 72] width 65 height 19
click at [1117, 97] on button "Preview" at bounding box center [1100, 95] width 83 height 21
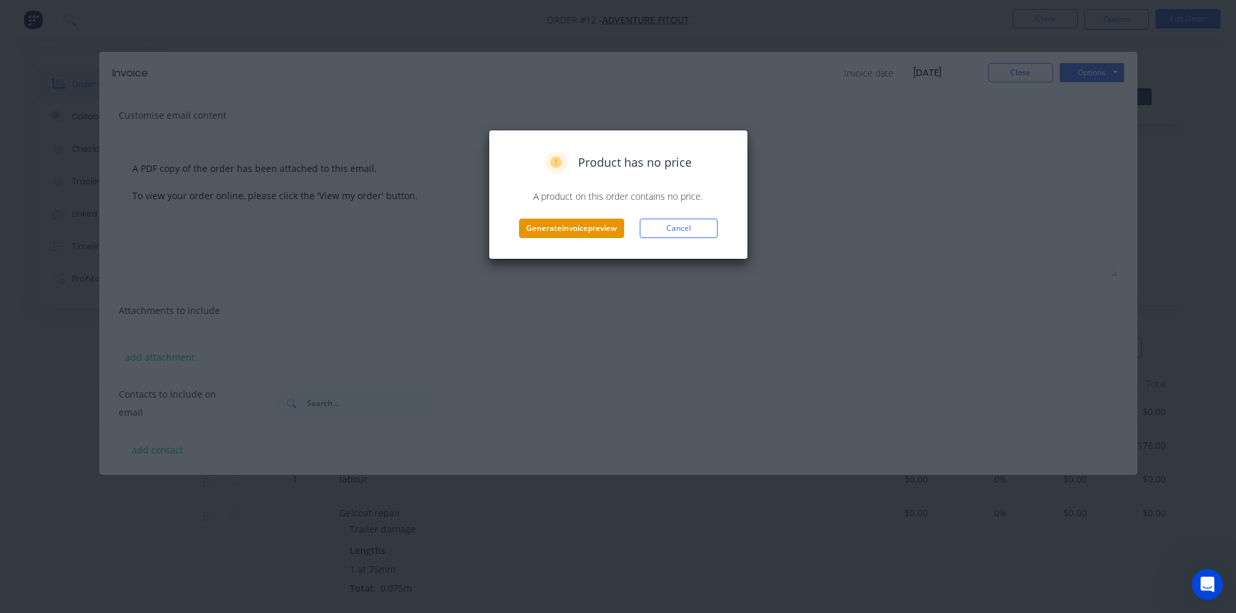
click at [590, 230] on button "Generate invoice preview" at bounding box center [571, 228] width 105 height 19
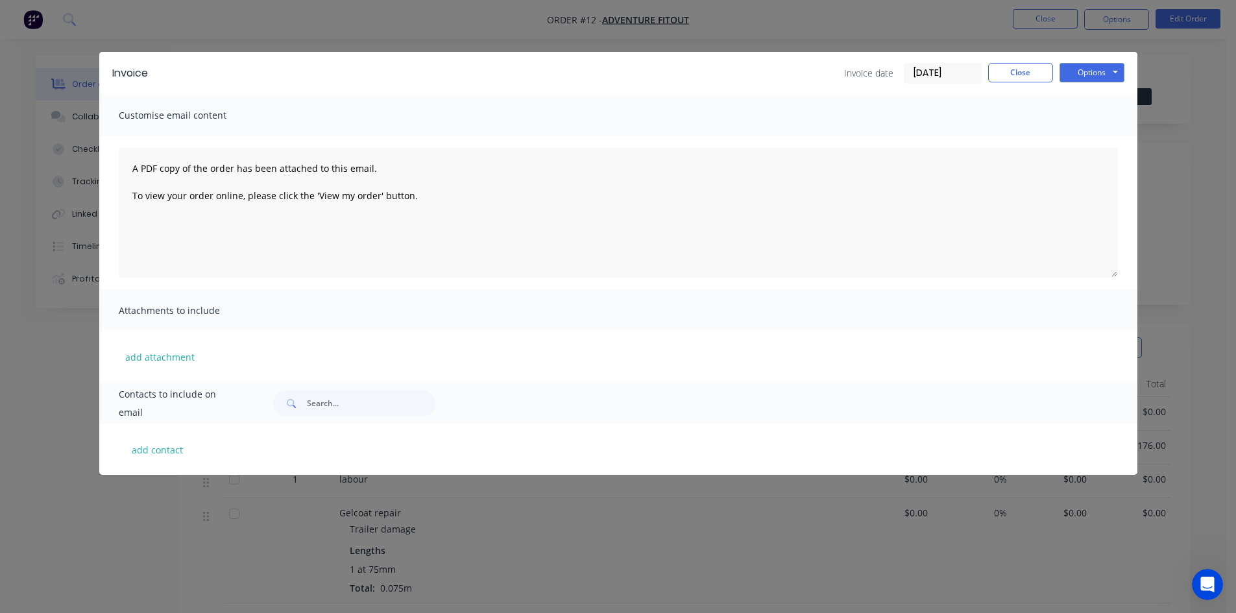
drag, startPoint x: 585, startPoint y: 338, endPoint x: 826, endPoint y: 337, distance: 241.3
click at [822, 332] on div "add attachment" at bounding box center [618, 356] width 1038 height 51
click at [1087, 68] on button "Options" at bounding box center [1091, 72] width 65 height 19
click at [1083, 95] on button "Preview" at bounding box center [1100, 95] width 83 height 21
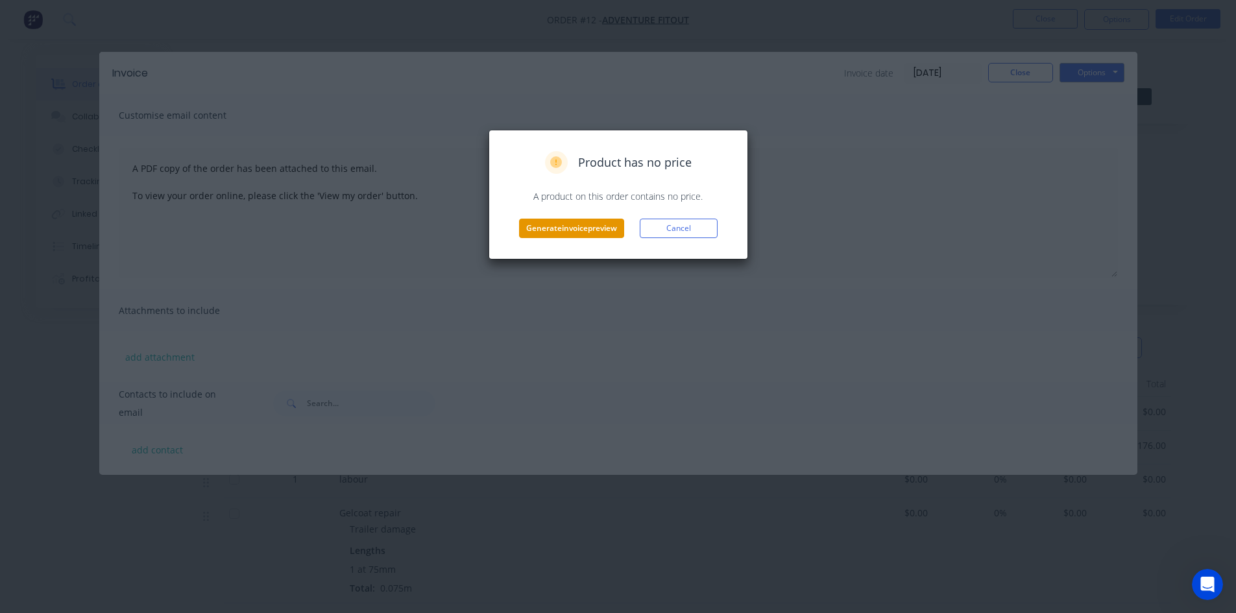
click at [591, 226] on button "Generate invoice preview" at bounding box center [571, 228] width 105 height 19
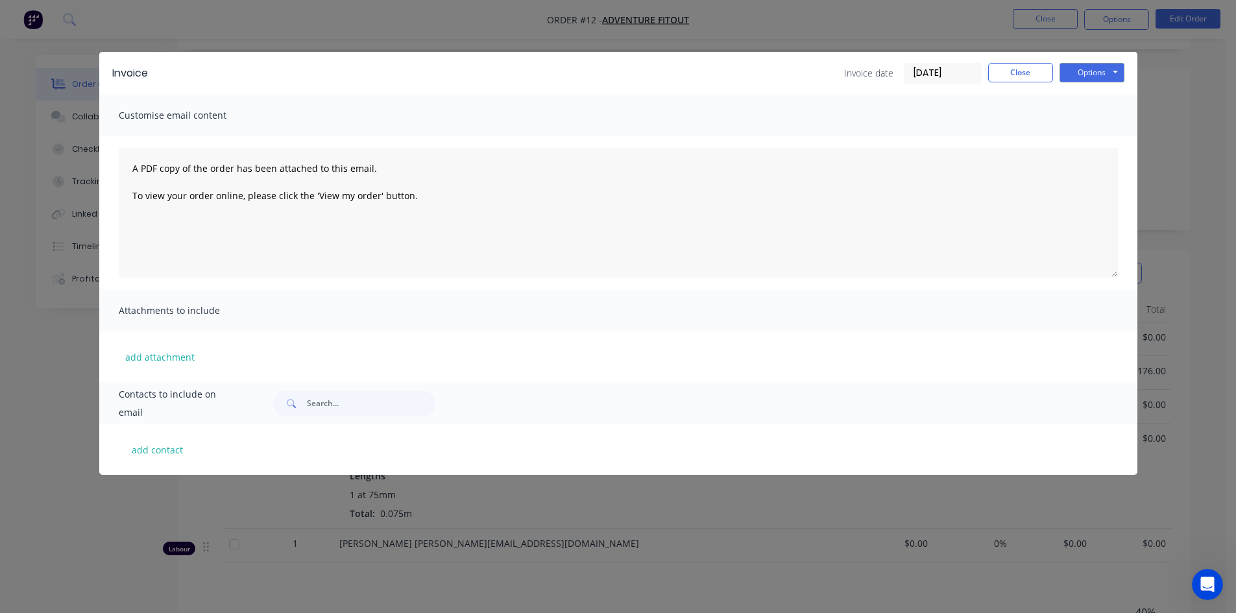
scroll to position [259, 0]
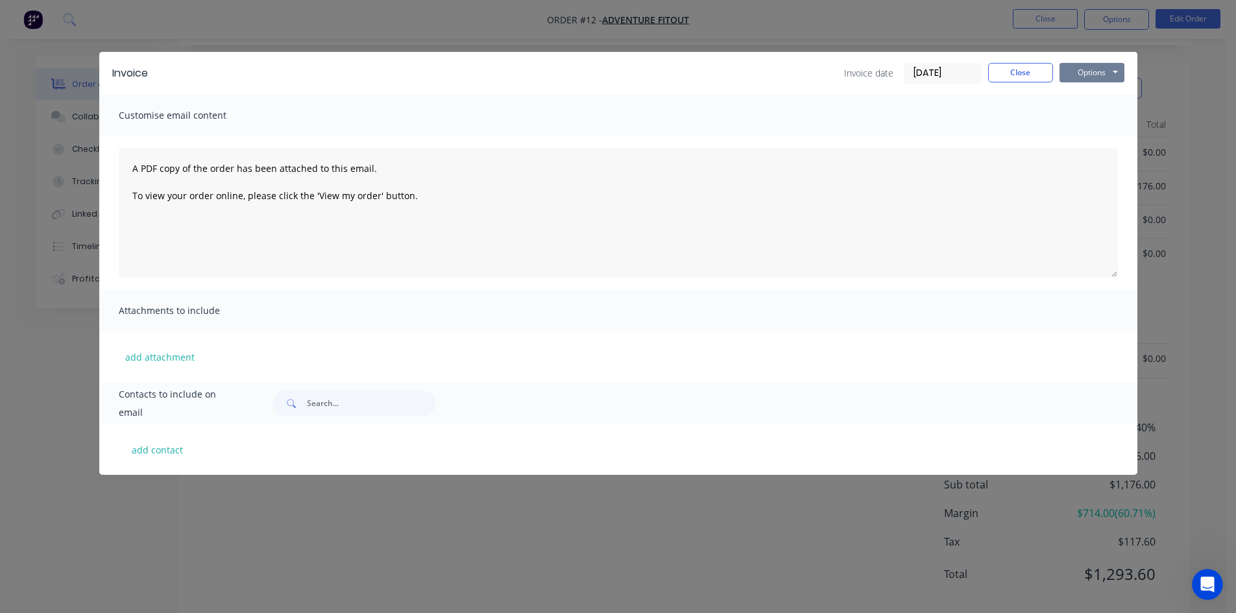
click at [1063, 76] on button "Options" at bounding box center [1091, 72] width 65 height 19
drag, startPoint x: 1009, startPoint y: 70, endPoint x: 1020, endPoint y: 73, distance: 10.9
click at [1014, 74] on button "Close" at bounding box center [1020, 72] width 65 height 19
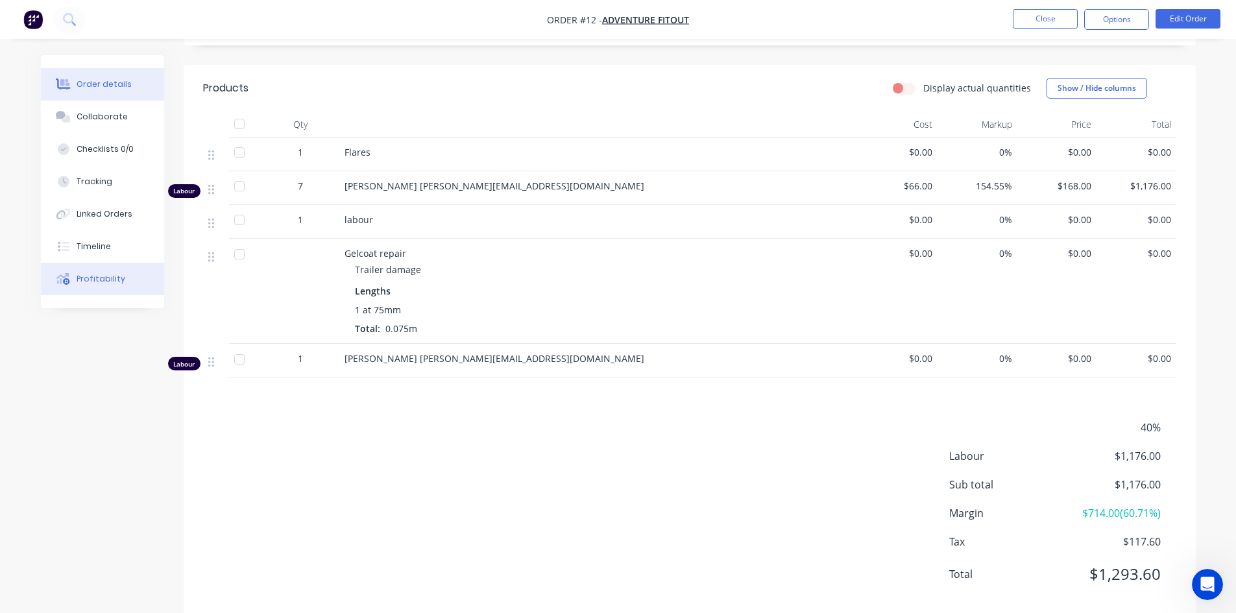
click at [86, 276] on div "Profitability" at bounding box center [101, 279] width 49 height 12
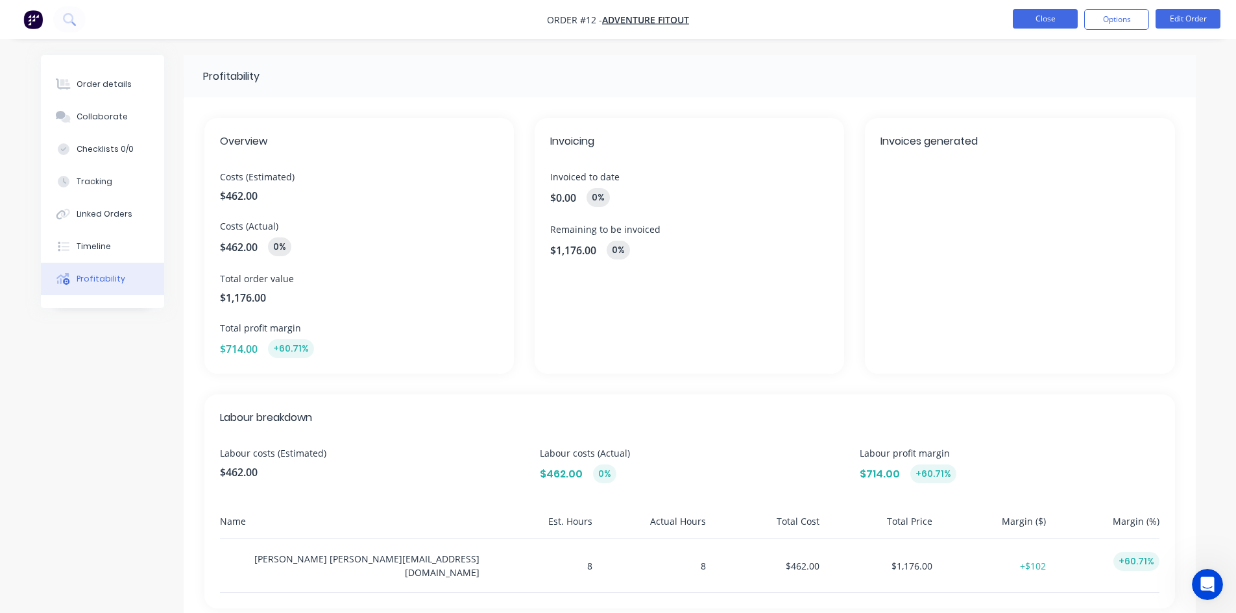
click at [1066, 21] on button "Close" at bounding box center [1045, 18] width 65 height 19
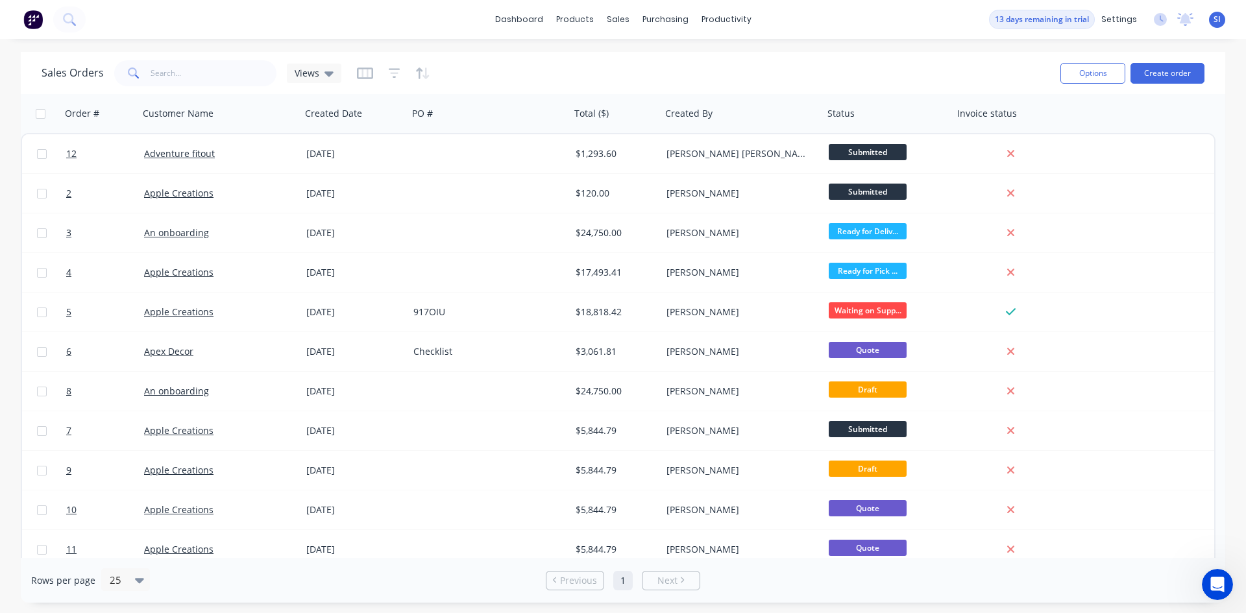
click at [1212, 21] on div "SI The Illawarra Shipwright Compa... [PERSON_NAME] [PERSON_NAME][EMAIL_ADDRESS]…" at bounding box center [1217, 20] width 16 height 16
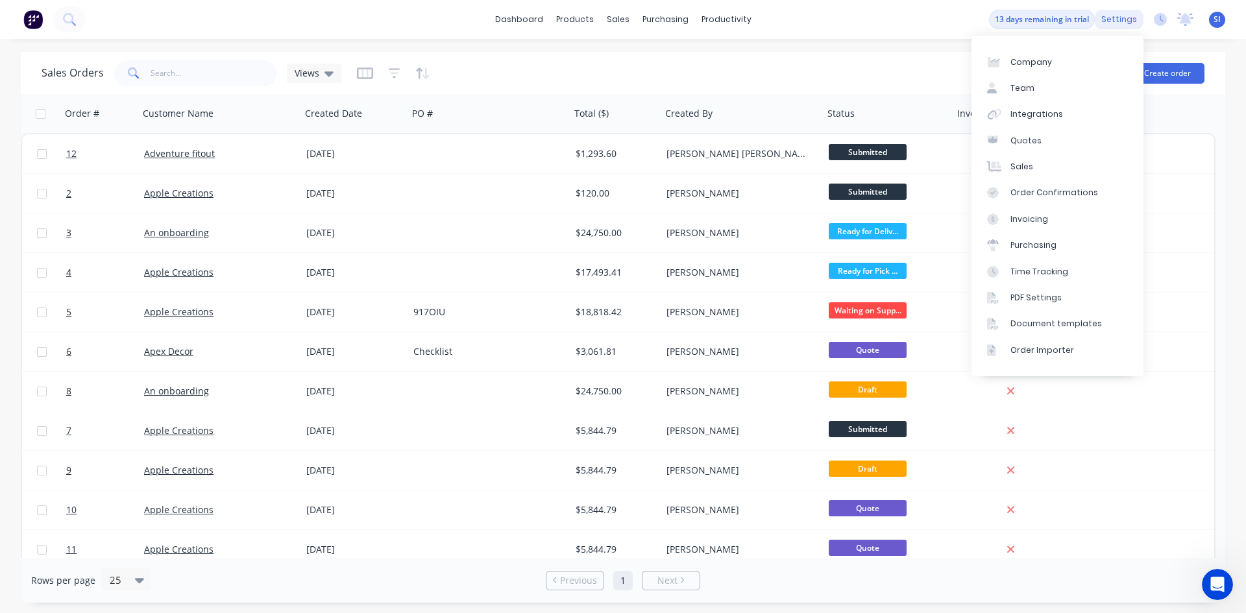
click at [1125, 18] on div "settings" at bounding box center [1118, 19] width 49 height 19
click at [1063, 139] on link "Quotes" at bounding box center [1057, 141] width 172 height 26
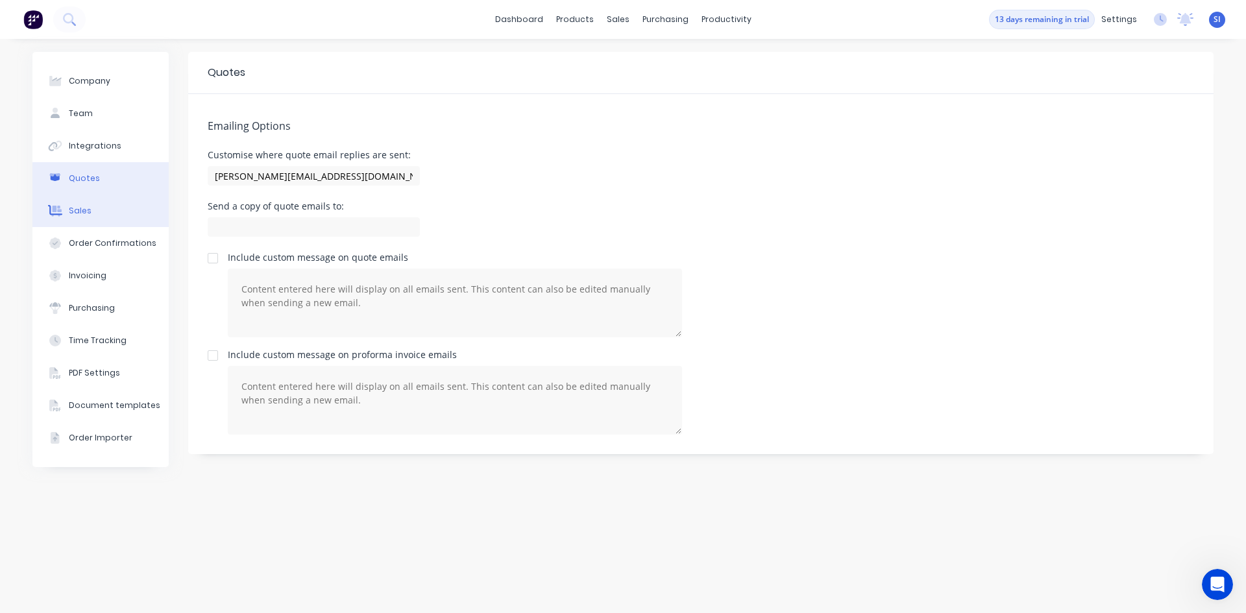
click at [66, 215] on button "Sales" at bounding box center [100, 211] width 136 height 32
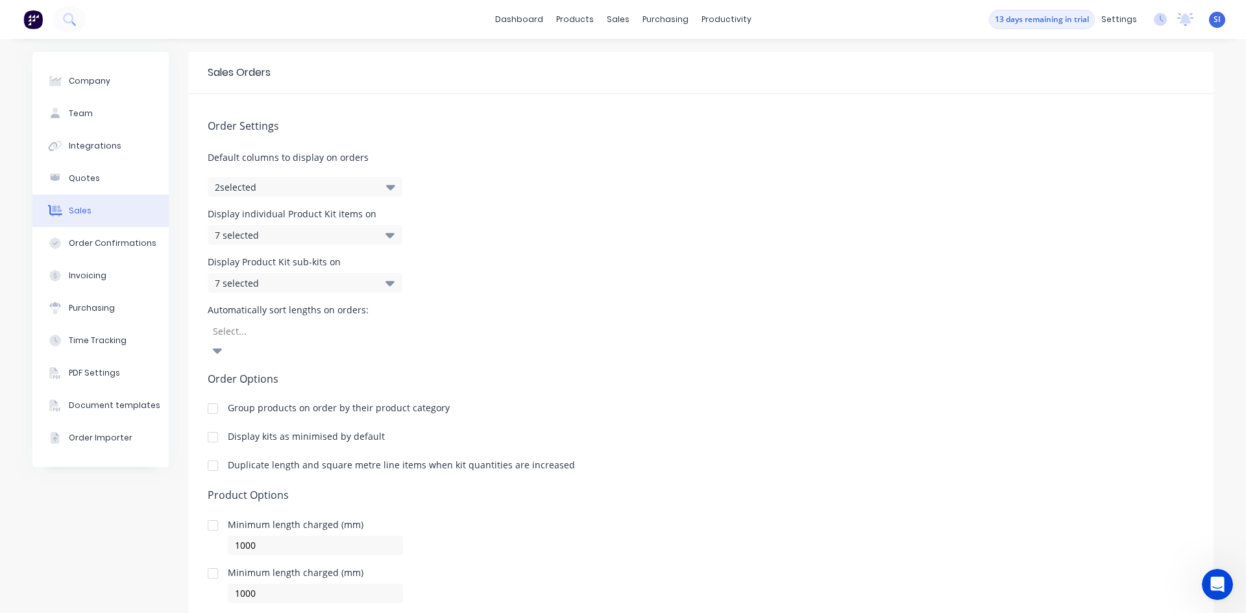
click at [275, 182] on button "2 selected" at bounding box center [305, 186] width 195 height 19
click at [296, 193] on button "2 selected" at bounding box center [305, 186] width 195 height 19
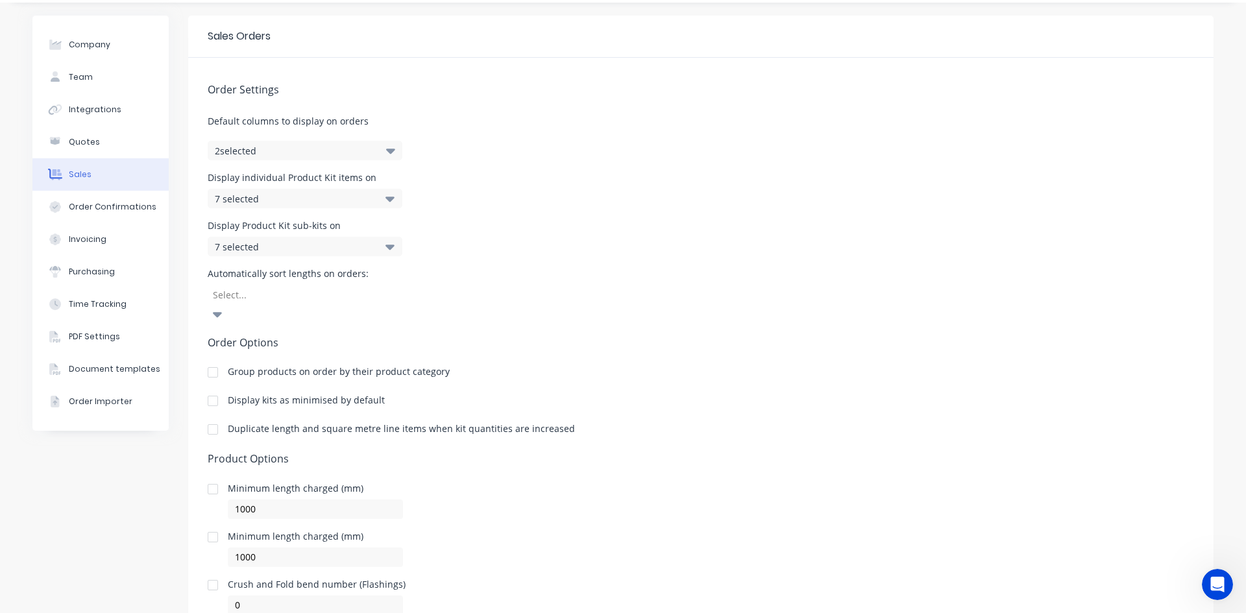
scroll to position [71, 0]
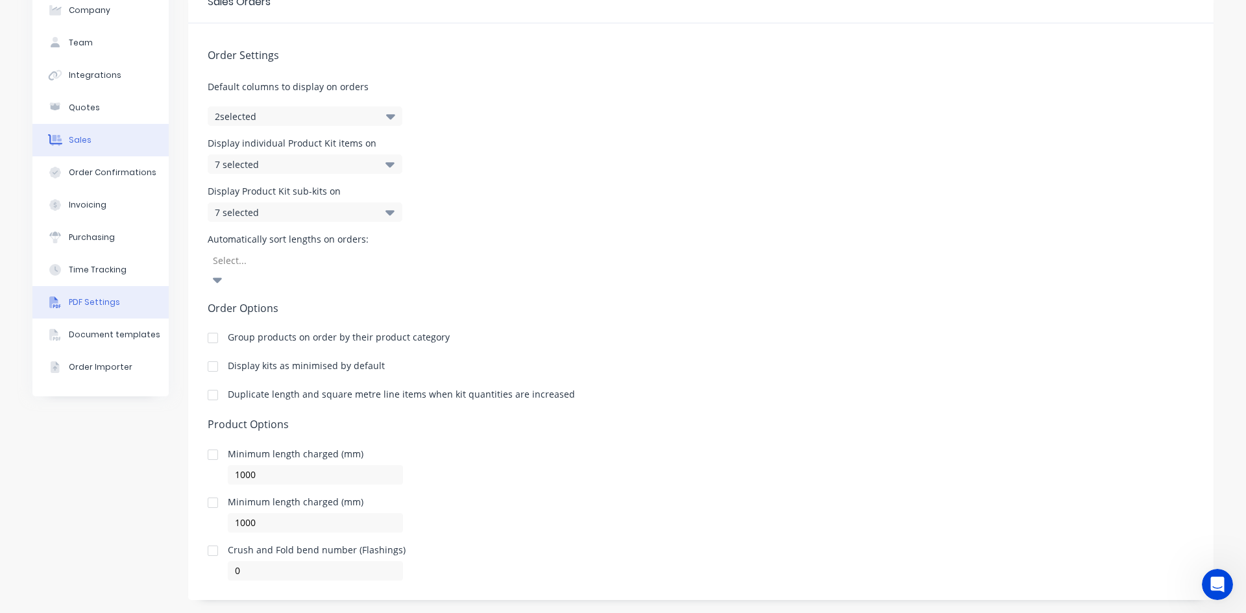
click at [134, 306] on button "PDF Settings" at bounding box center [100, 302] width 136 height 32
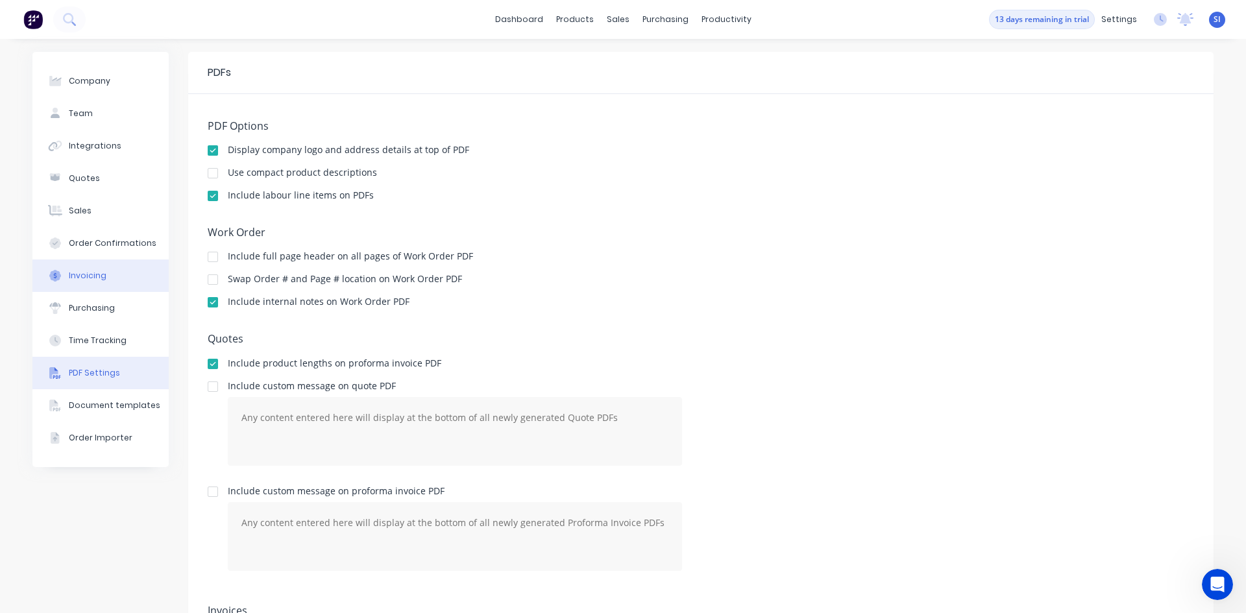
click at [103, 280] on button "Invoicing" at bounding box center [100, 275] width 136 height 32
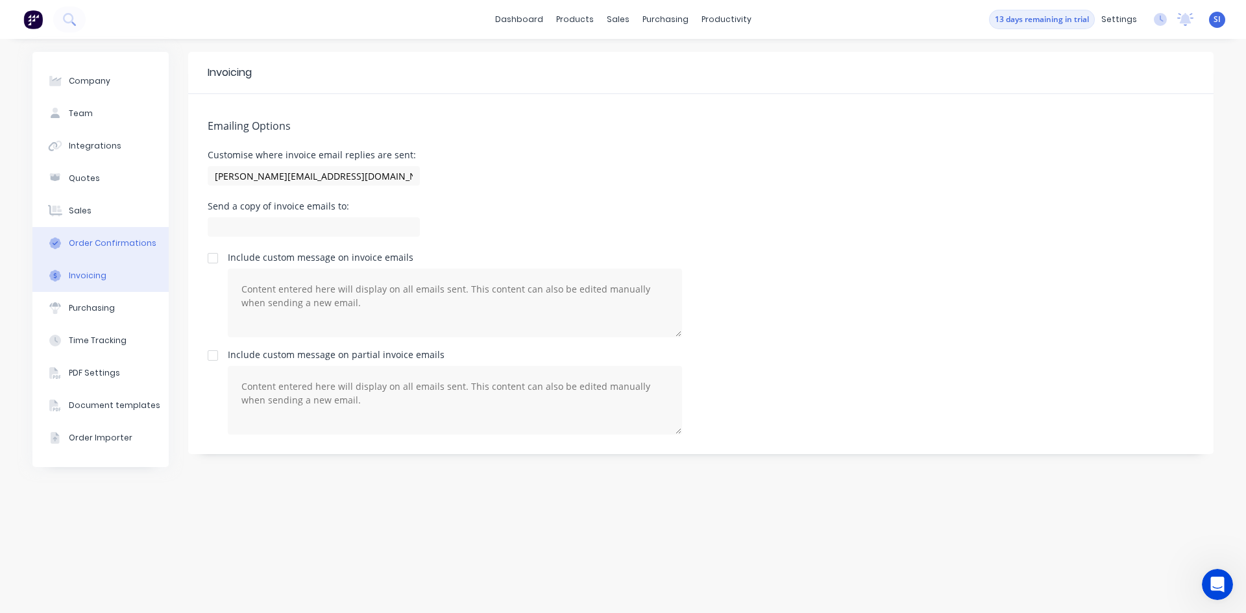
click at [106, 243] on div "Order Confirmations" at bounding box center [113, 243] width 88 height 12
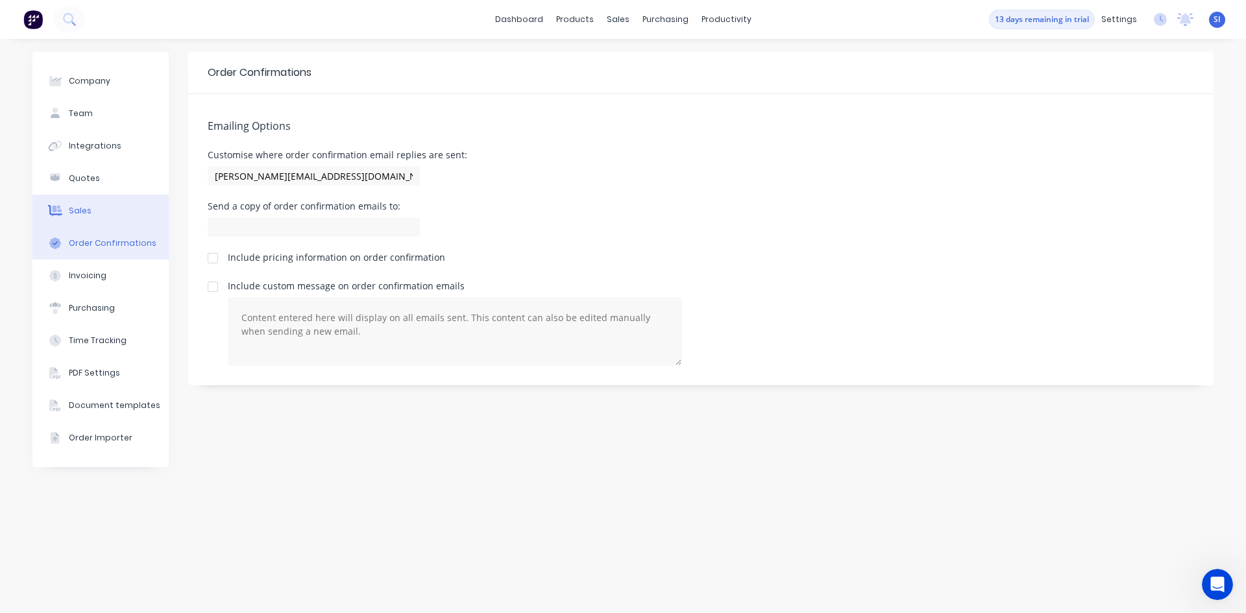
click at [99, 213] on button "Sales" at bounding box center [100, 211] width 136 height 32
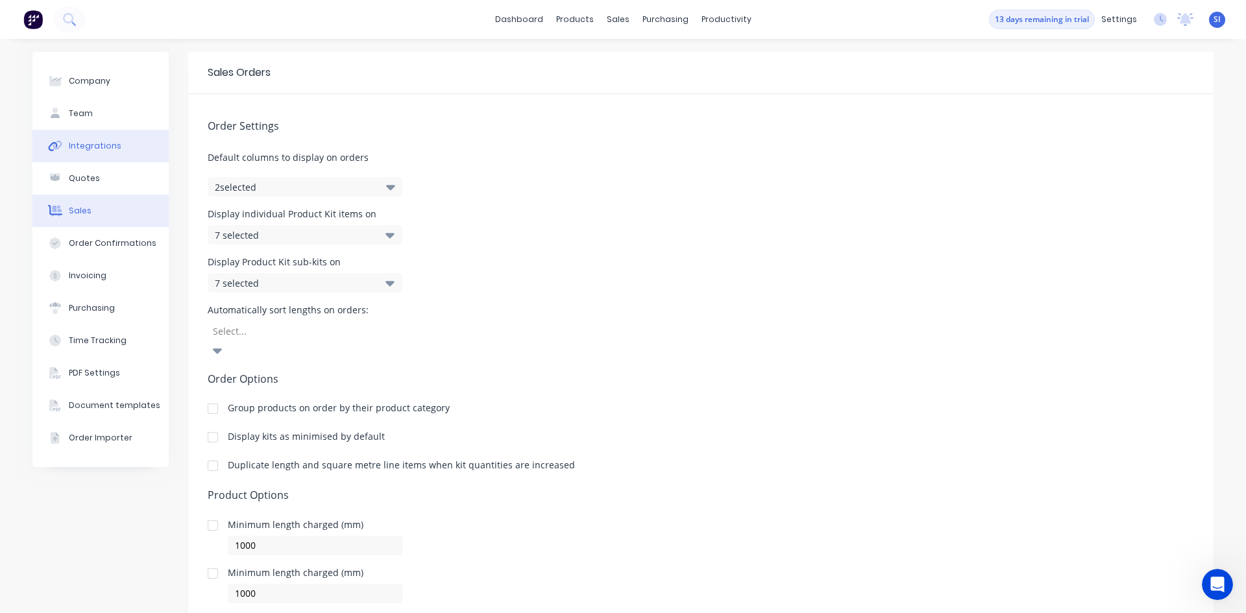
click at [92, 147] on div "Integrations" at bounding box center [95, 146] width 53 height 12
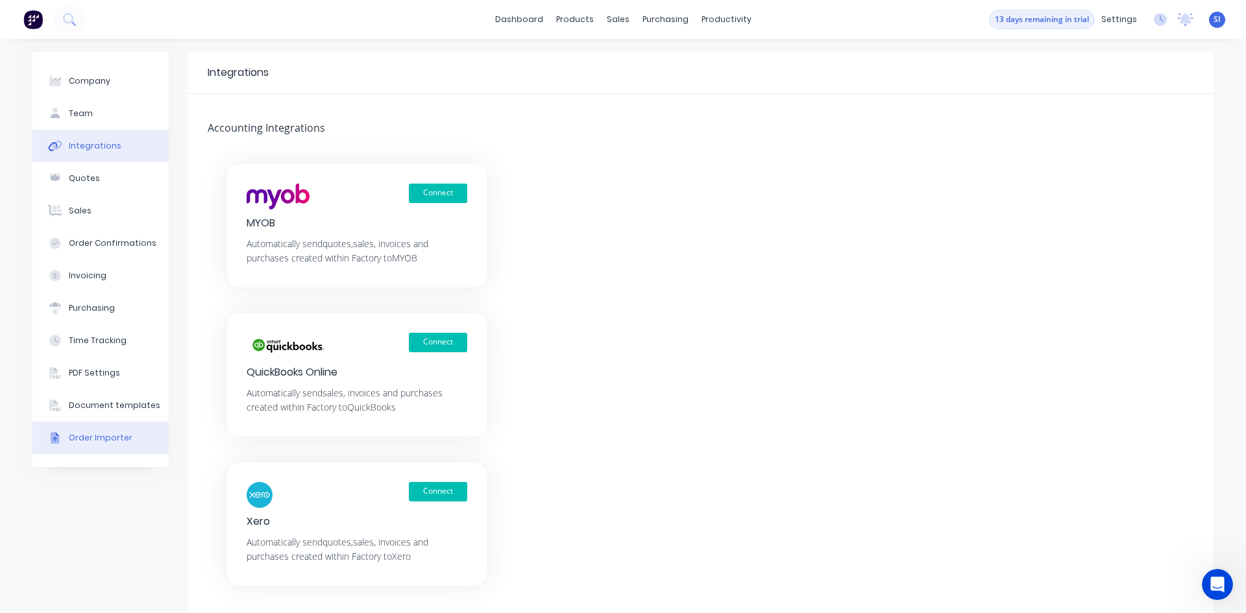
click at [128, 443] on button "Order Importer" at bounding box center [100, 438] width 136 height 32
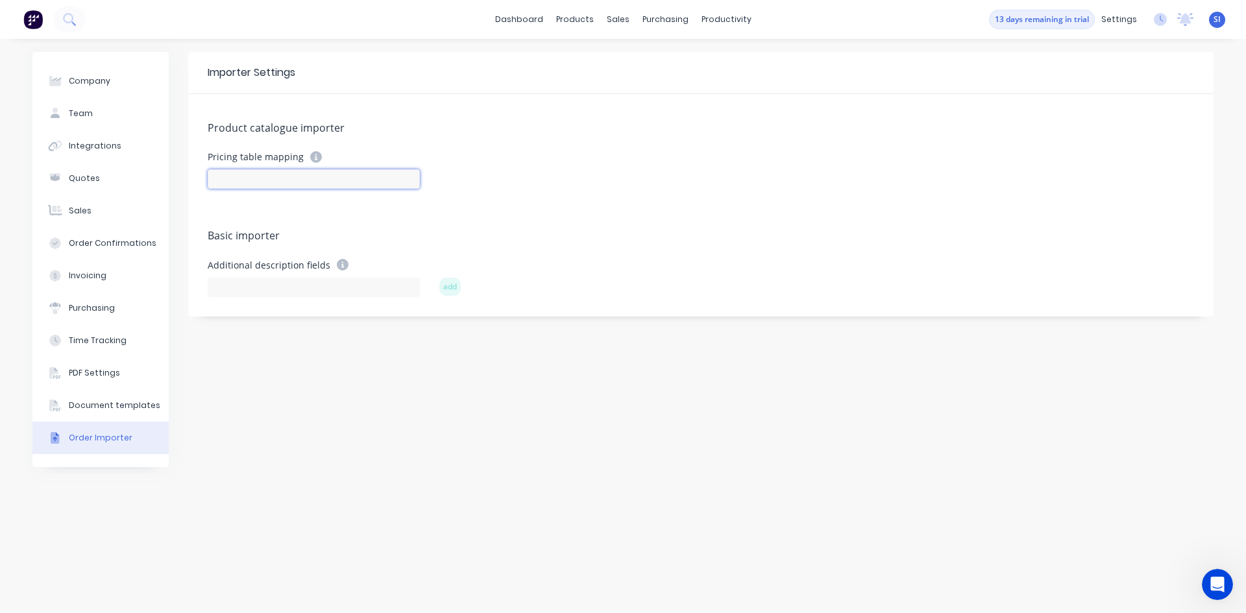
click at [285, 178] on input at bounding box center [314, 178] width 212 height 19
click at [315, 161] on icon at bounding box center [316, 157] width 12 height 12
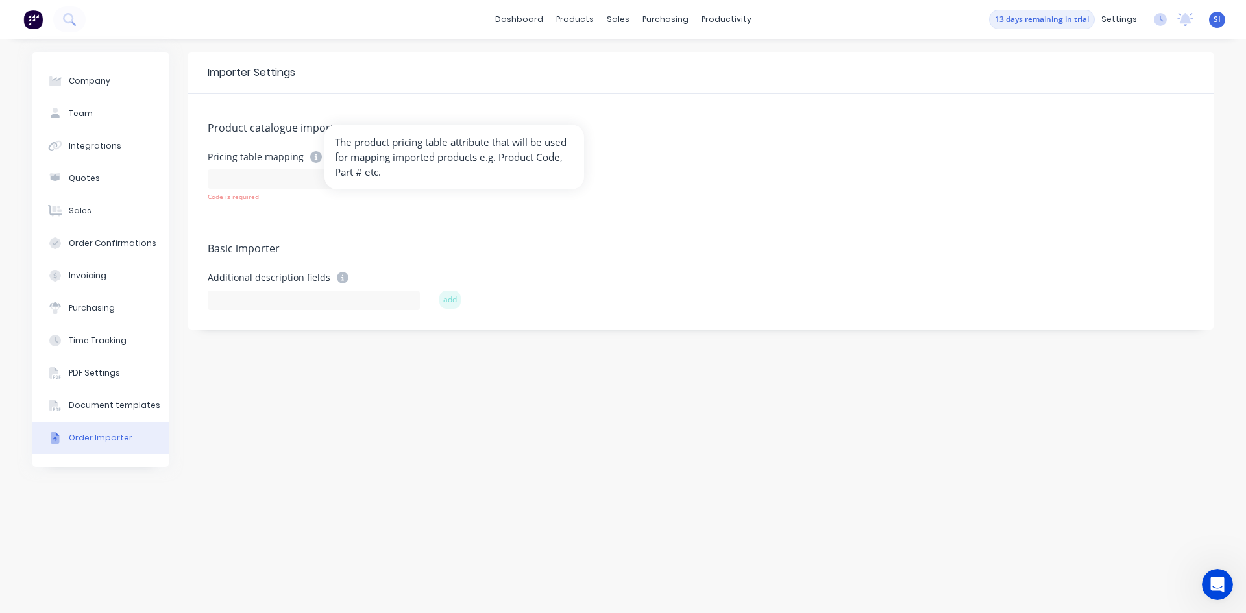
click at [324, 226] on form "Pricing table mapping Code is required" at bounding box center [701, 189] width 986 height 77
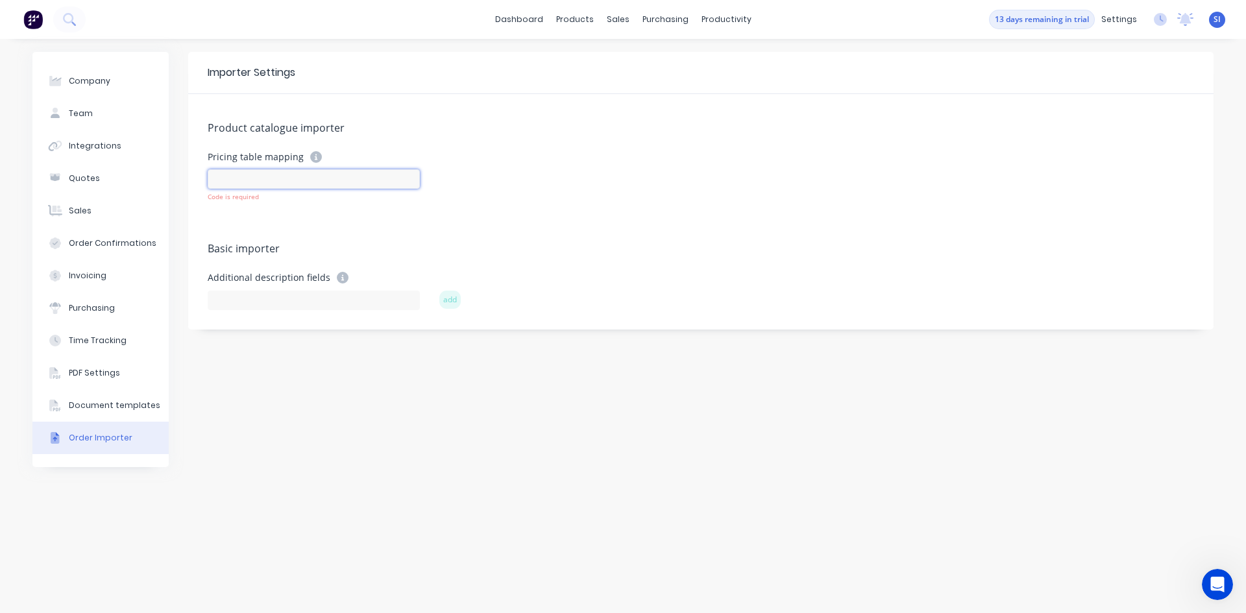
click at [250, 171] on input at bounding box center [314, 178] width 212 height 19
click at [337, 278] on icon at bounding box center [343, 278] width 12 height 12
click at [338, 276] on icon at bounding box center [343, 278] width 12 height 12
click at [337, 282] on icon at bounding box center [343, 278] width 12 height 12
click at [338, 277] on icon at bounding box center [343, 278] width 12 height 12
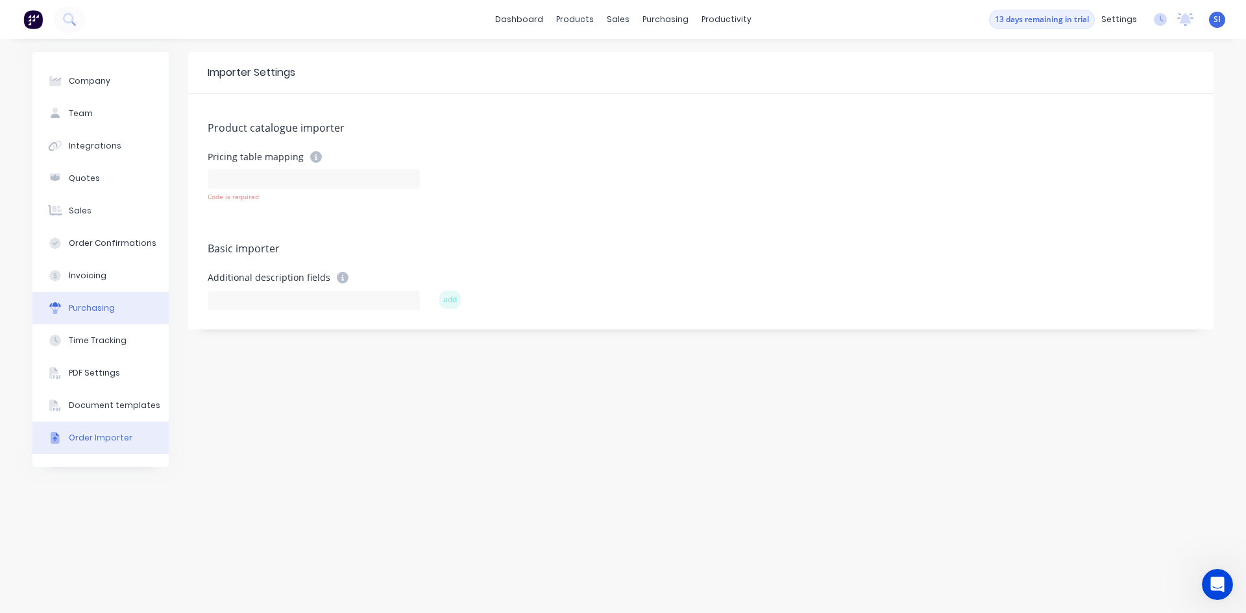
click at [117, 313] on button "Purchasing" at bounding box center [100, 308] width 136 height 32
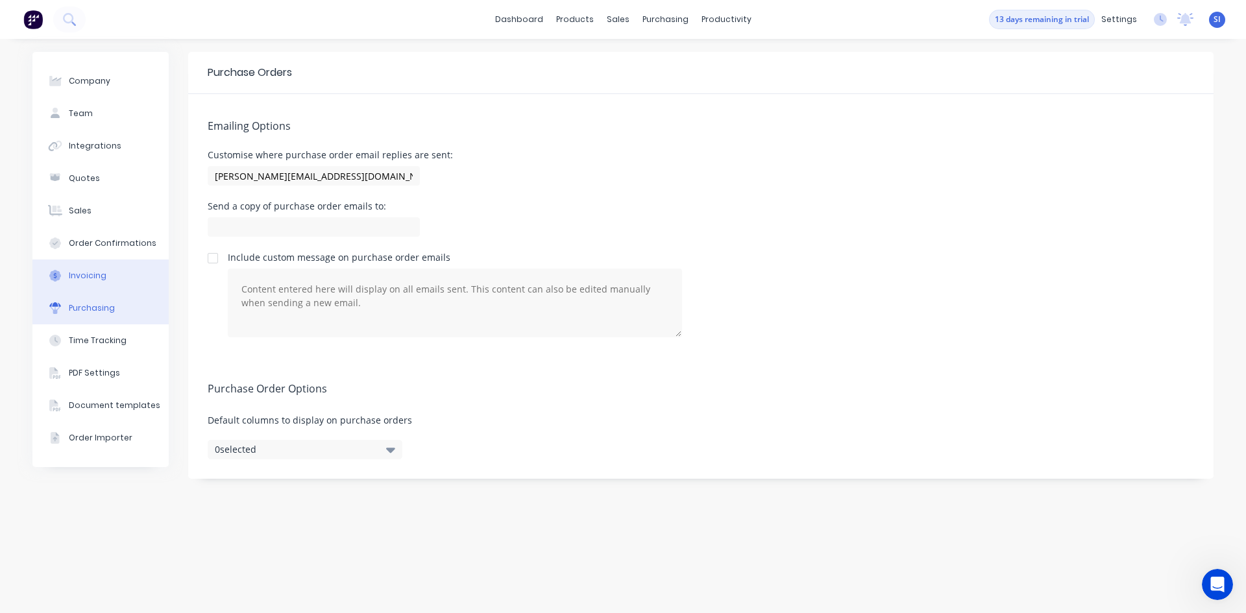
click at [139, 267] on button "Invoicing" at bounding box center [100, 275] width 136 height 32
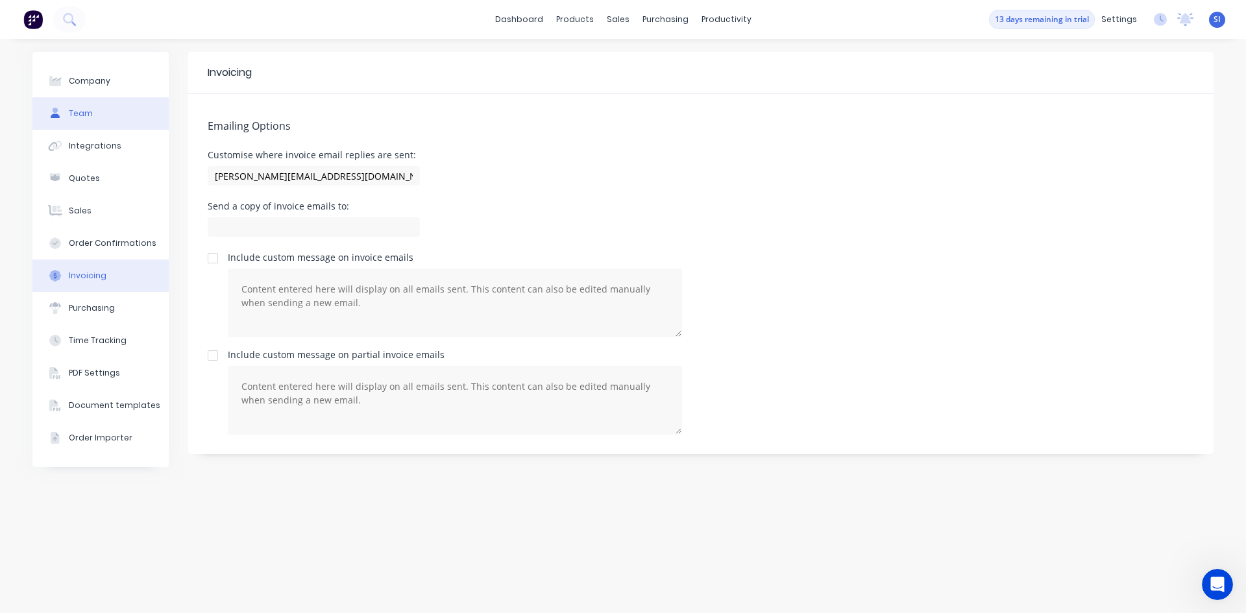
click at [141, 113] on button "Team" at bounding box center [100, 113] width 136 height 32
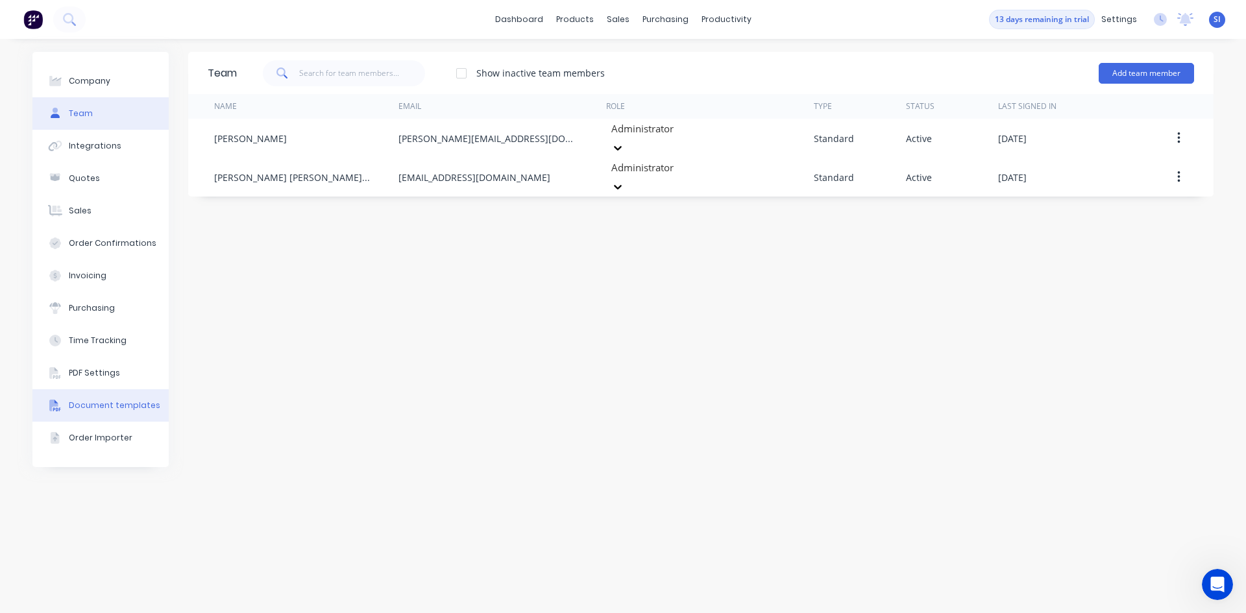
click at [141, 405] on div "Document templates" at bounding box center [114, 406] width 91 height 12
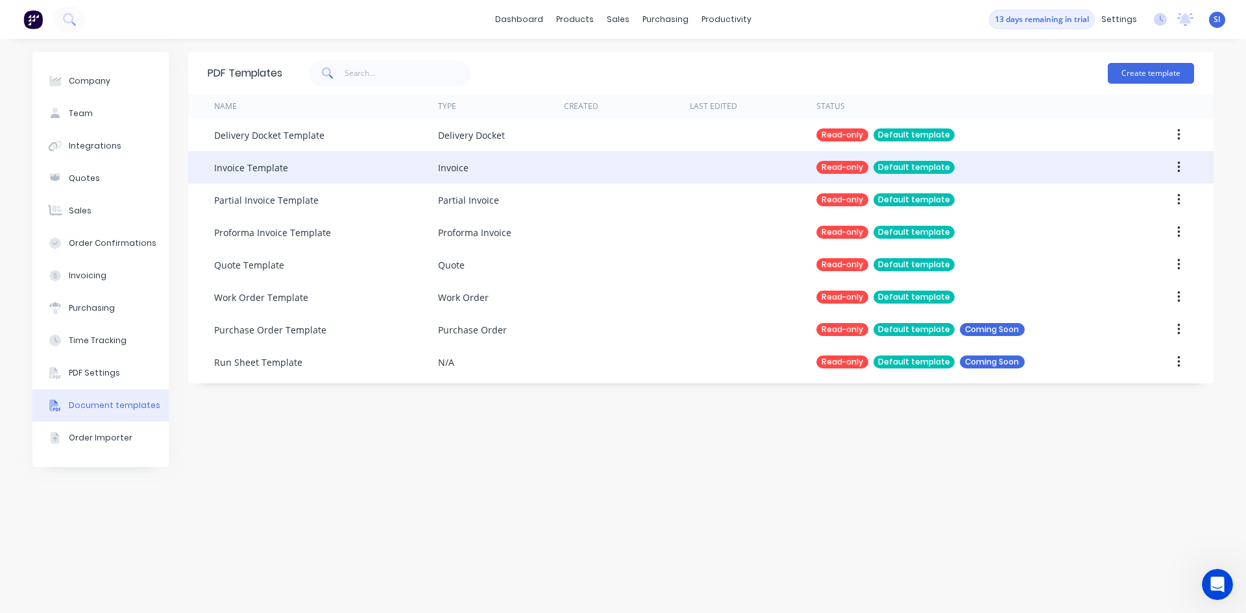
click at [298, 167] on div "Invoice Template" at bounding box center [326, 167] width 224 height 32
click at [505, 176] on div "Invoice" at bounding box center [501, 167] width 126 height 32
drag, startPoint x: 1188, startPoint y: 175, endPoint x: 1181, endPoint y: 171, distance: 8.4
click at [1186, 173] on button "button" at bounding box center [1178, 167] width 30 height 23
click at [681, 175] on div at bounding box center [627, 167] width 126 height 32
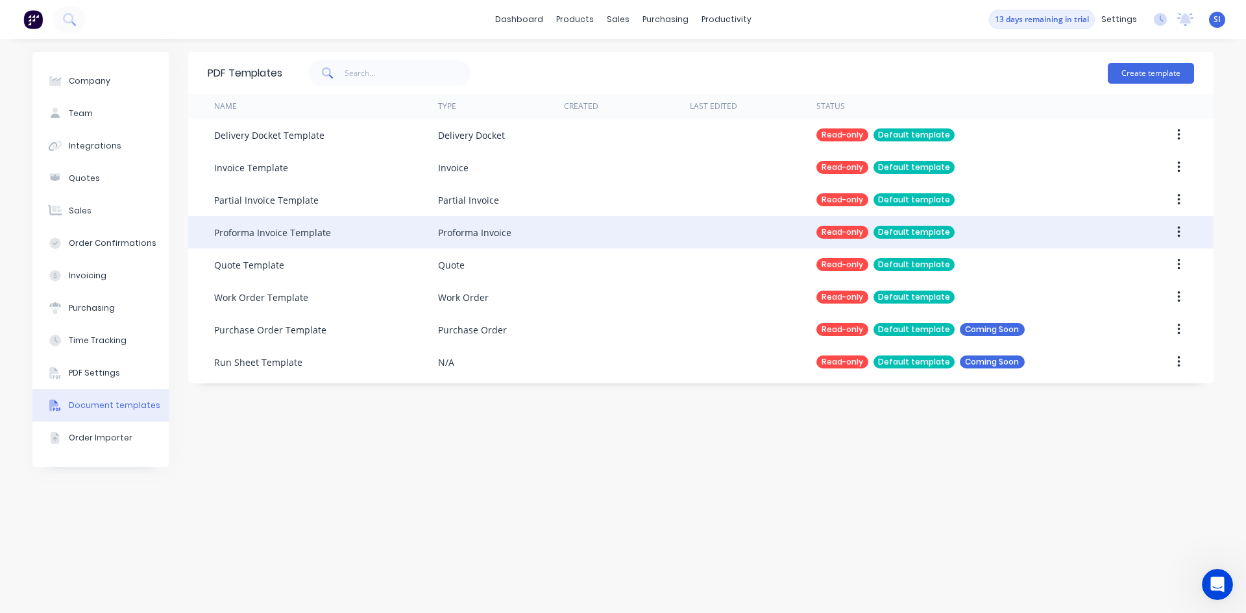
click at [365, 247] on div "Proforma Invoice Template" at bounding box center [326, 232] width 224 height 32
click at [854, 234] on div "Read-only" at bounding box center [842, 232] width 52 height 13
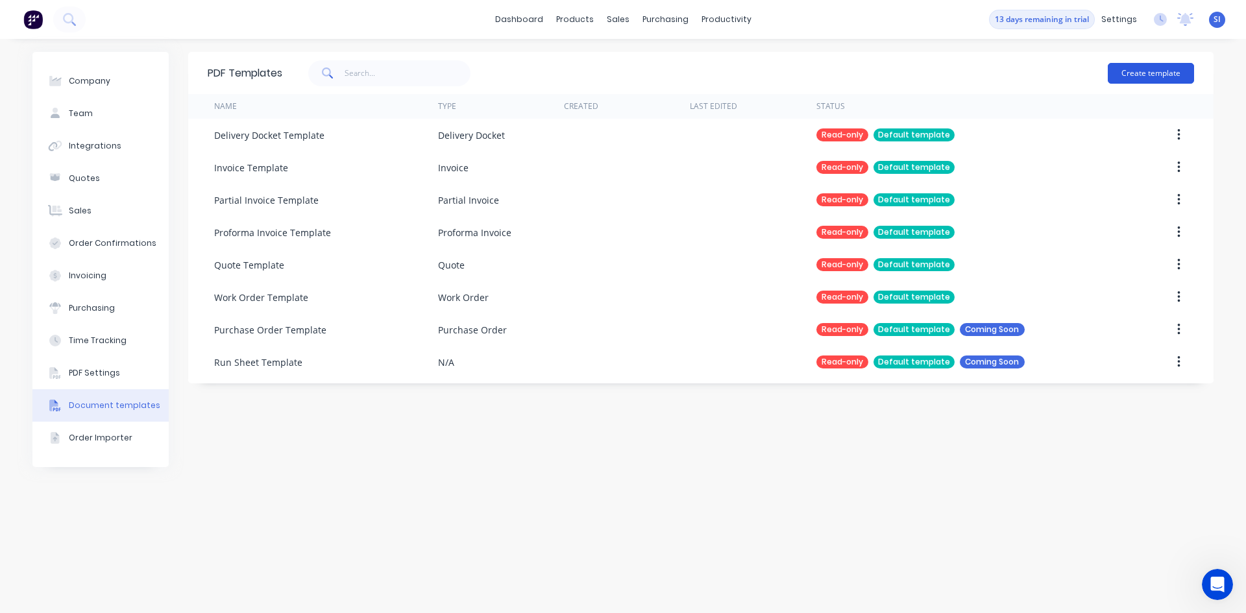
click at [1144, 75] on button "Create template" at bounding box center [1150, 73] width 86 height 21
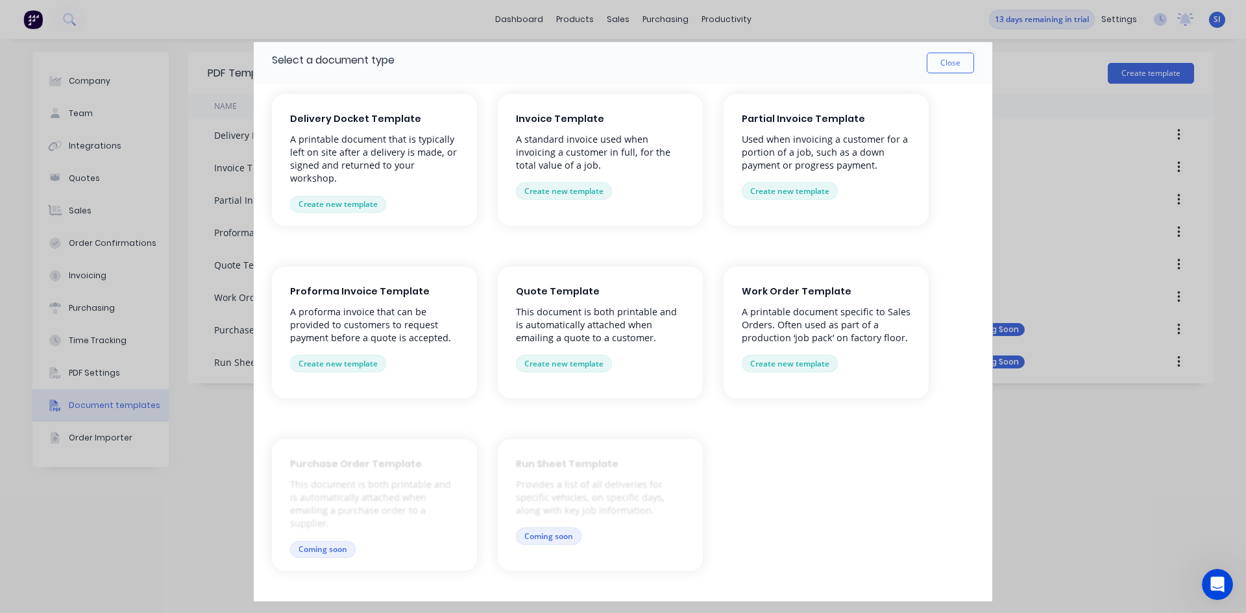
click at [292, 151] on p "A printable document that is typically left on site after a delivery is made, o…" at bounding box center [374, 159] width 169 height 53
click at [343, 210] on button "Create new template" at bounding box center [338, 204] width 96 height 17
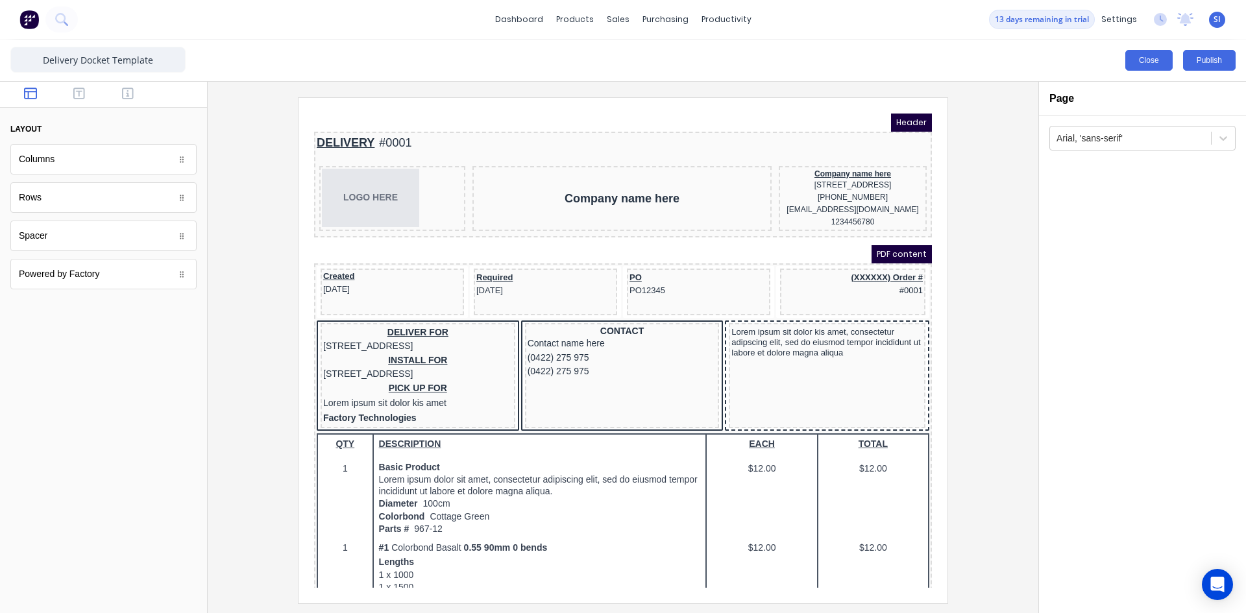
click at [1166, 58] on button "Close" at bounding box center [1148, 60] width 47 height 21
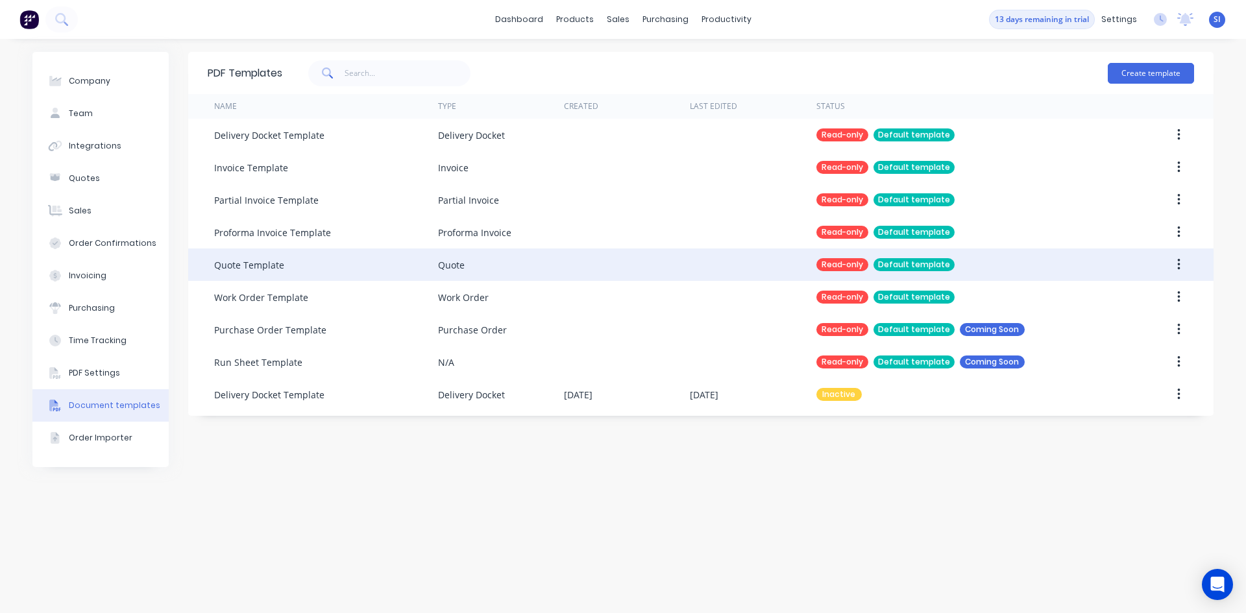
click at [283, 258] on div "Quote Template" at bounding box center [326, 264] width 224 height 32
click at [733, 271] on div at bounding box center [753, 264] width 126 height 32
